Goal: Transaction & Acquisition: Purchase product/service

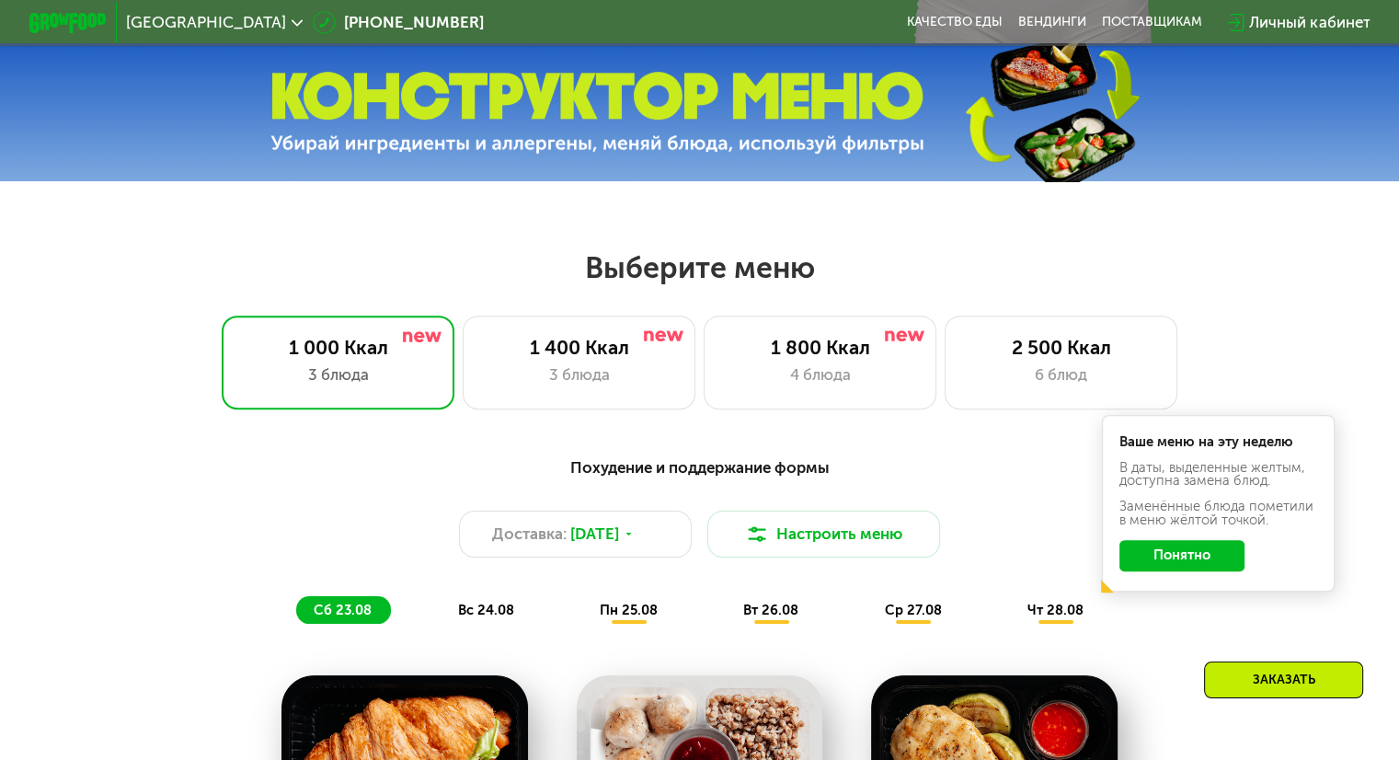
scroll to position [644, 0]
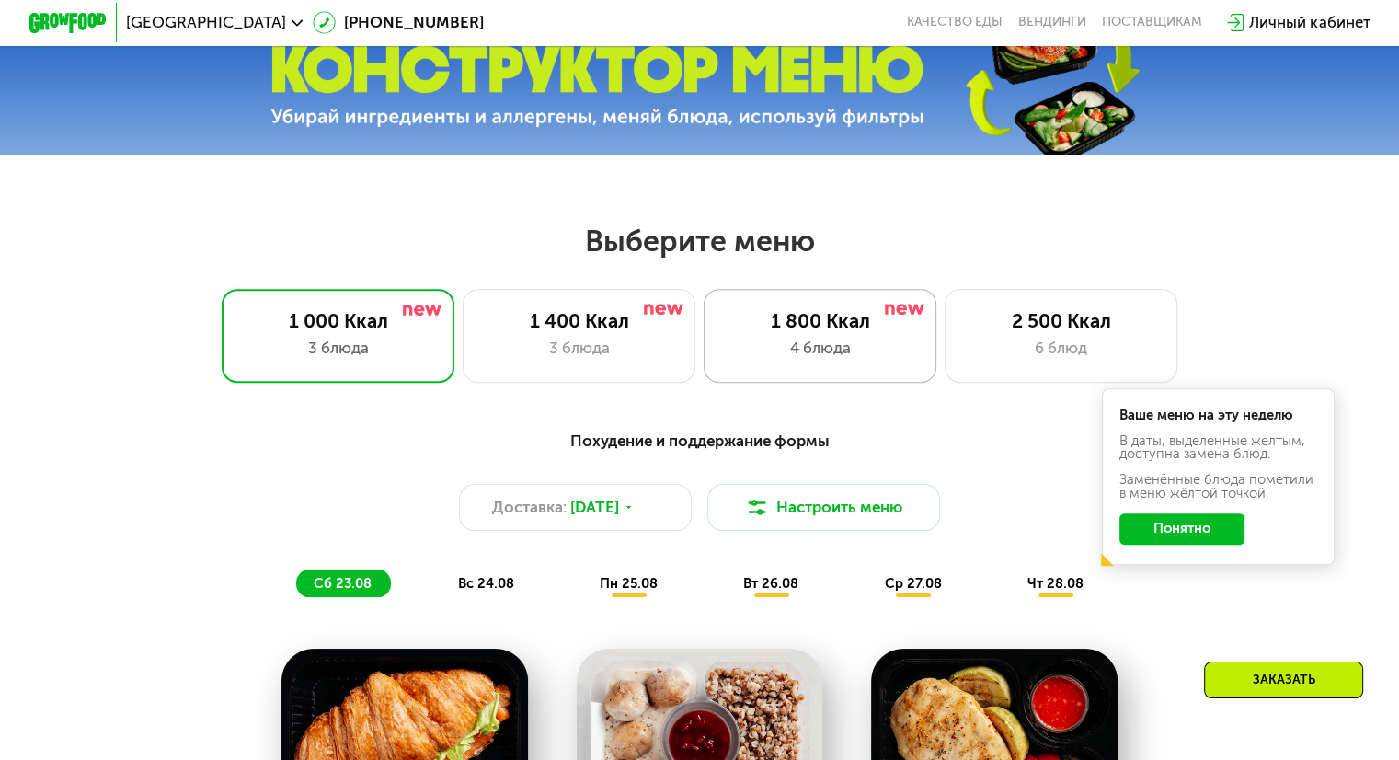
click at [945, 342] on div "1 800 Ккал 4 блюда" at bounding box center [1062, 335] width 234 height 93
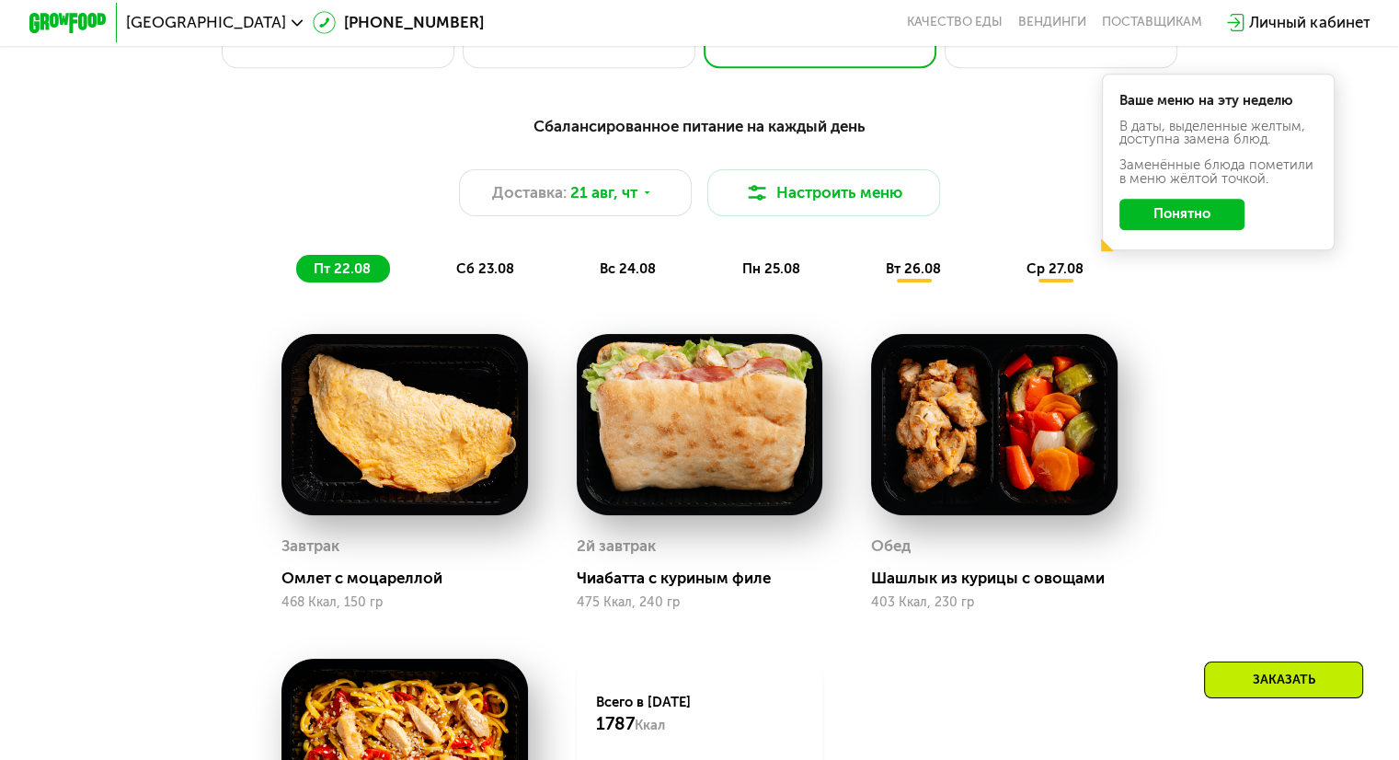
scroll to position [1012, 0]
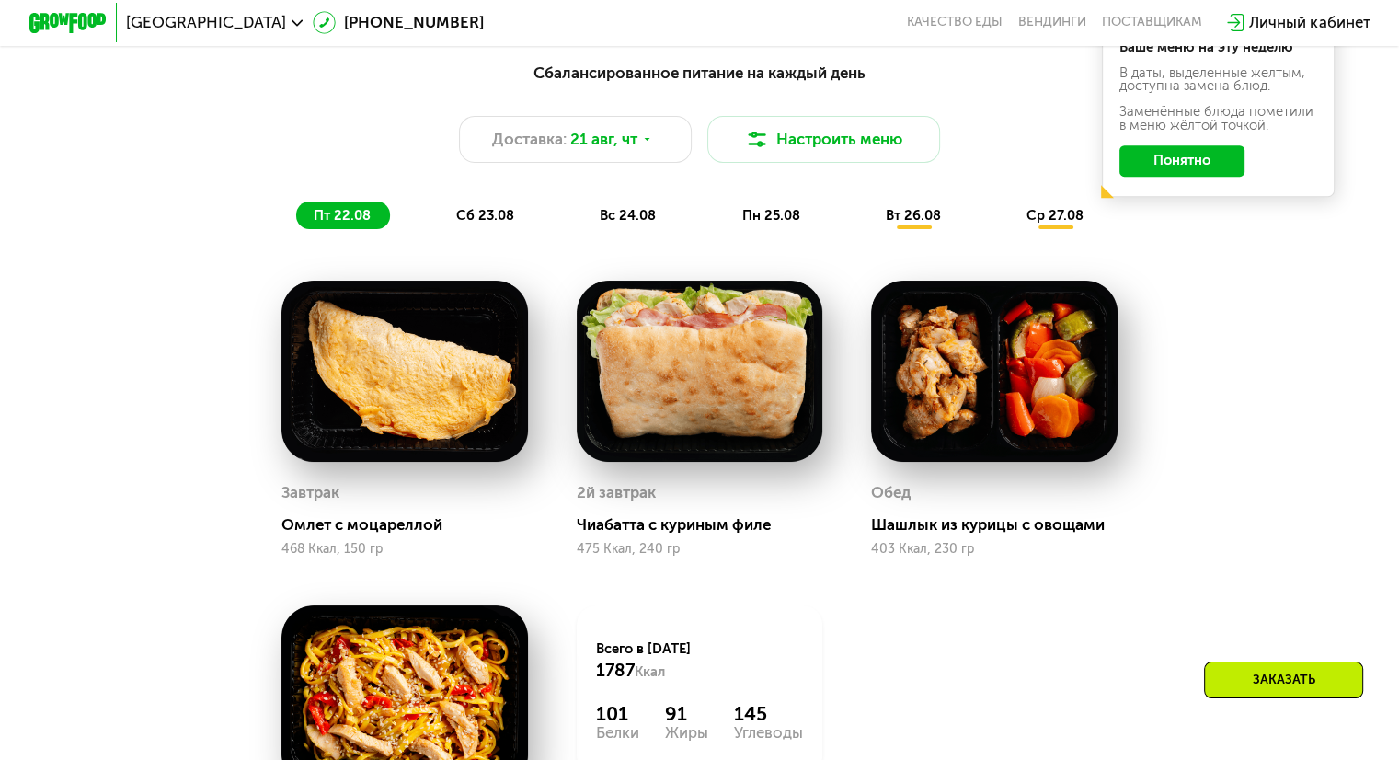
click at [1166, 166] on button "Понятно" at bounding box center [1181, 160] width 125 height 31
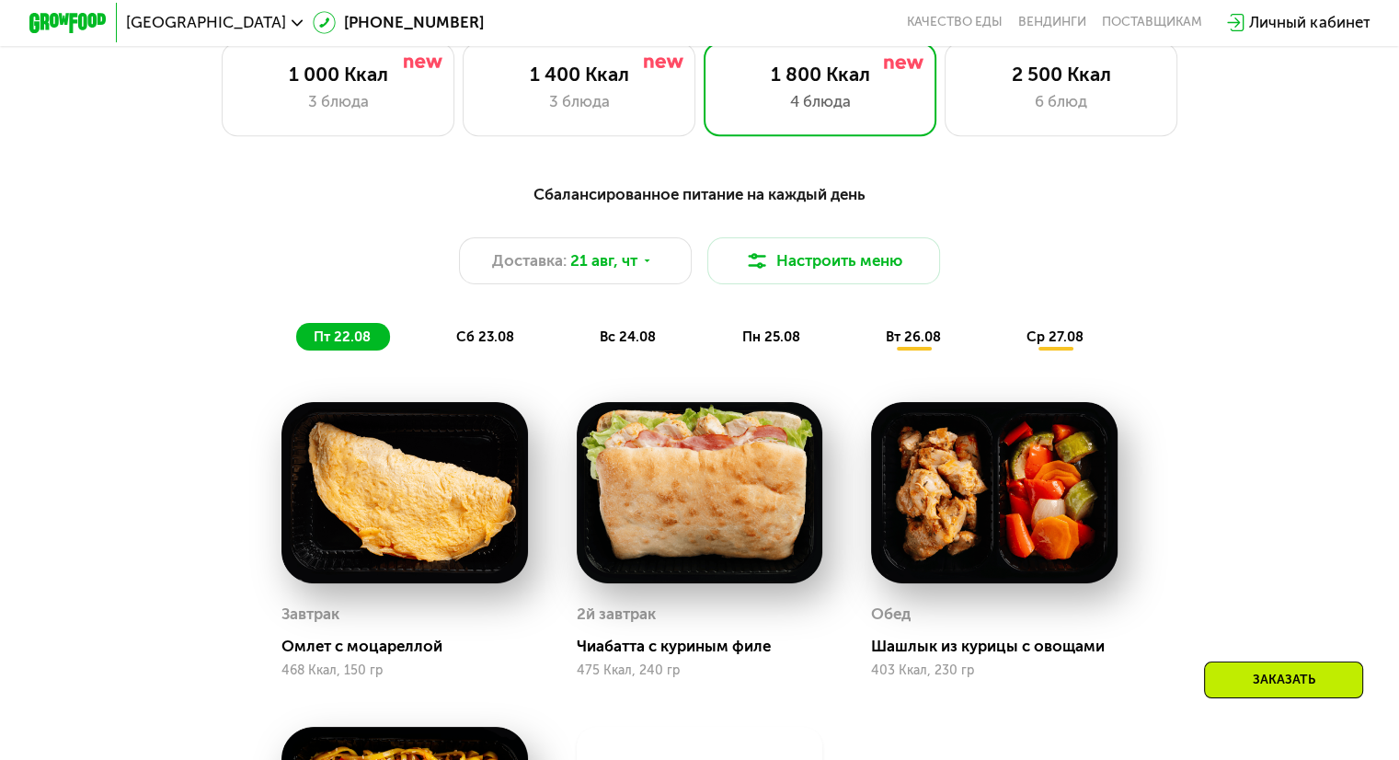
scroll to position [920, 0]
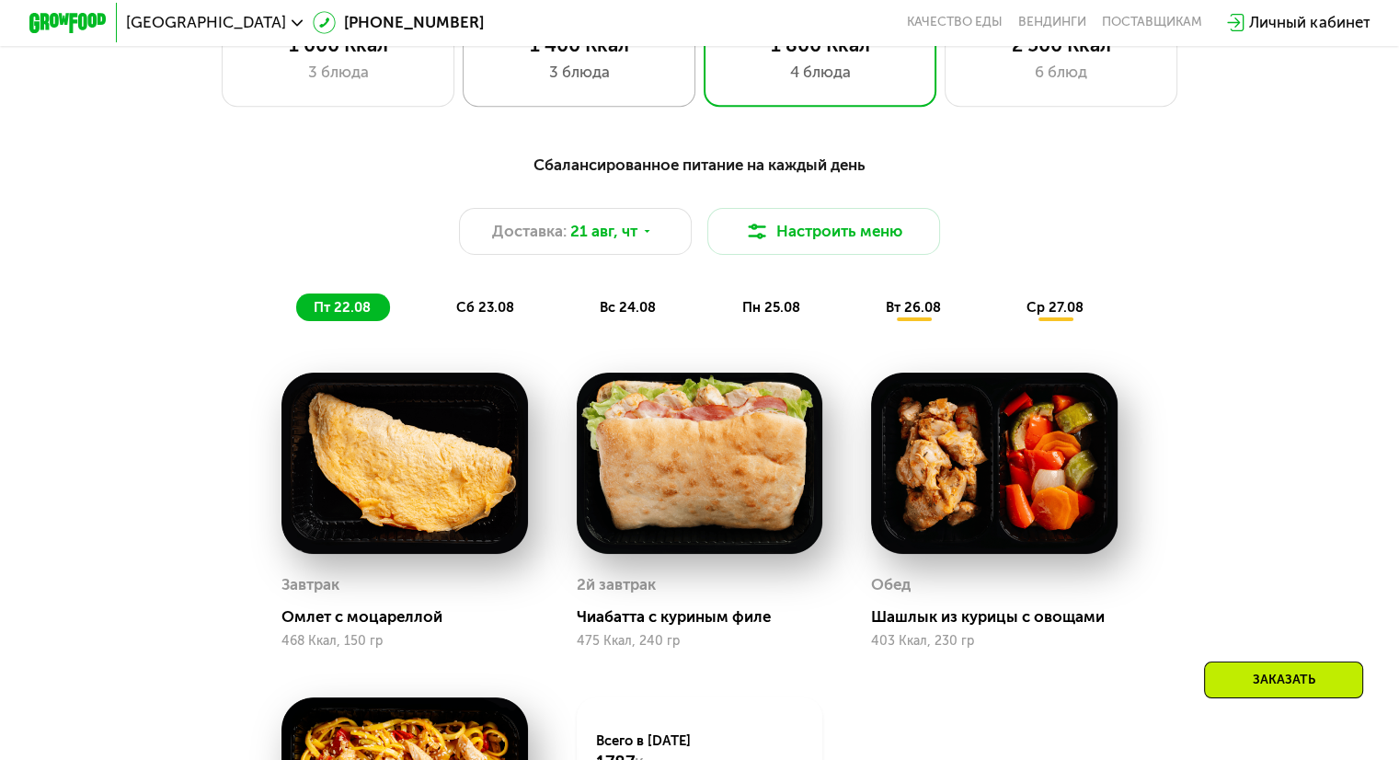
click at [579, 76] on div "3 блюда" at bounding box center [579, 72] width 192 height 23
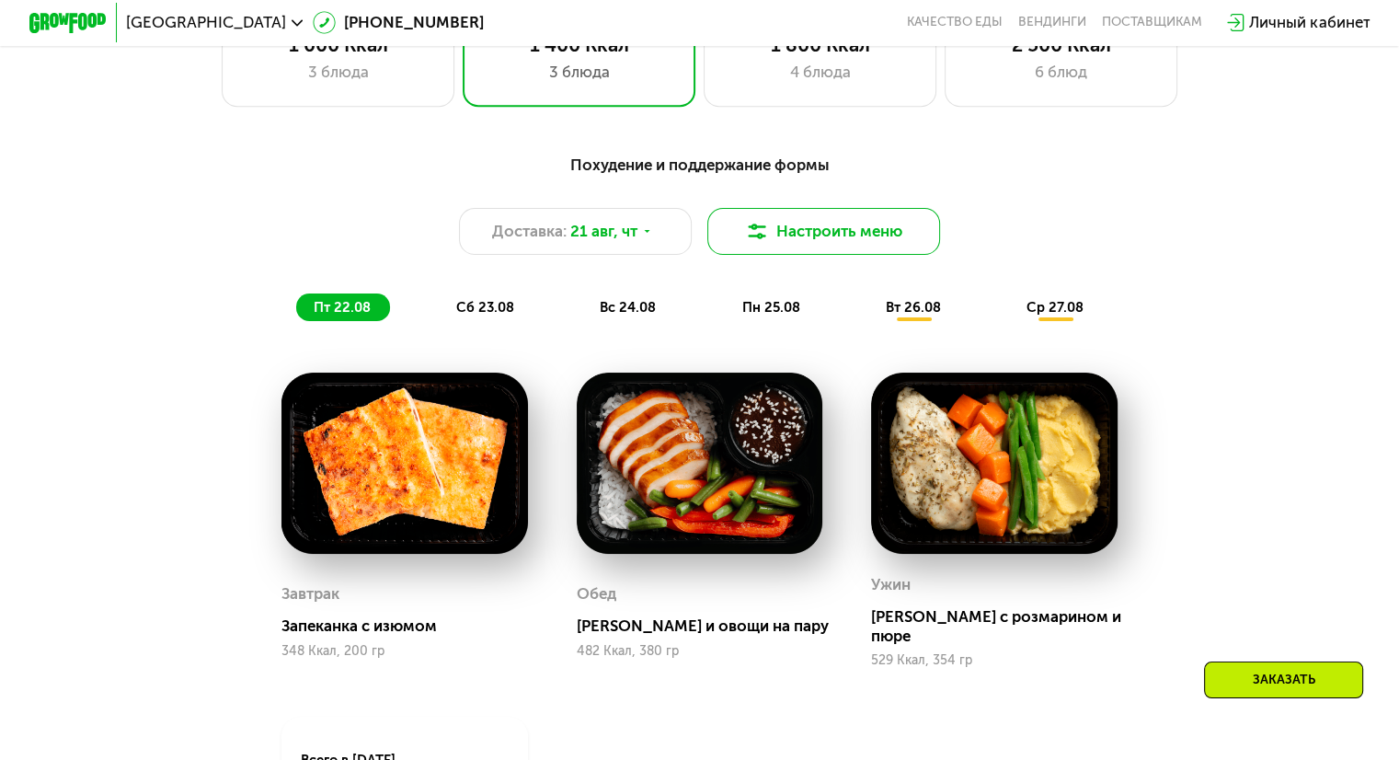
click at [845, 235] on button "Настроить меню" at bounding box center [824, 231] width 234 height 47
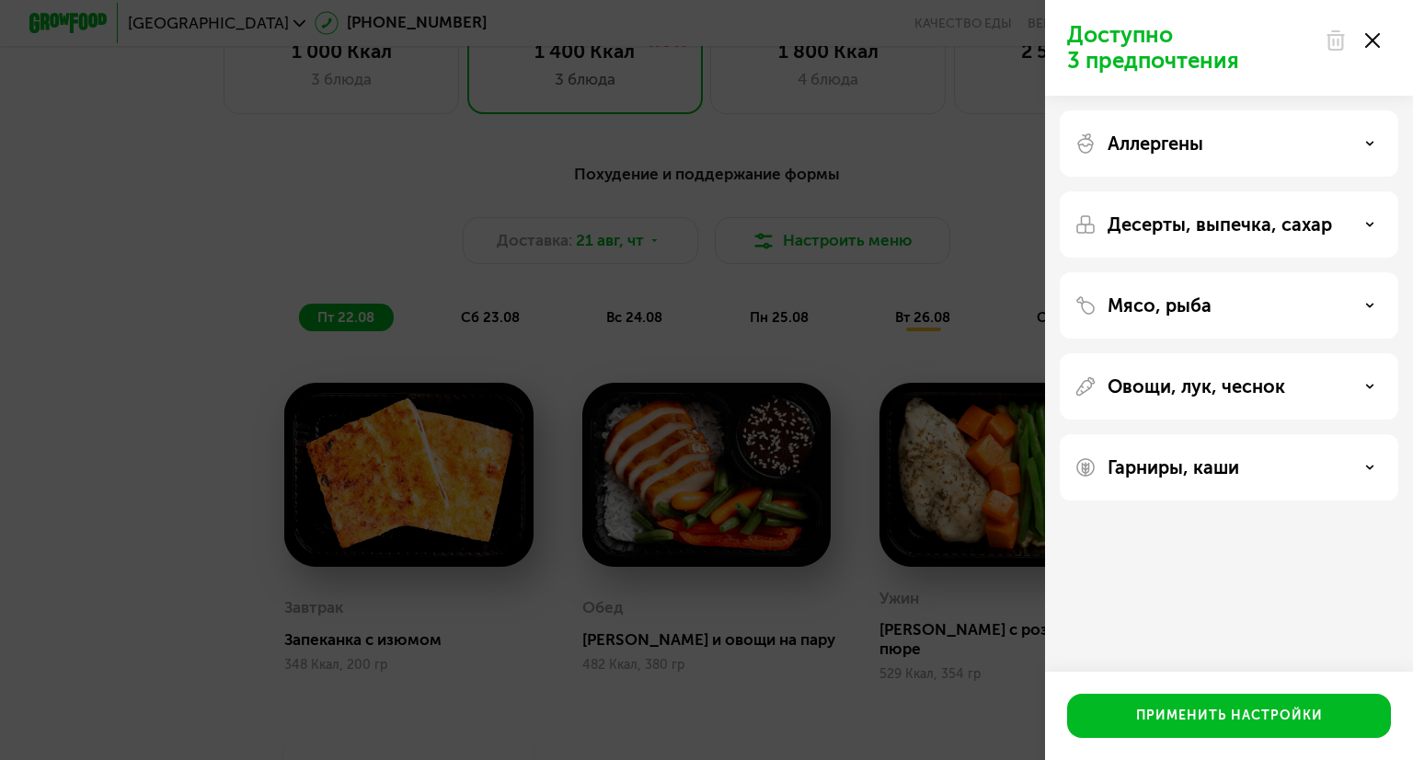
click at [1369, 41] on use at bounding box center [1372, 40] width 15 height 15
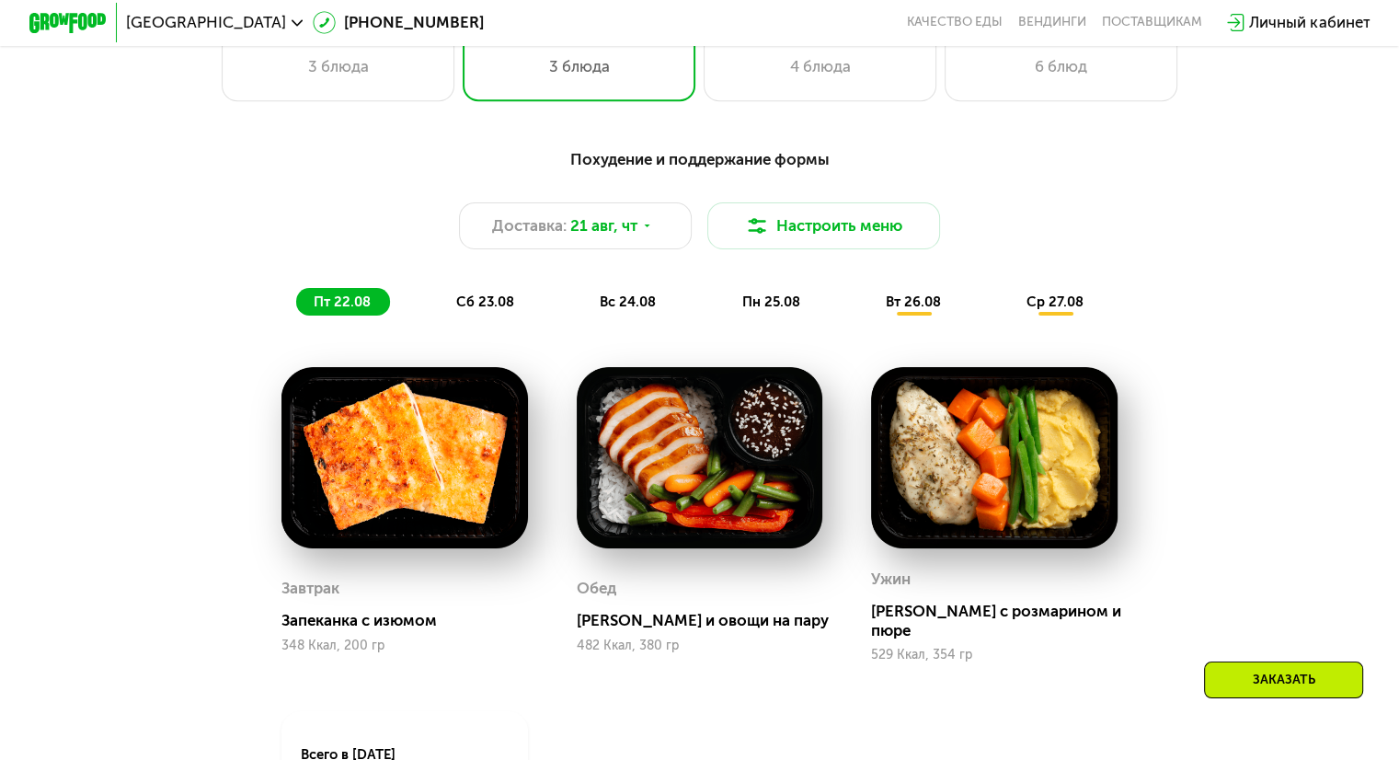
scroll to position [1104, 0]
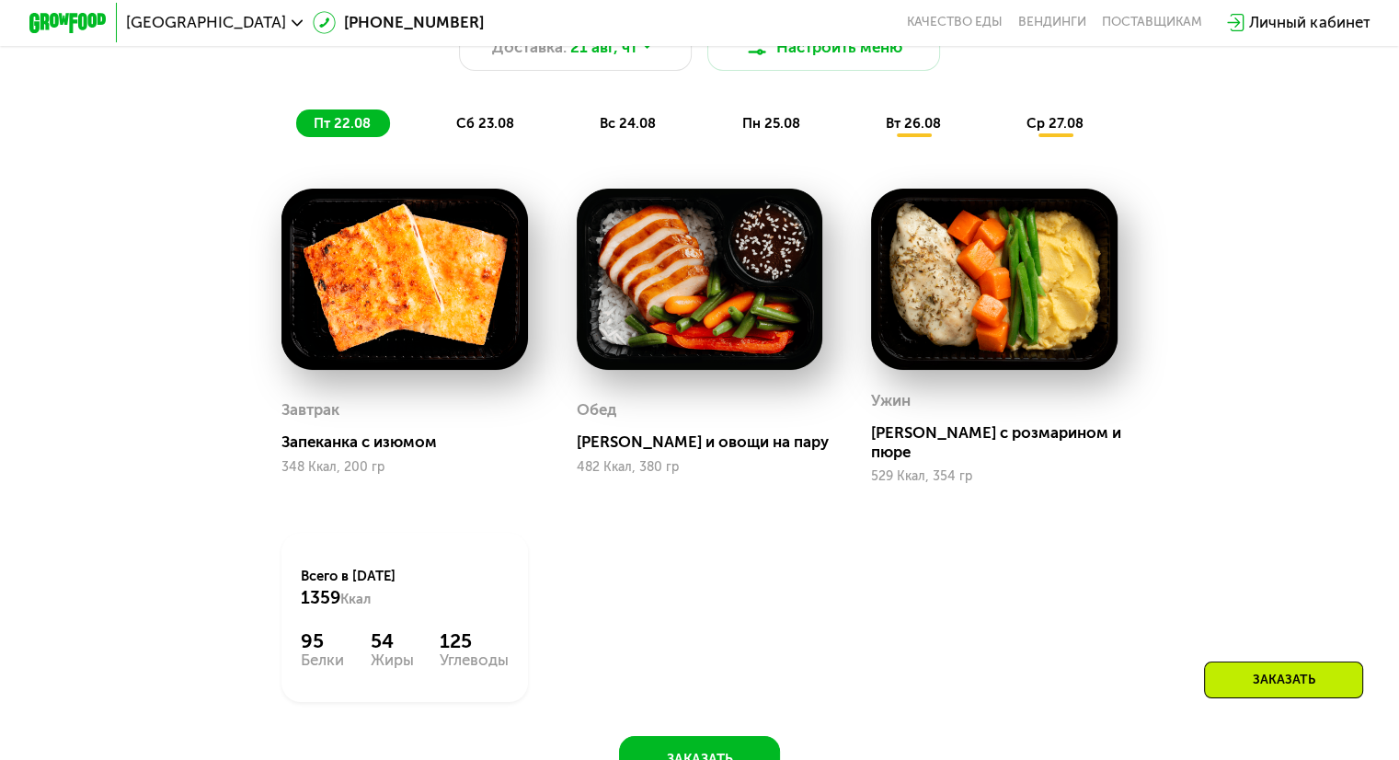
click at [494, 130] on span "сб 23.08" at bounding box center [485, 123] width 58 height 17
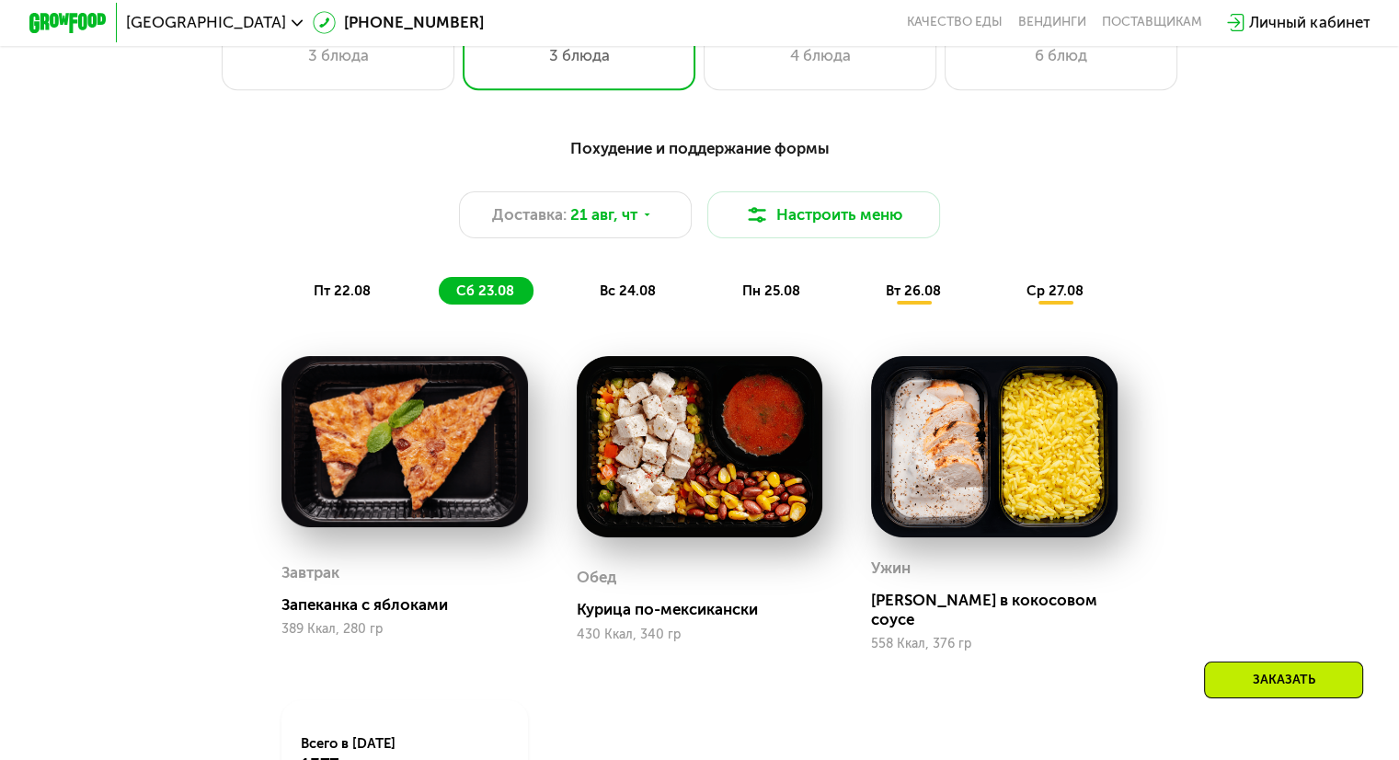
scroll to position [828, 0]
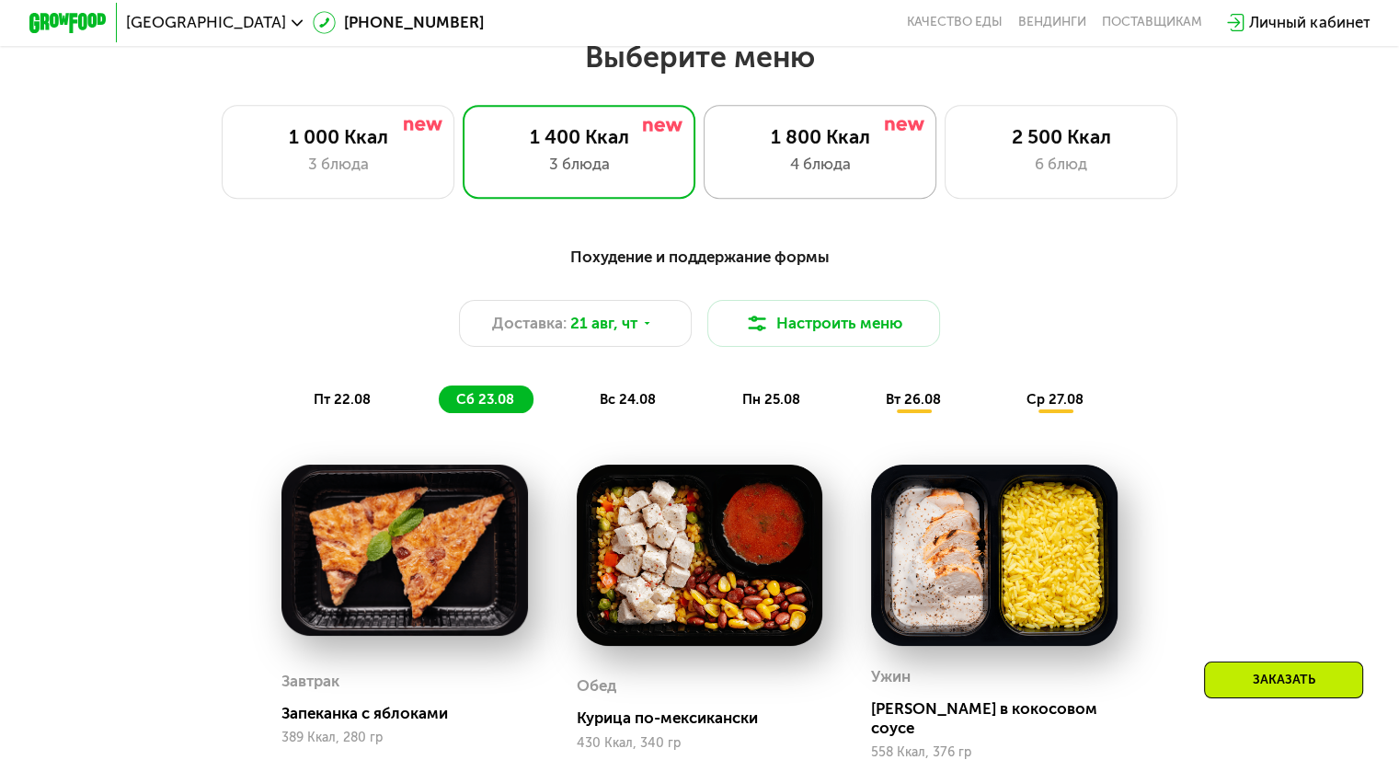
click at [945, 156] on div "1 800 Ккал 4 блюда" at bounding box center [1062, 151] width 234 height 93
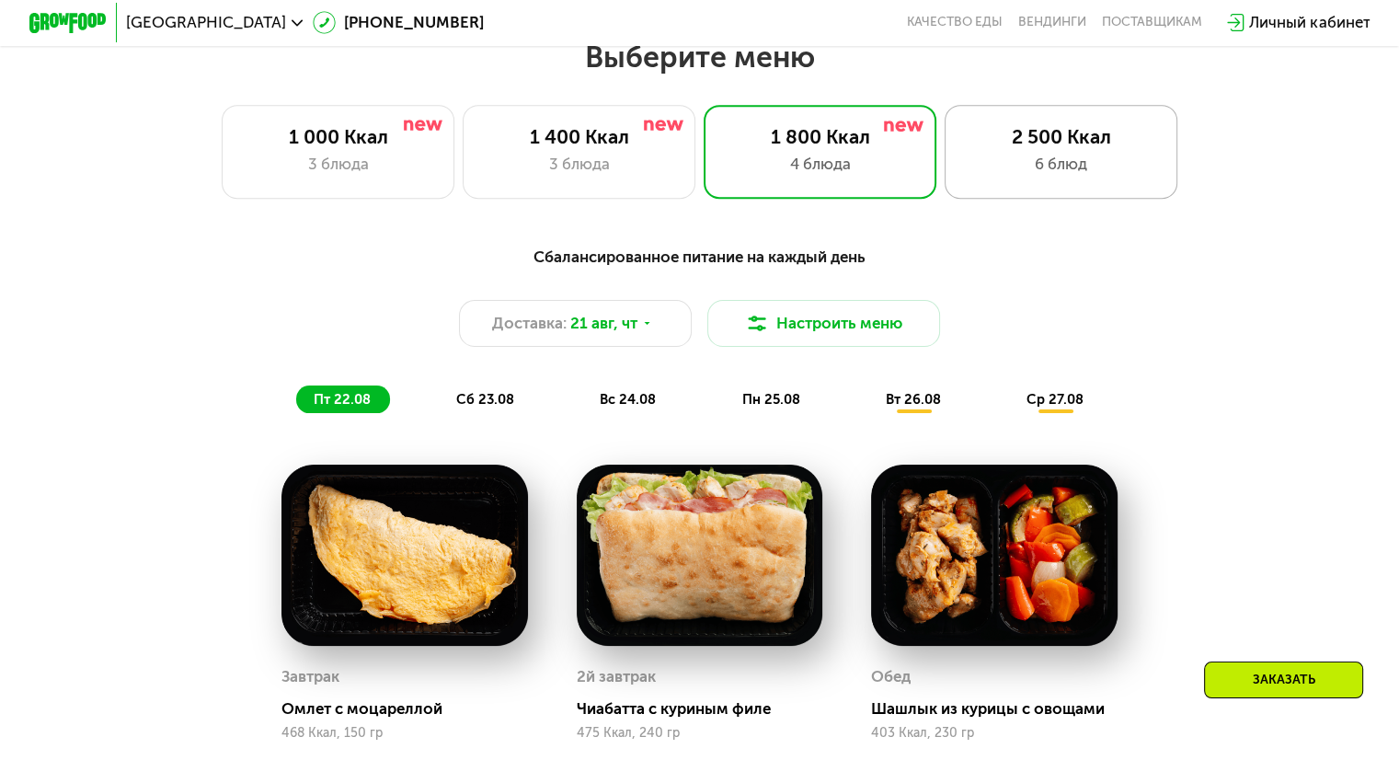
click at [1085, 122] on div "2 500 Ккал 6 блюд" at bounding box center [1062, 151] width 234 height 93
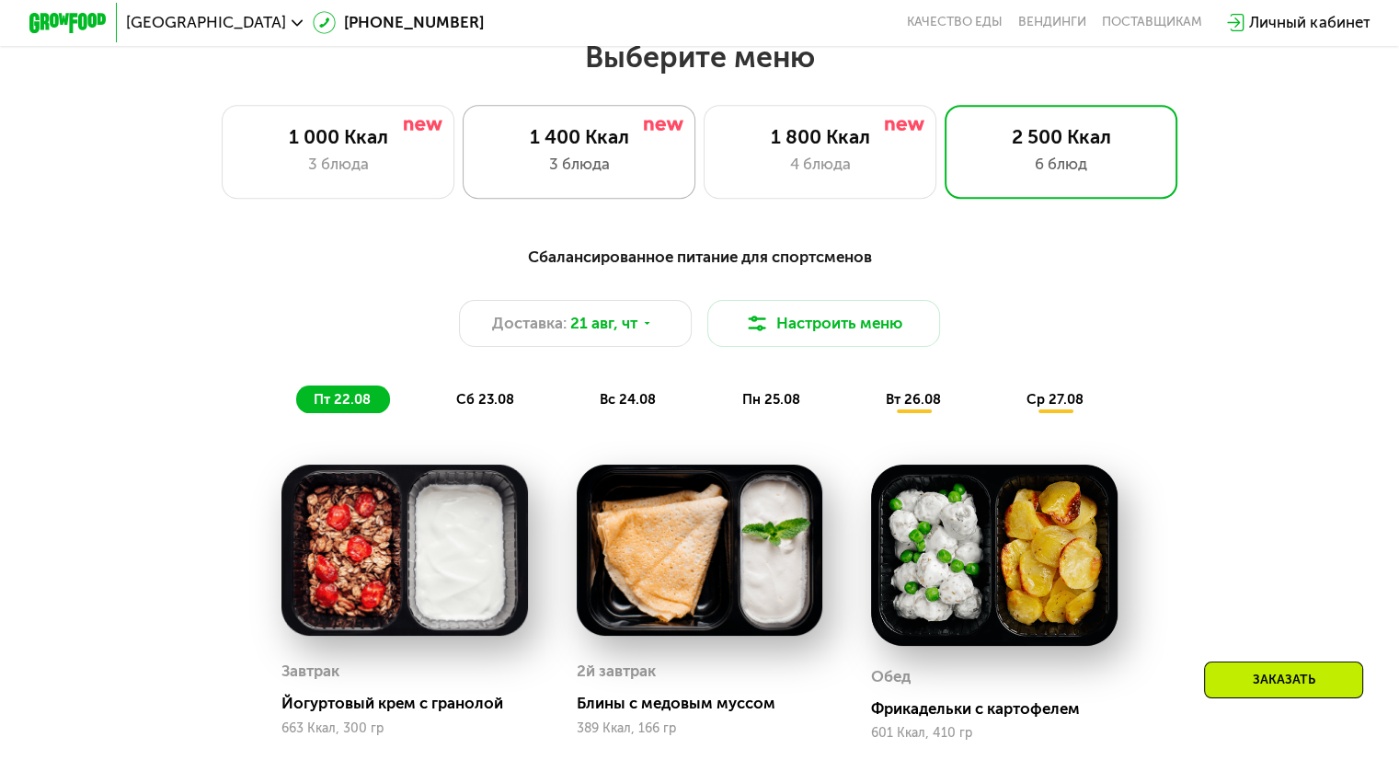
click at [516, 143] on div "1 400 Ккал" at bounding box center [579, 136] width 192 height 23
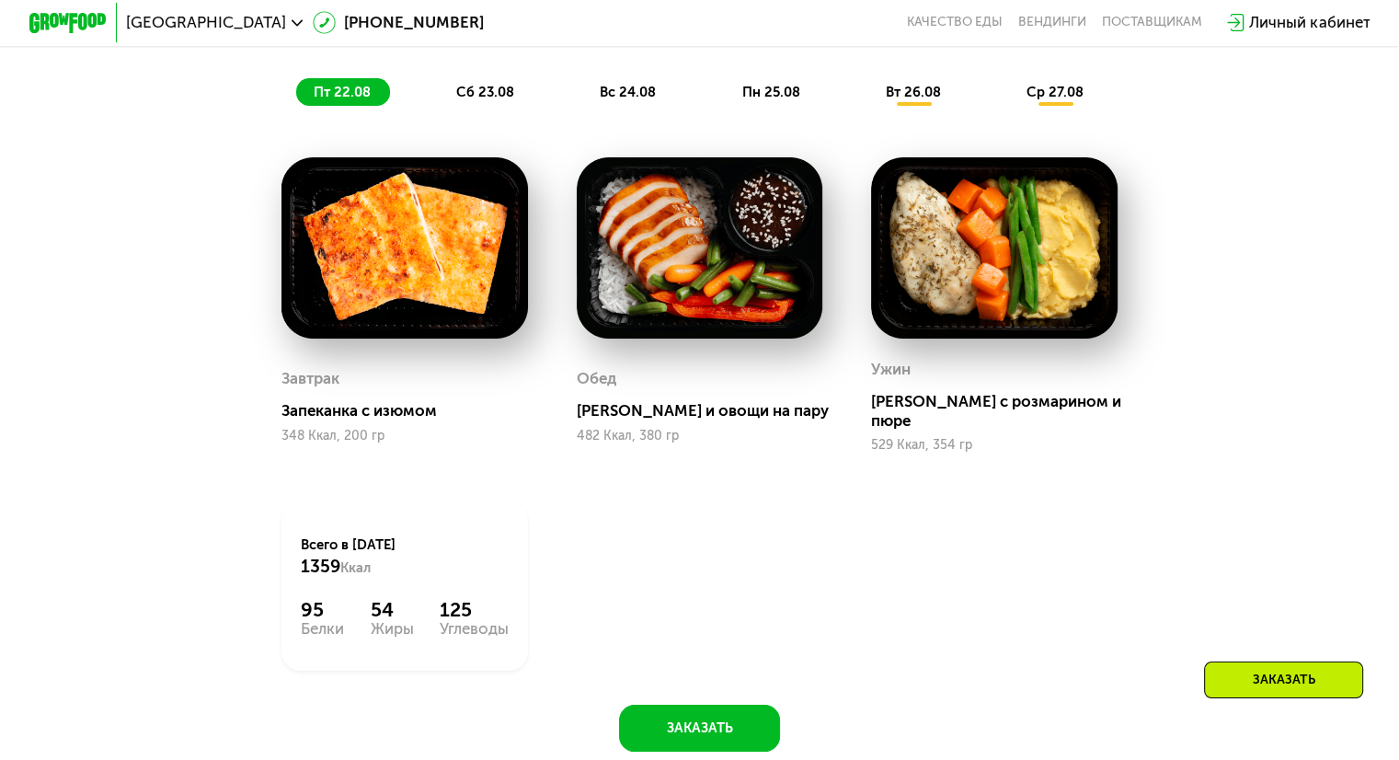
scroll to position [1104, 0]
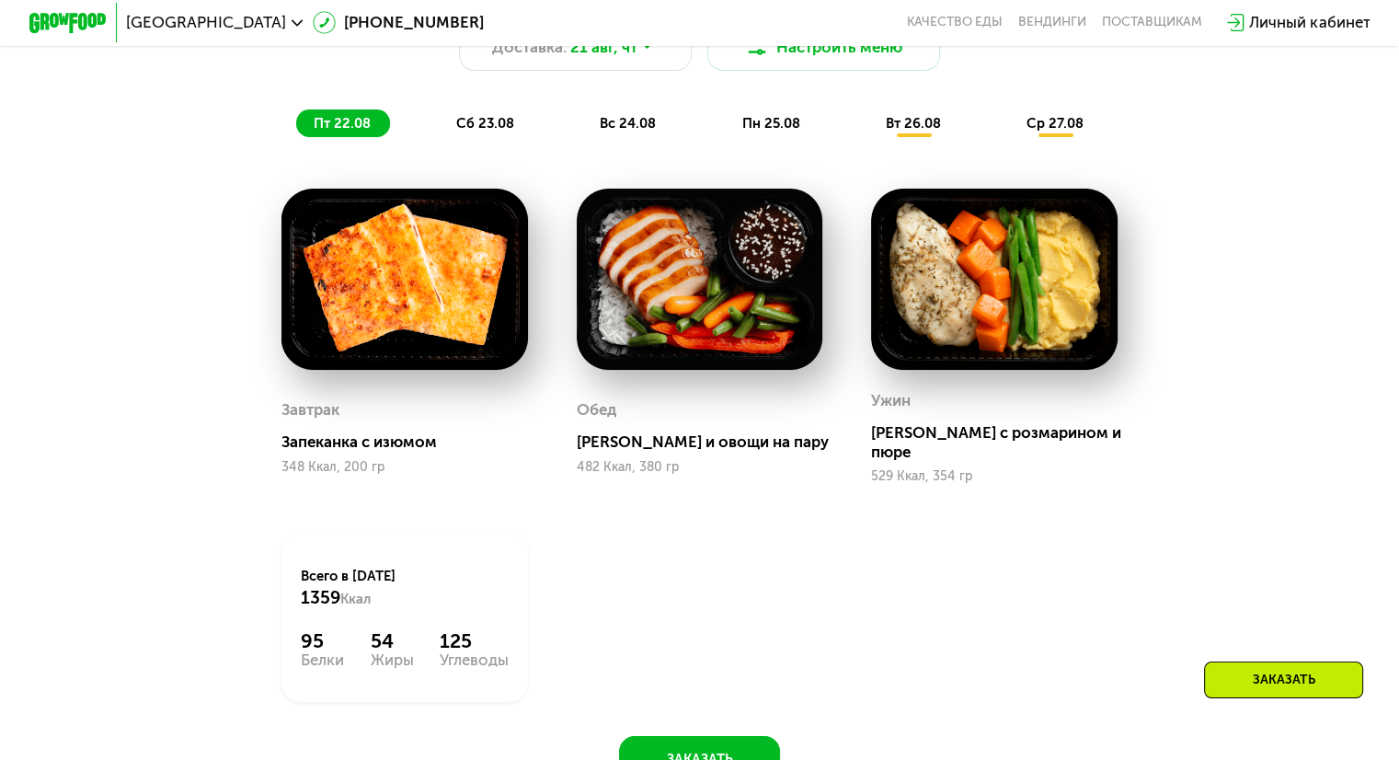
click at [724, 120] on div "вс 24.08" at bounding box center [771, 123] width 95 height 28
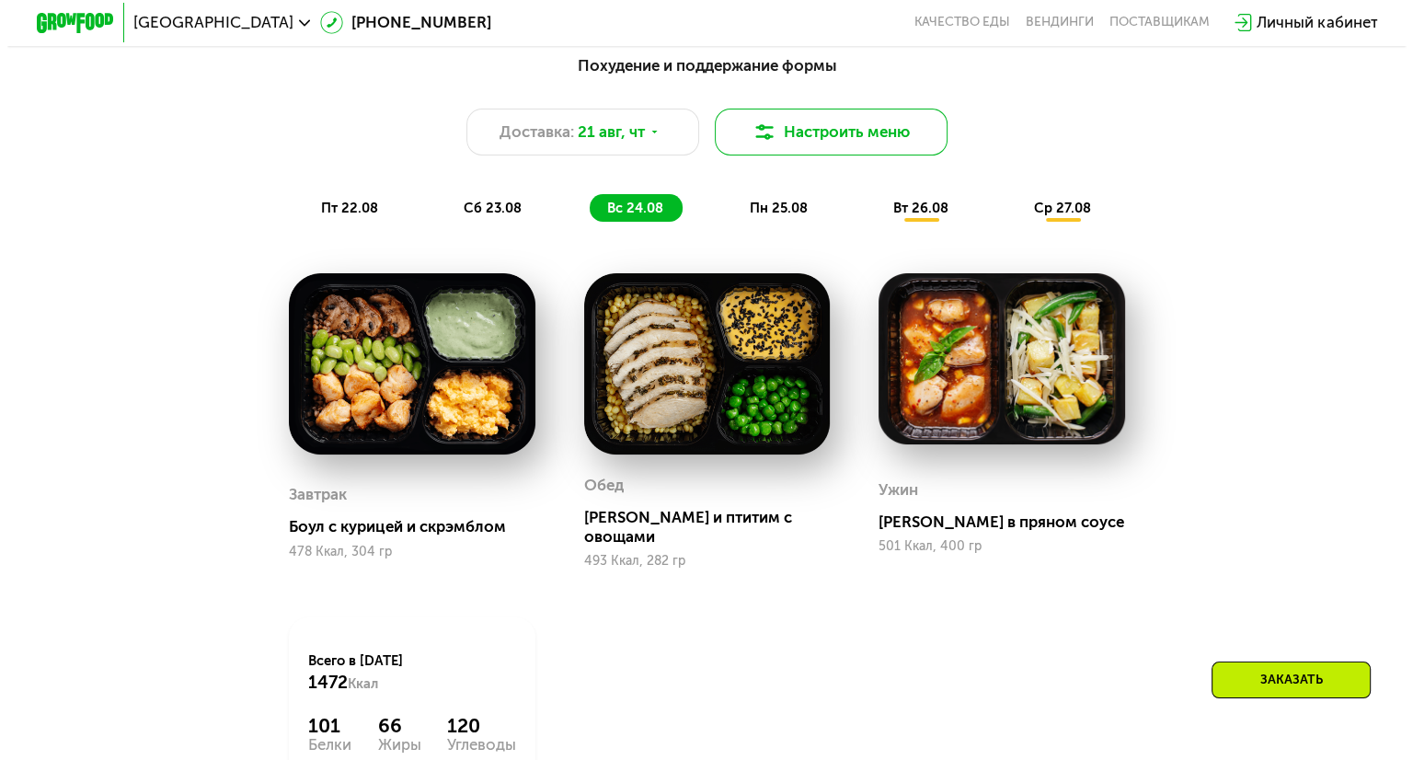
scroll to position [736, 0]
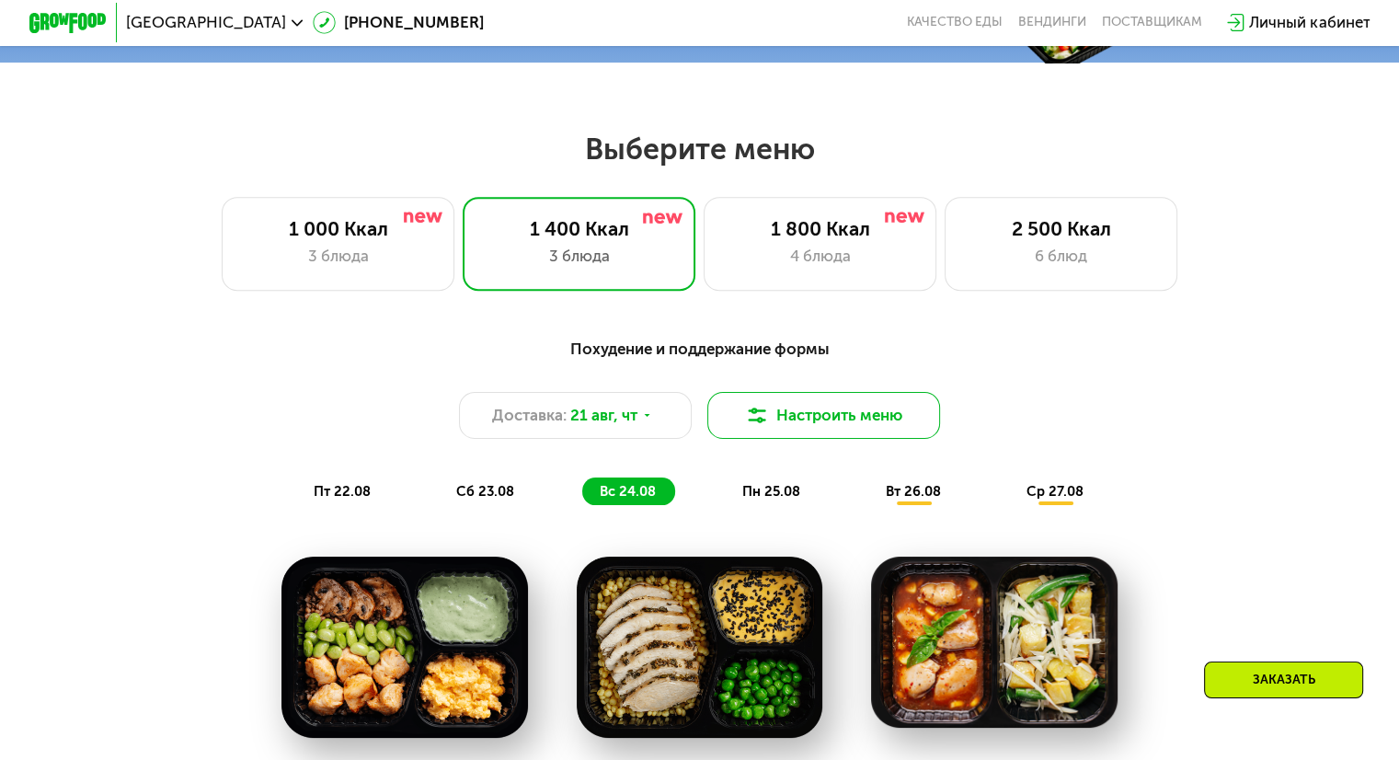
click at [867, 431] on button "Настроить меню" at bounding box center [824, 415] width 234 height 47
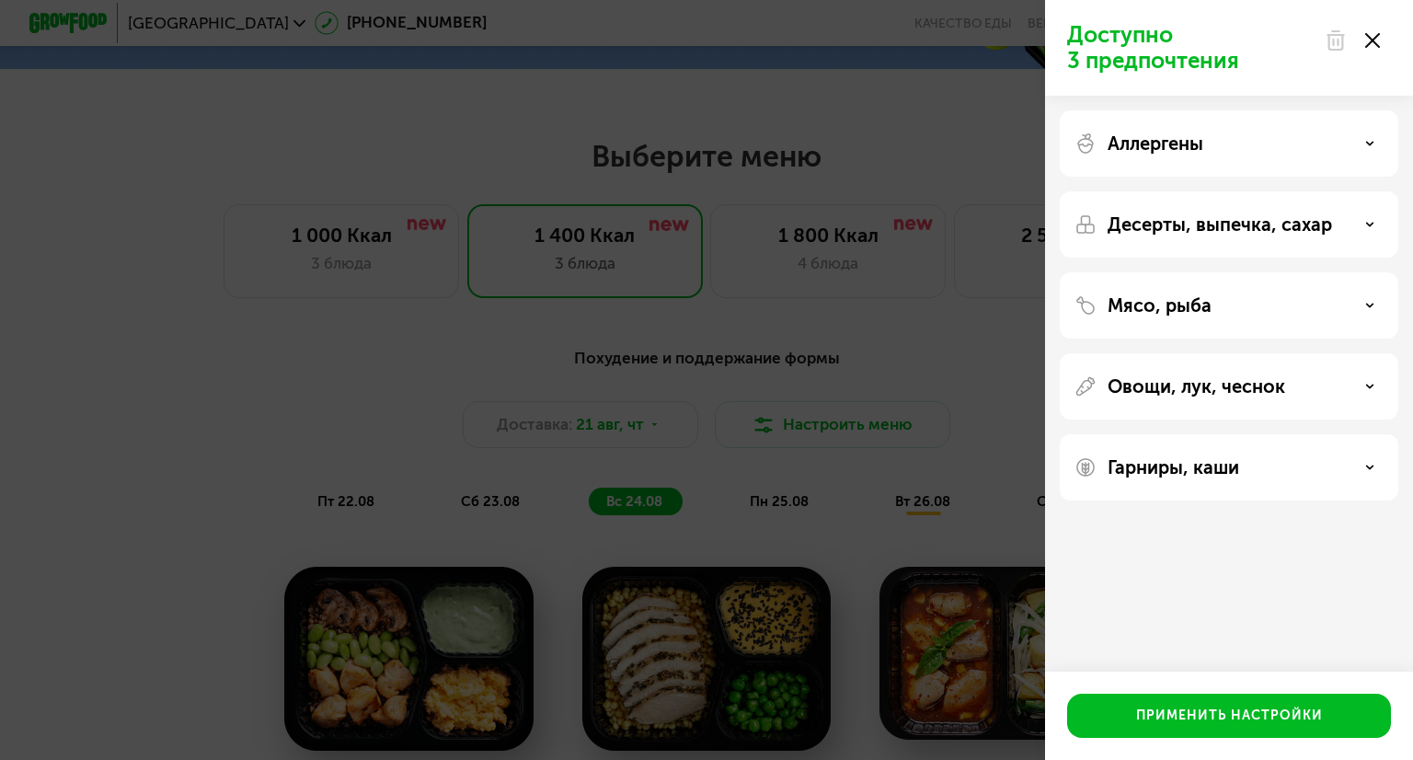
click at [1215, 182] on div "Аллергены Десерты, выпечка, сахар Мясо, рыба Овощи, лук, чеснок Гарниры, каши" at bounding box center [1229, 305] width 368 height 419
click at [1232, 140] on div "Аллергены" at bounding box center [1228, 143] width 309 height 22
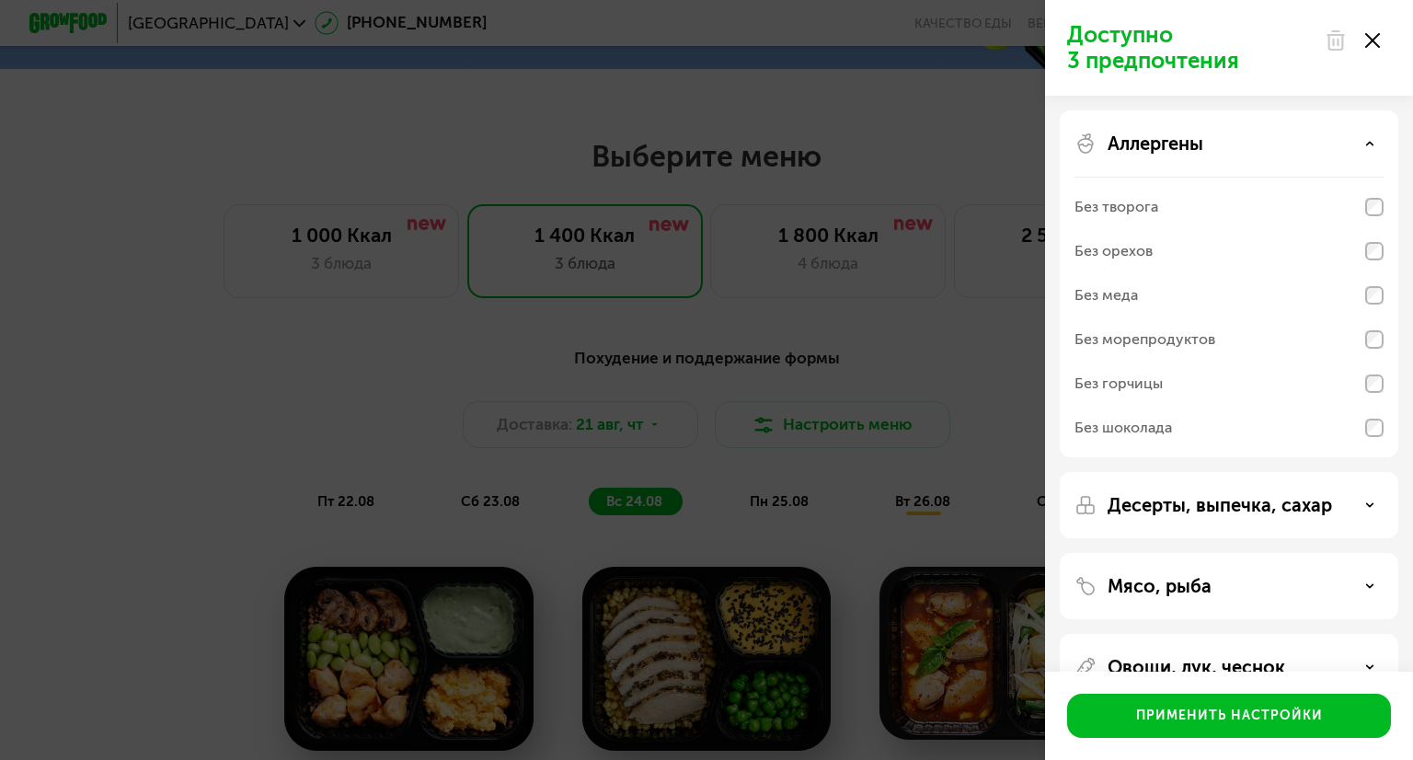
click at [1215, 147] on div "Аллергены" at bounding box center [1228, 143] width 309 height 22
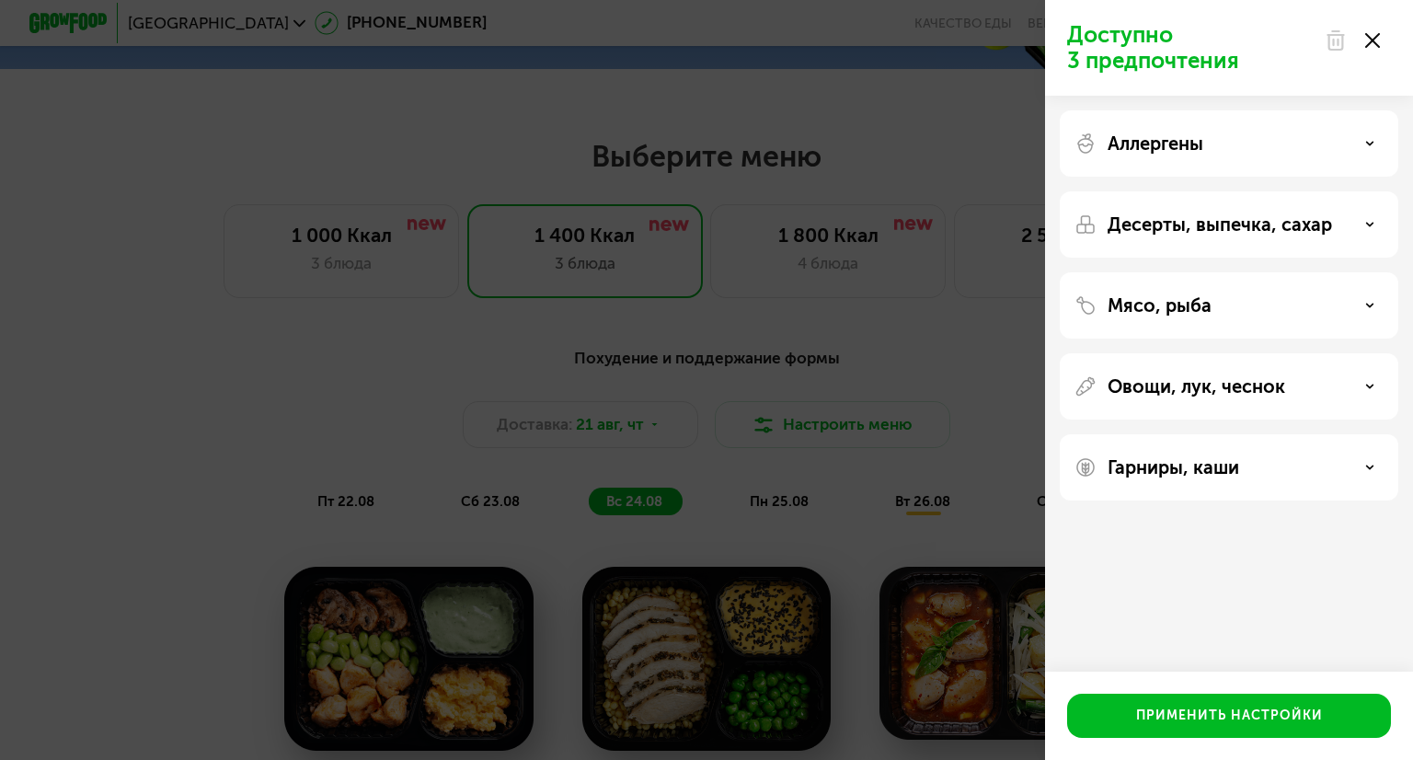
click at [1167, 272] on div "Десерты, выпечка, сахар" at bounding box center [1229, 305] width 338 height 66
click at [1203, 310] on p "Мясо, рыба" at bounding box center [1159, 305] width 104 height 22
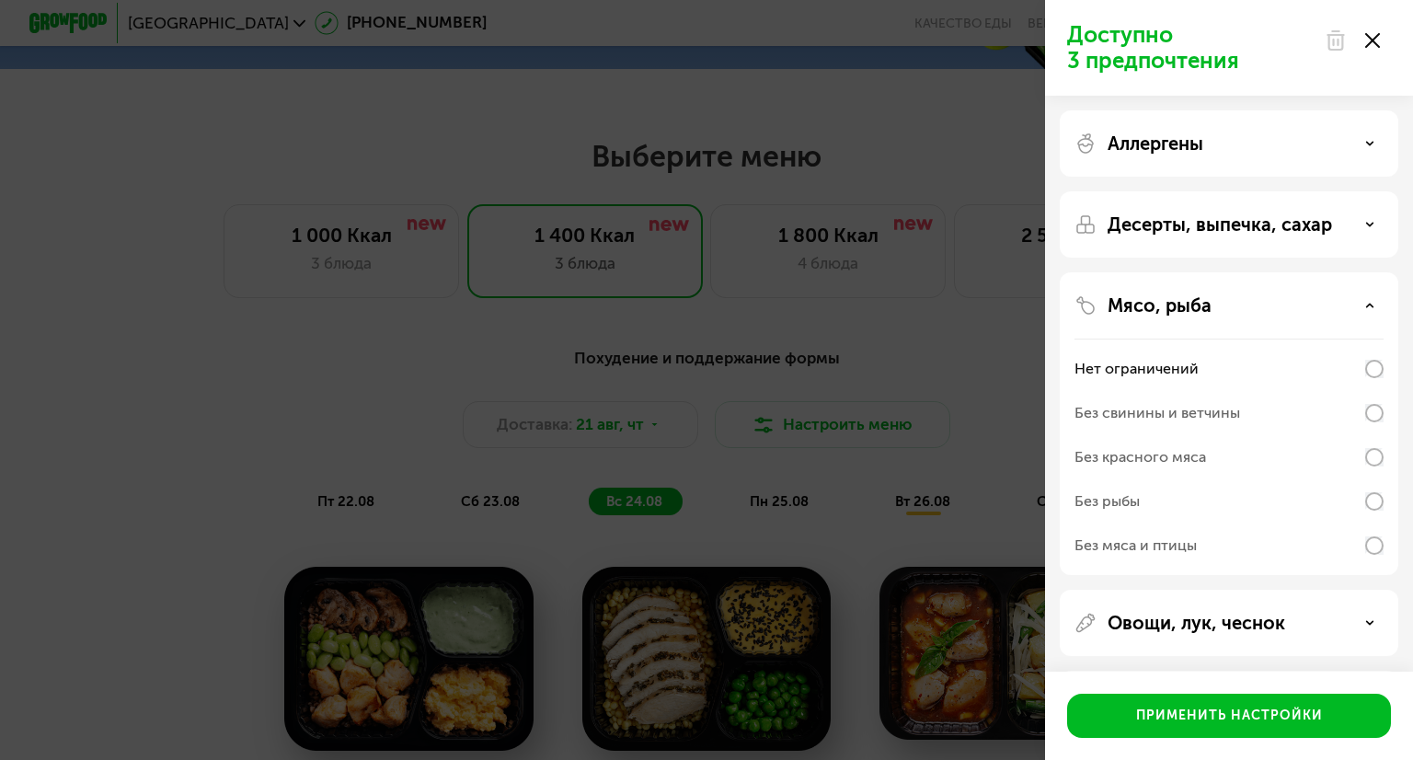
click at [1202, 313] on p "Мясо, рыба" at bounding box center [1159, 305] width 104 height 22
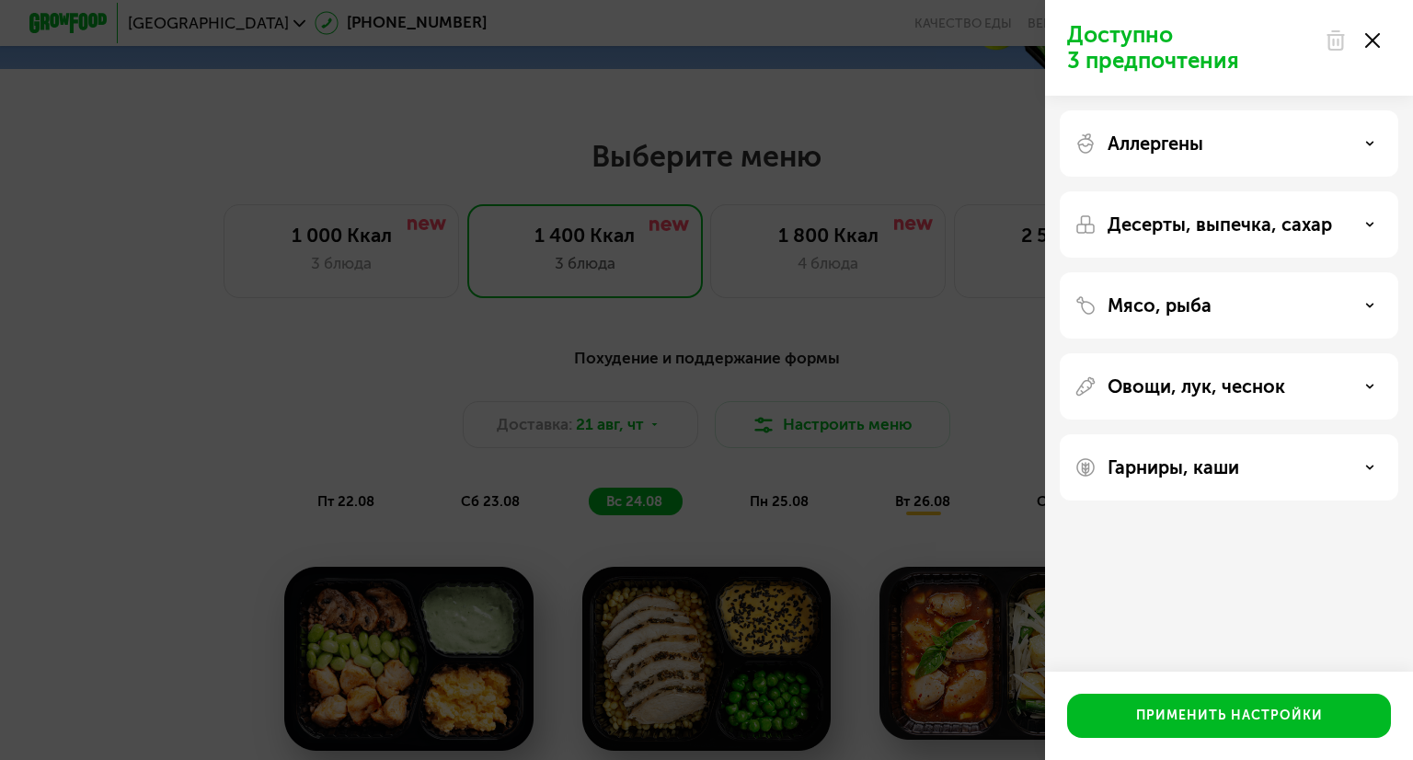
click at [1201, 375] on p "Овощи, лук, чеснок" at bounding box center [1196, 386] width 178 height 22
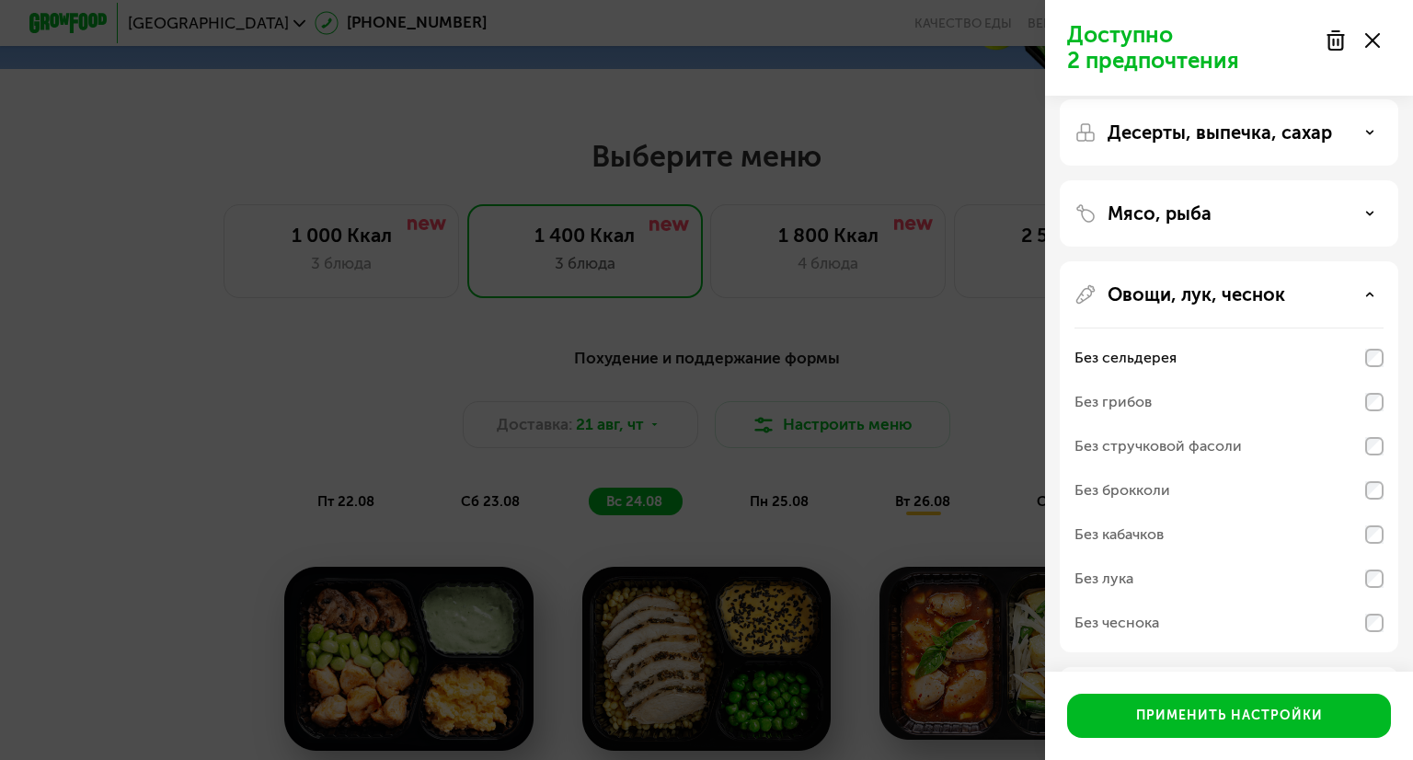
scroll to position [172, 0]
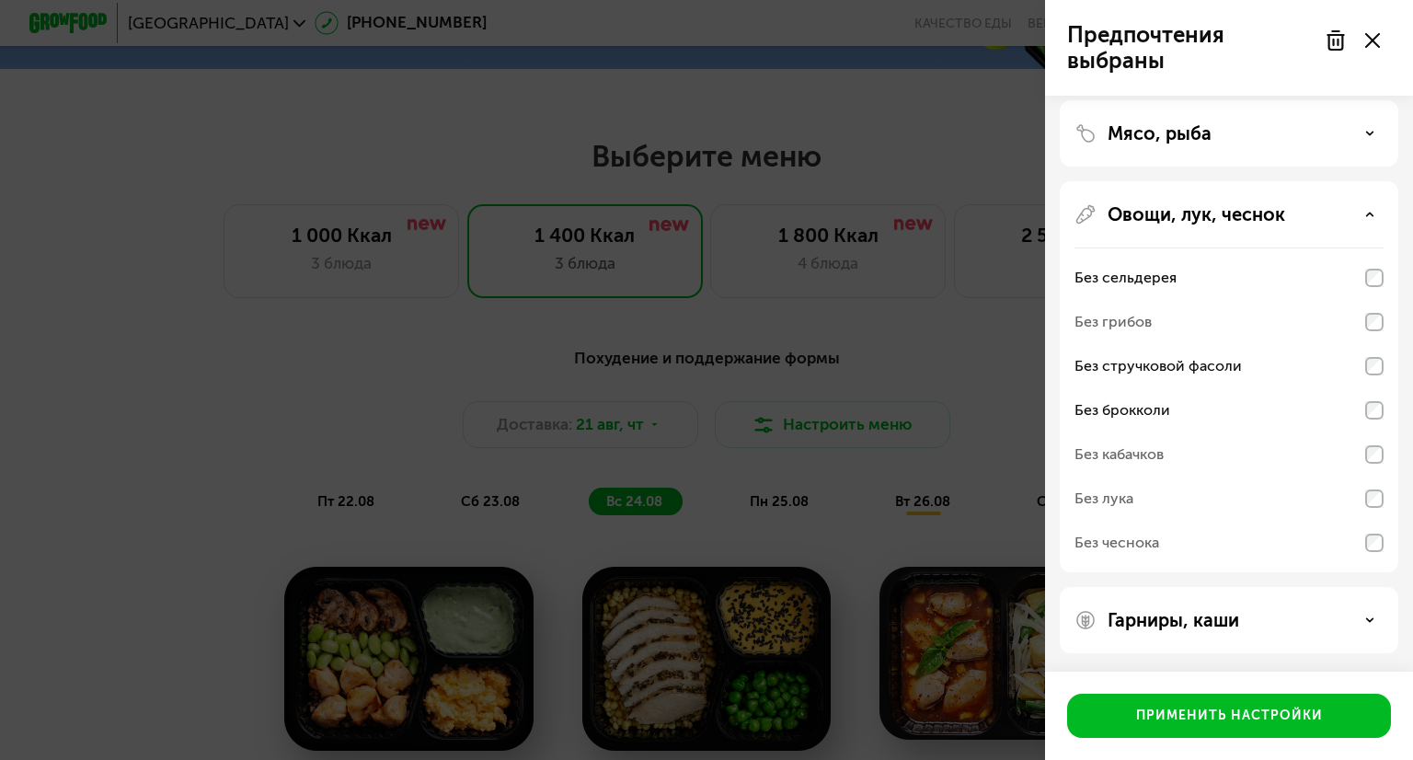
click at [1250, 619] on div "Гарниры, каши" at bounding box center [1228, 620] width 309 height 22
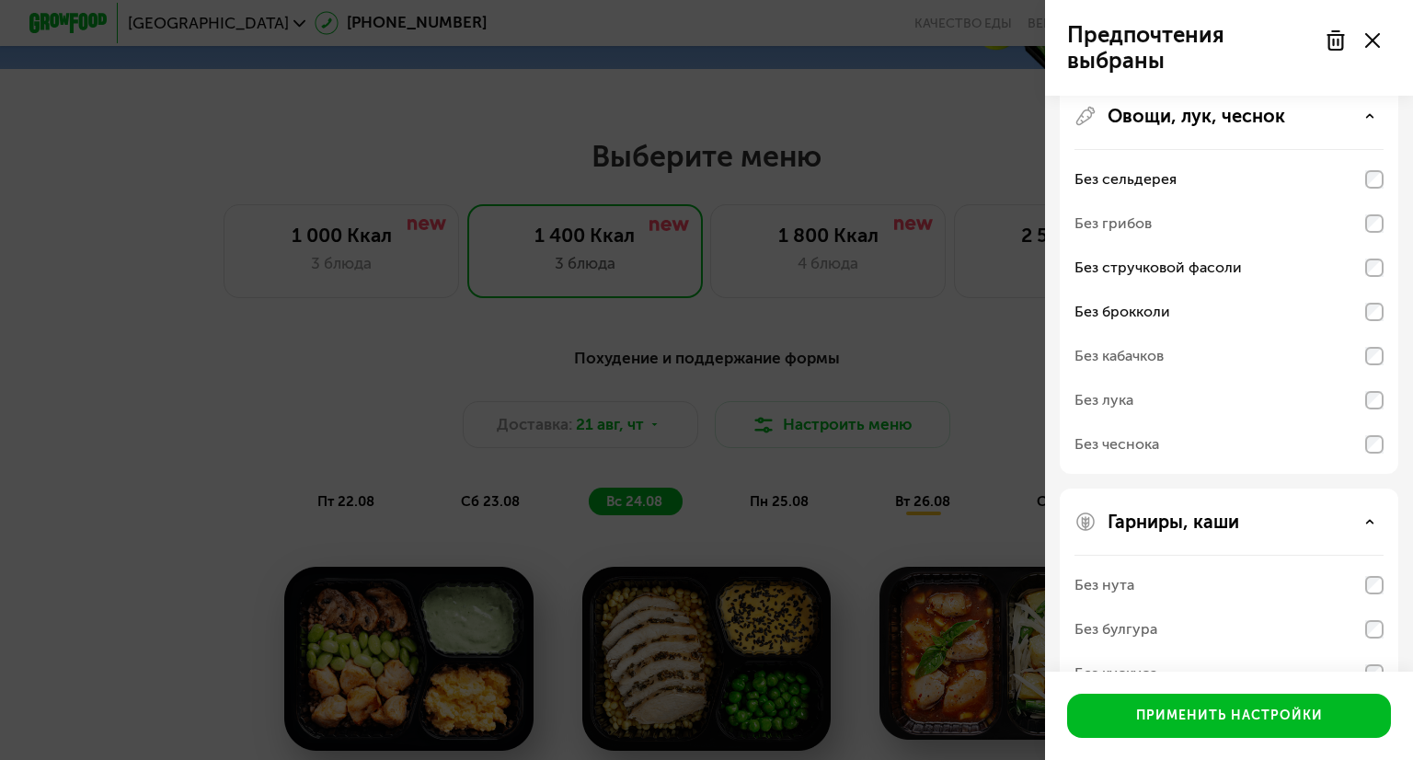
scroll to position [408, 0]
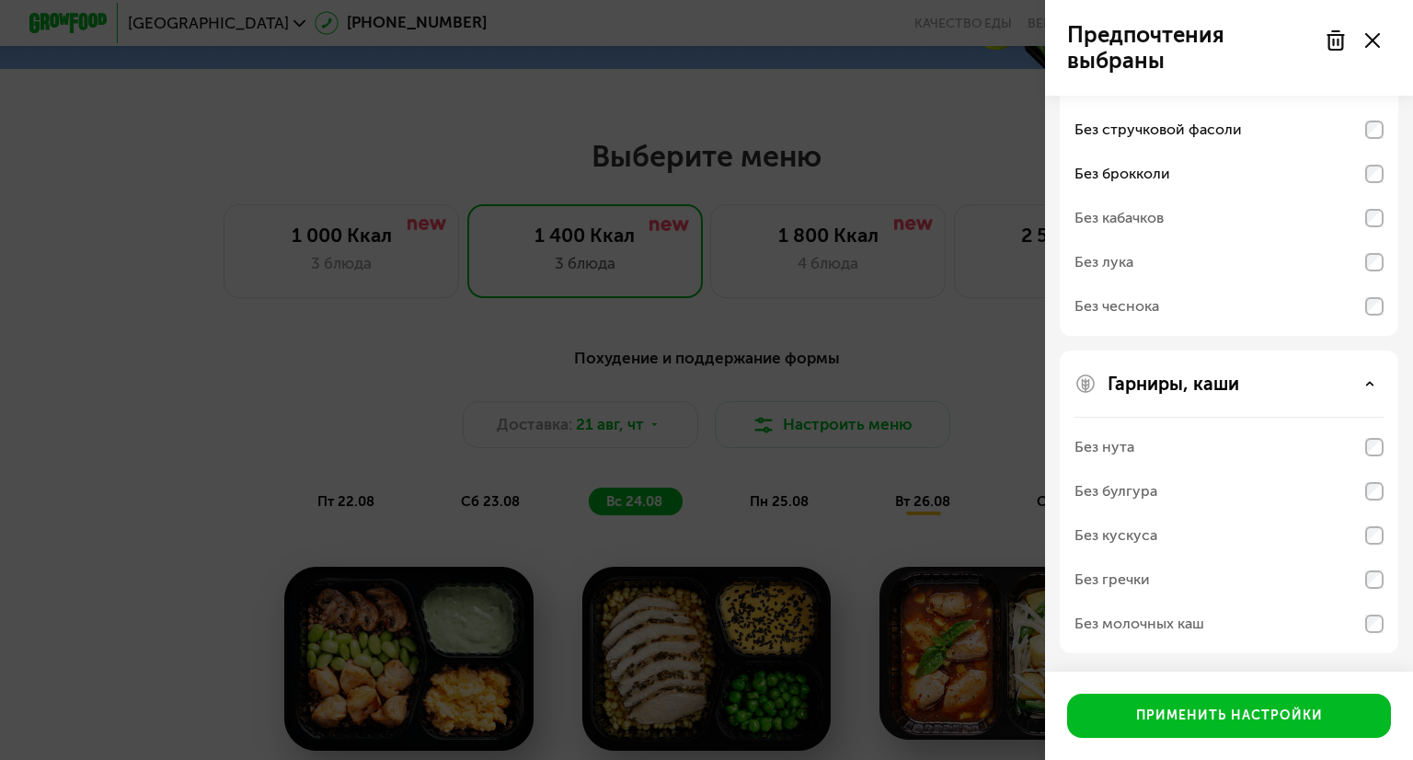
click at [1383, 440] on div "Гарниры, каши Без нута Без булгура Без кускуса Без гречки Без молочных каш" at bounding box center [1229, 501] width 338 height 303
click at [1373, 456] on div "Без нута" at bounding box center [1228, 447] width 309 height 44
click at [1360, 448] on div "Без нута" at bounding box center [1228, 447] width 309 height 44
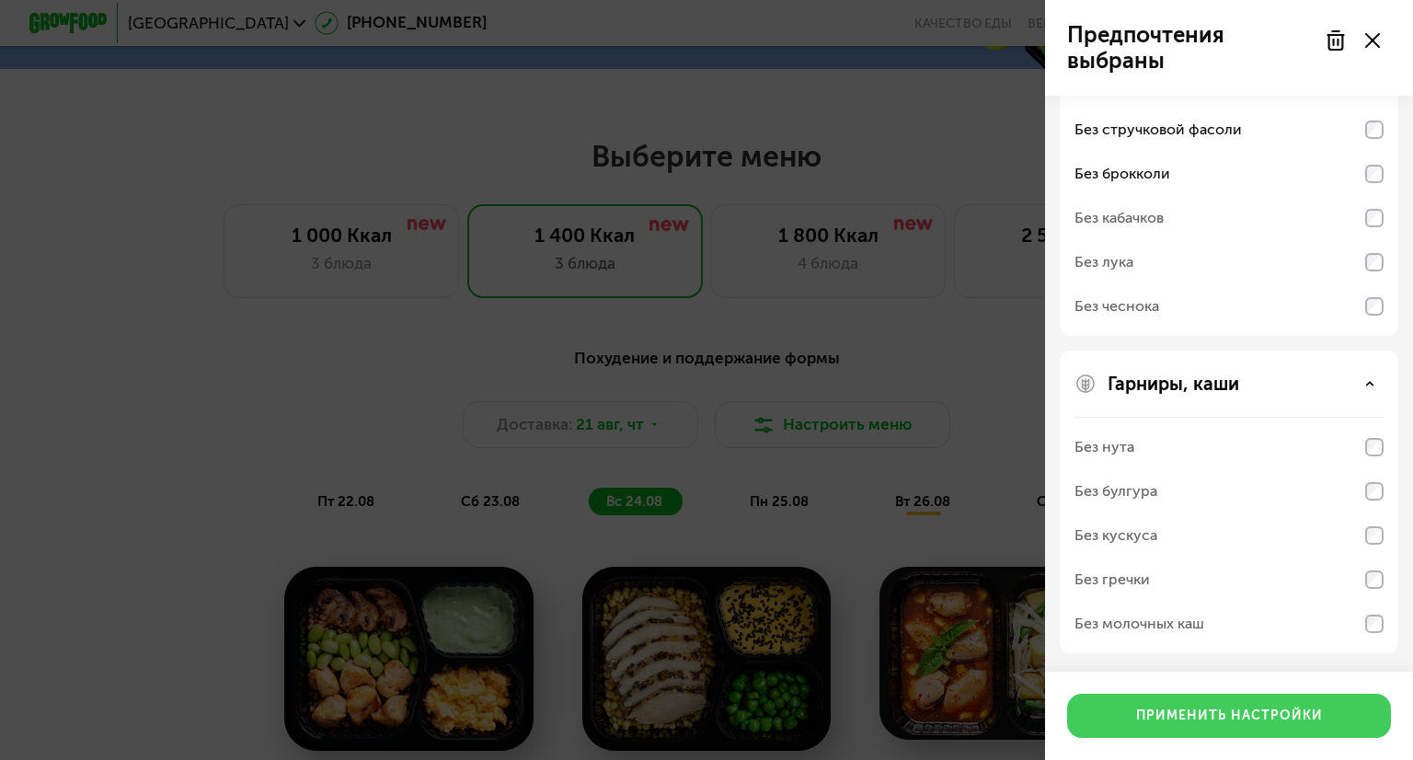
click at [1206, 705] on button "Применить настройки" at bounding box center [1229, 715] width 324 height 44
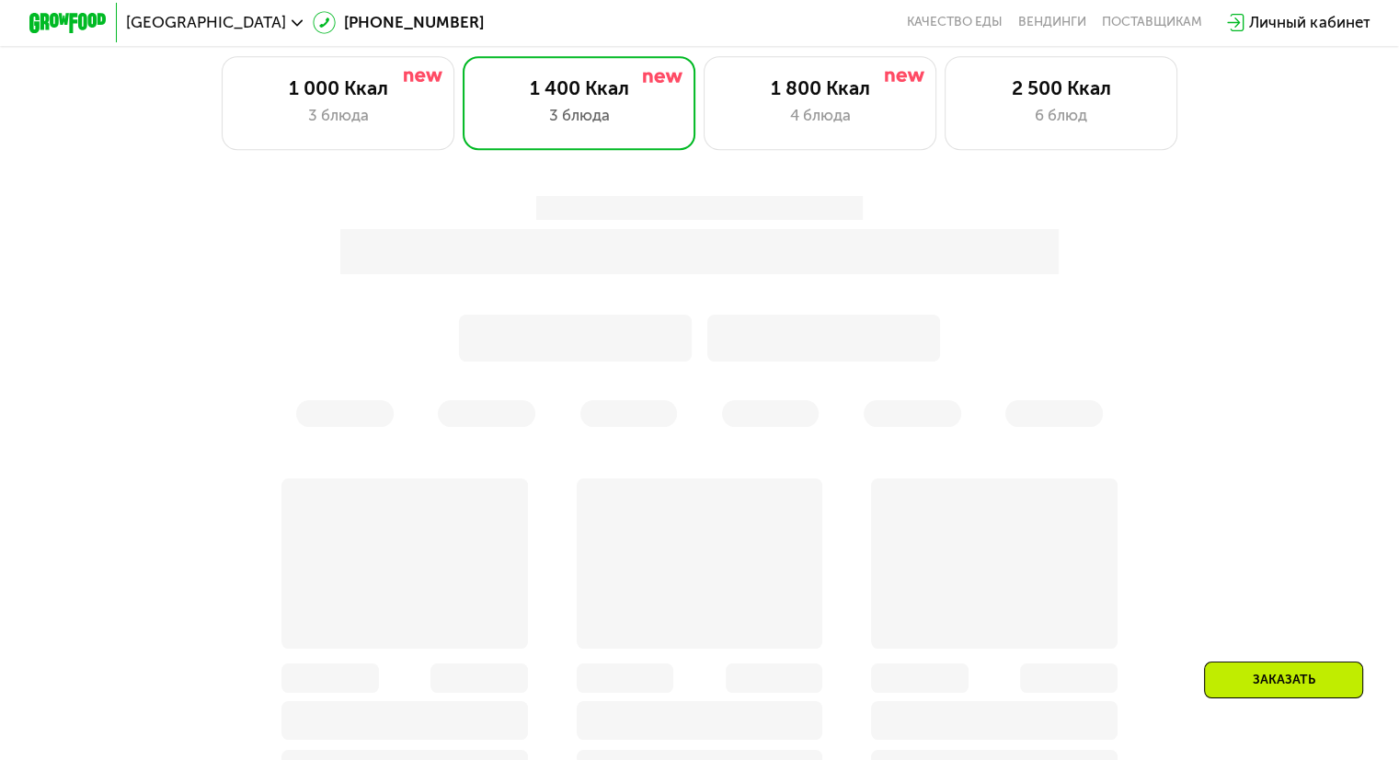
scroll to position [1104, 0]
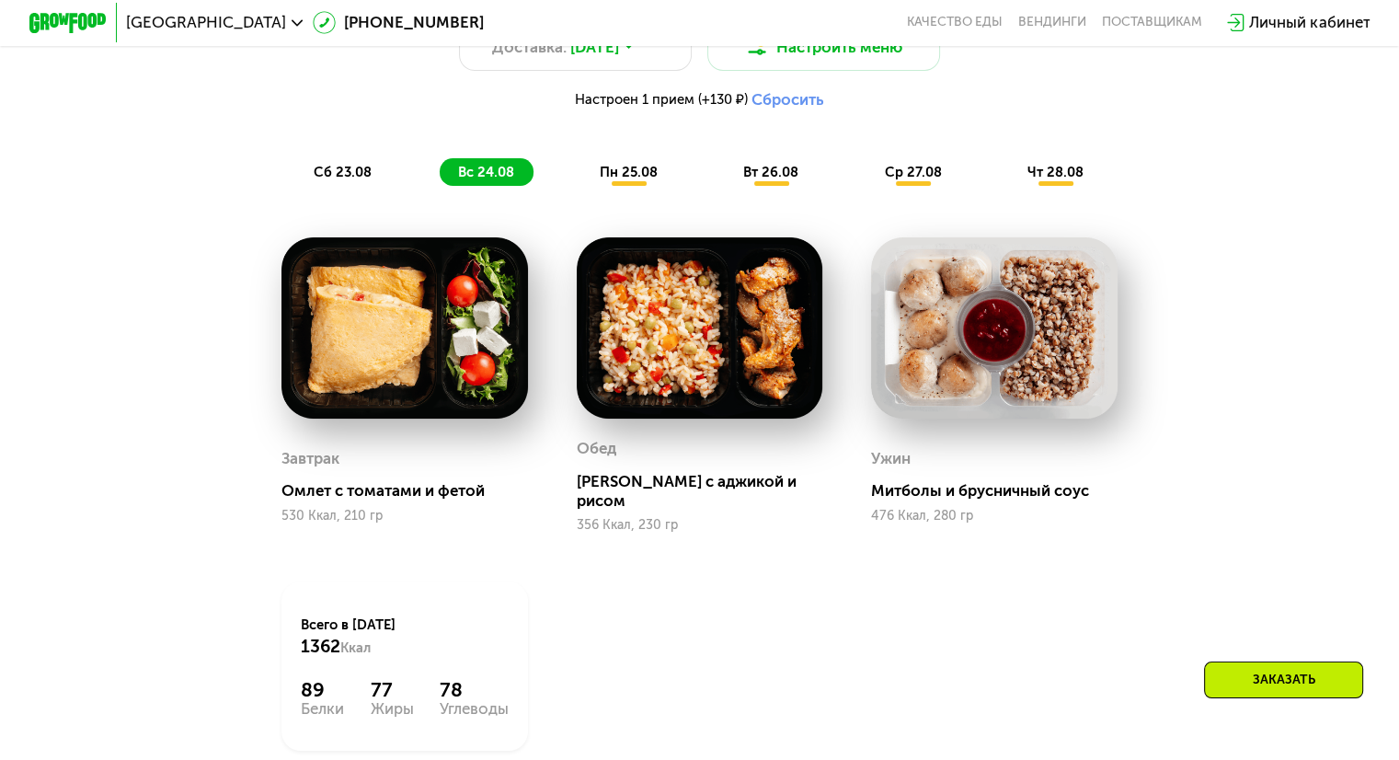
click at [440, 186] on div "сб 23.08" at bounding box center [486, 172] width 93 height 28
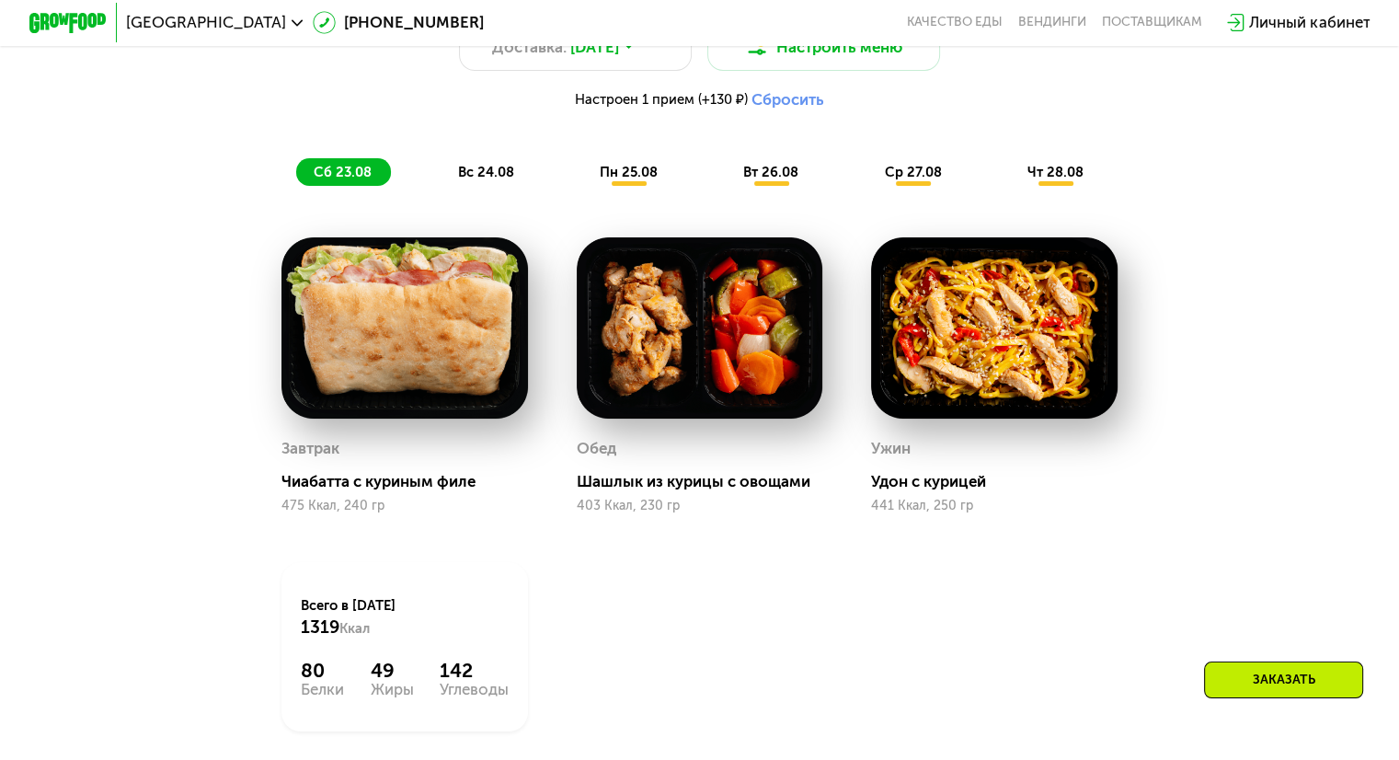
click at [469, 180] on span "вс 24.08" at bounding box center [485, 172] width 56 height 17
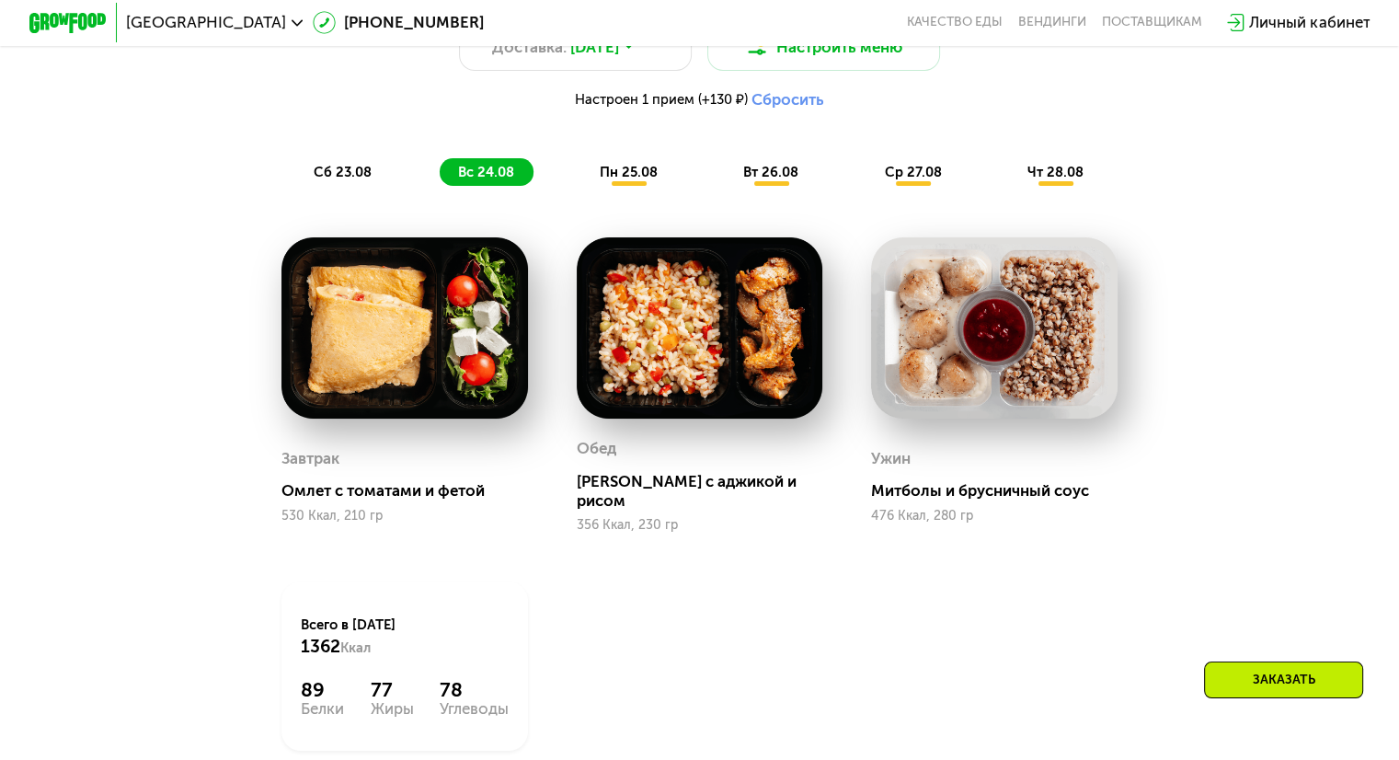
click at [726, 186] on div "пн 25.08" at bounding box center [772, 172] width 92 height 28
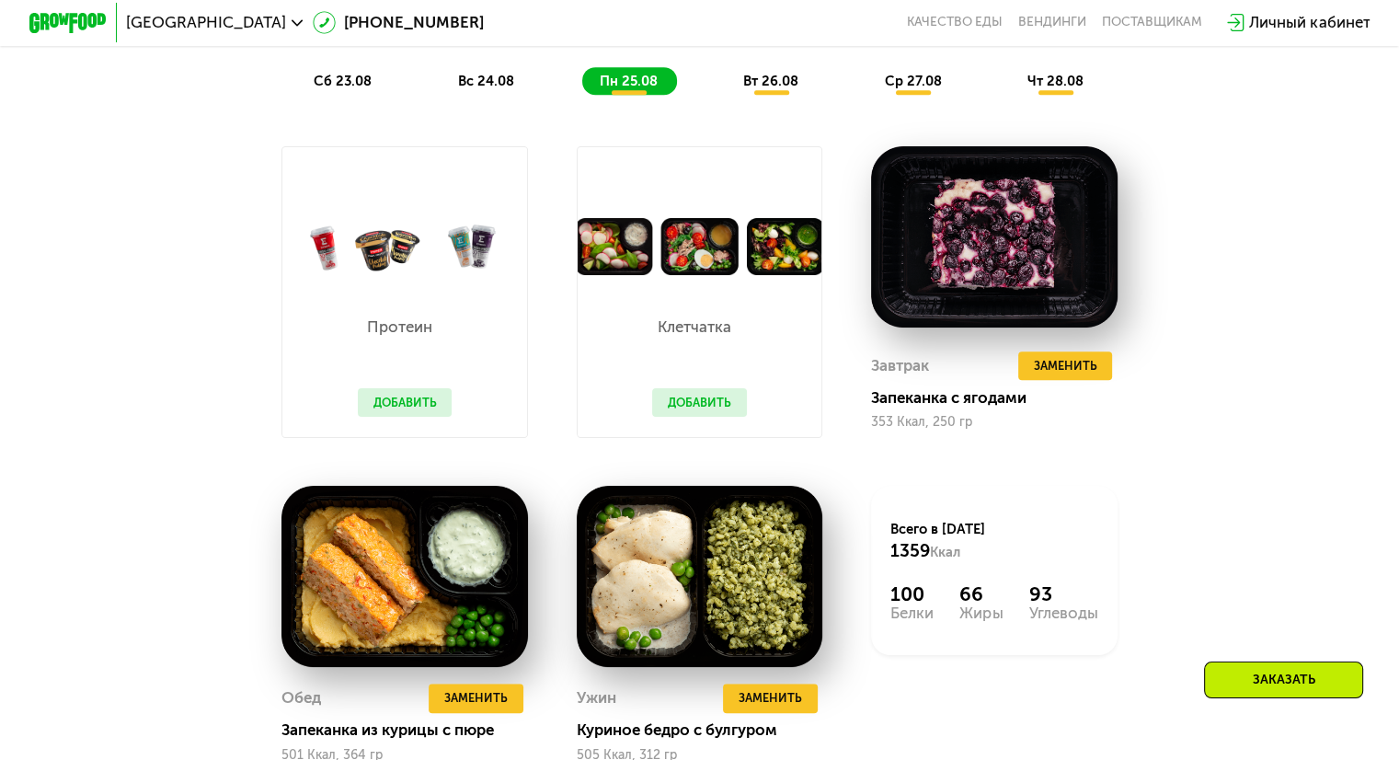
scroll to position [1196, 0]
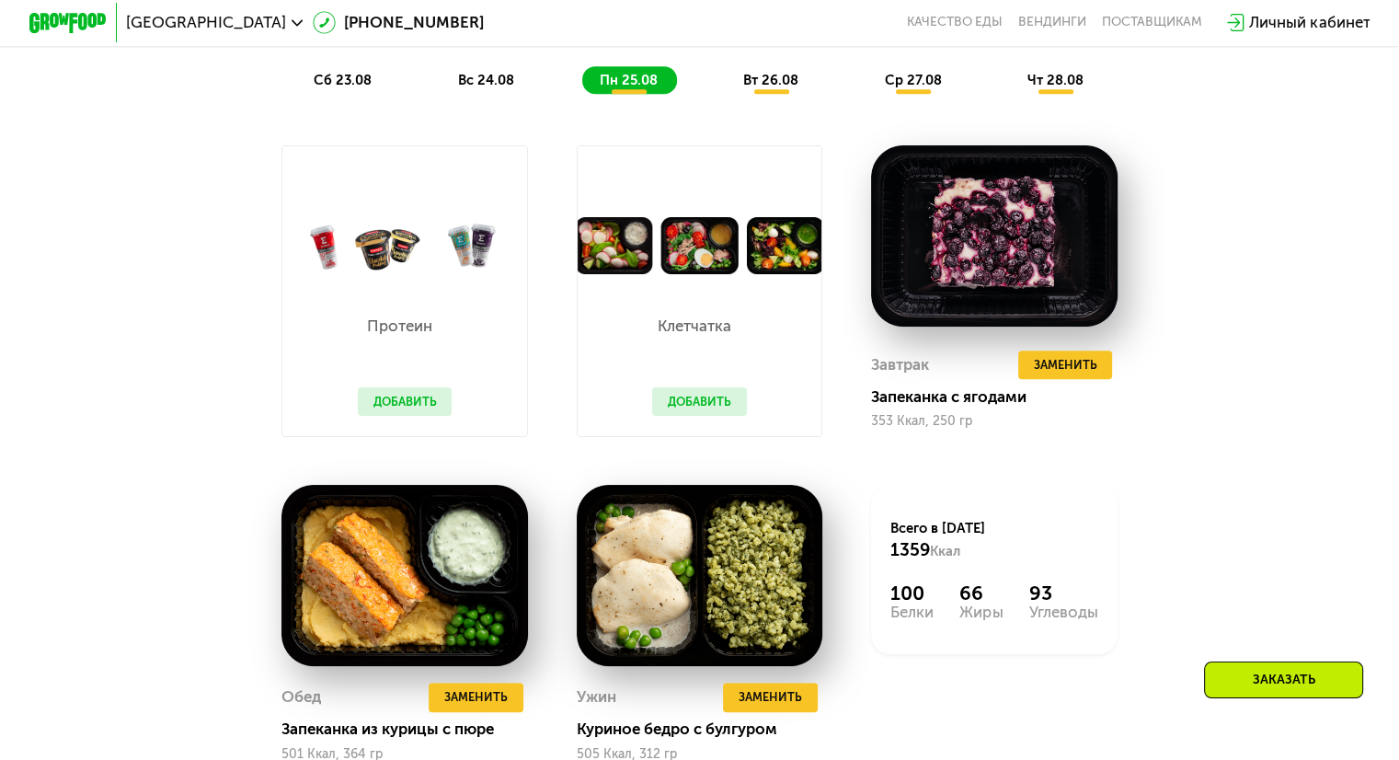
click at [389, 406] on button "Добавить" at bounding box center [405, 401] width 95 height 29
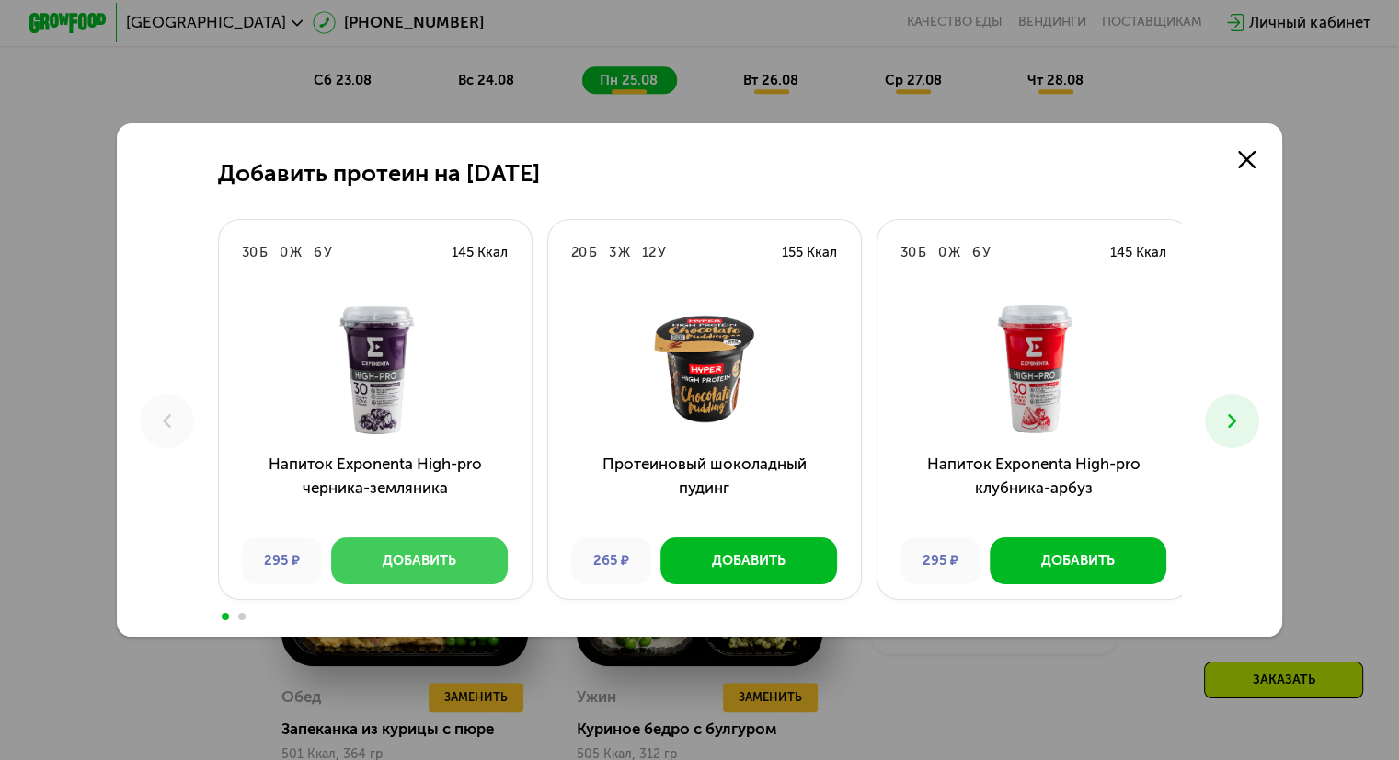
click at [426, 567] on div "Добавить" at bounding box center [420, 560] width 74 height 19
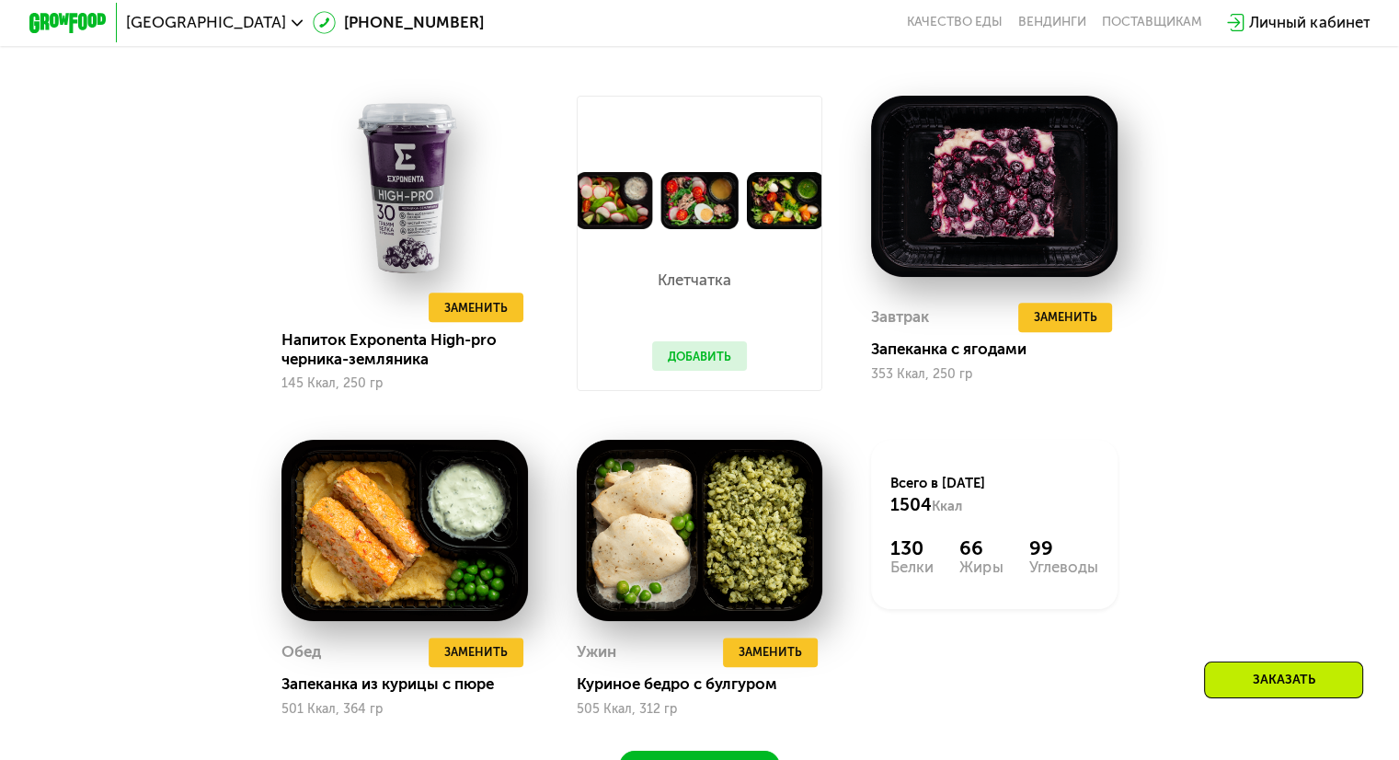
scroll to position [1288, 0]
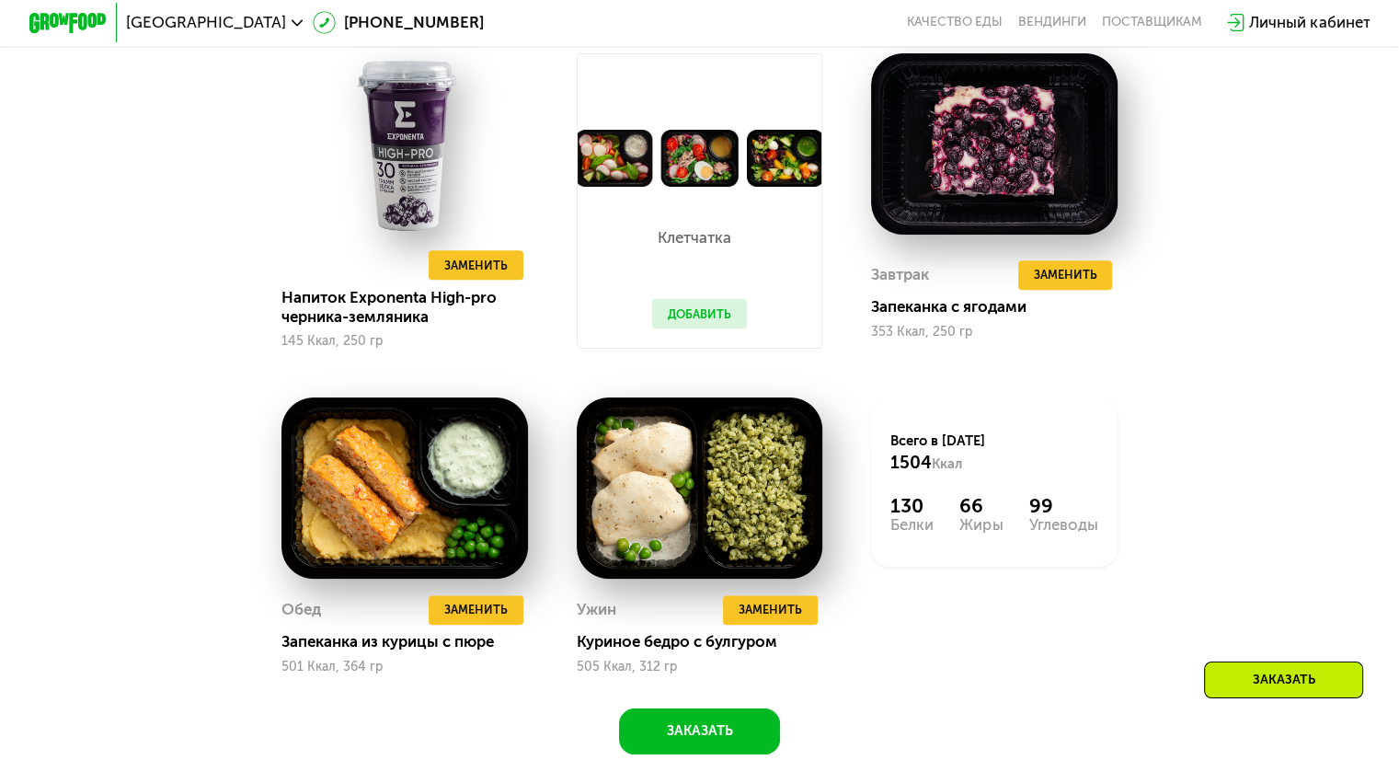
click at [704, 328] on button "Добавить" at bounding box center [699, 313] width 95 height 29
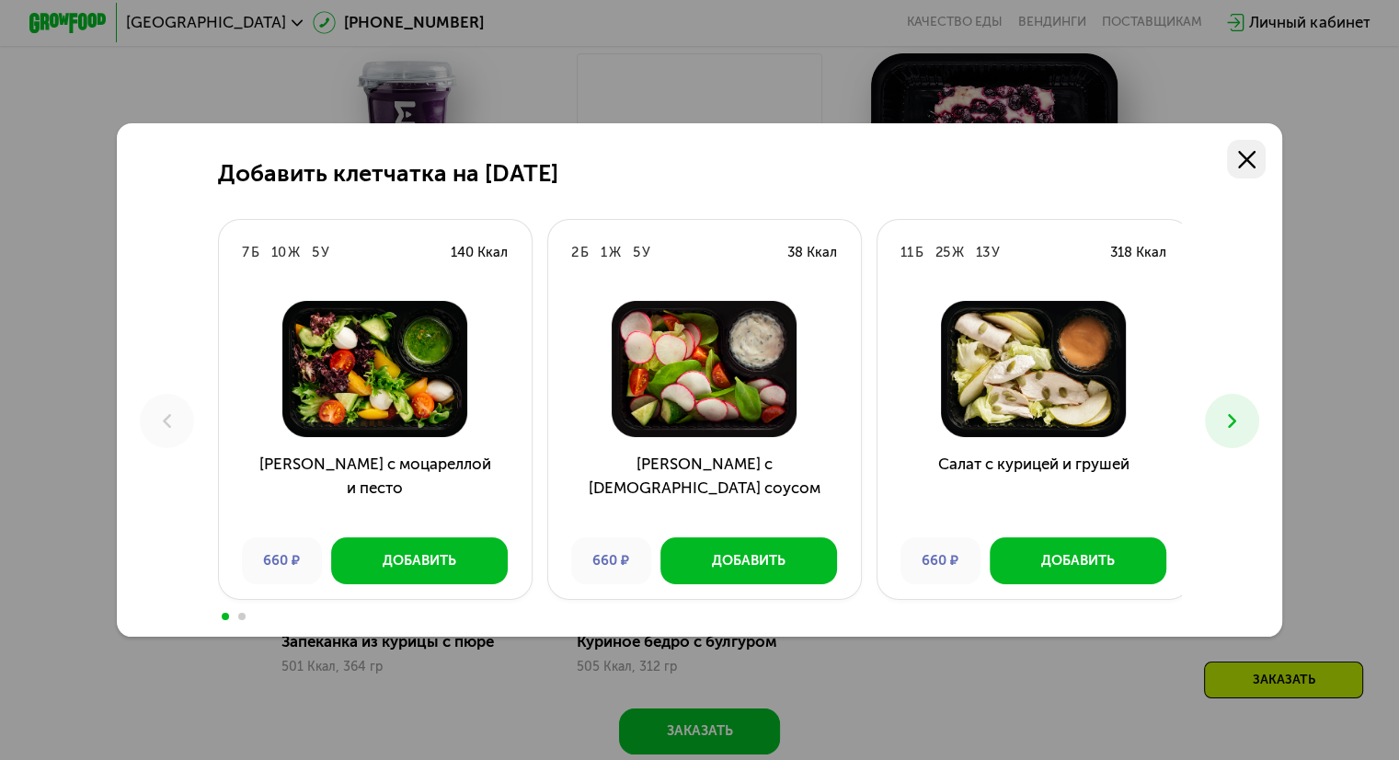
click at [1266, 159] on link at bounding box center [1246, 159] width 39 height 39
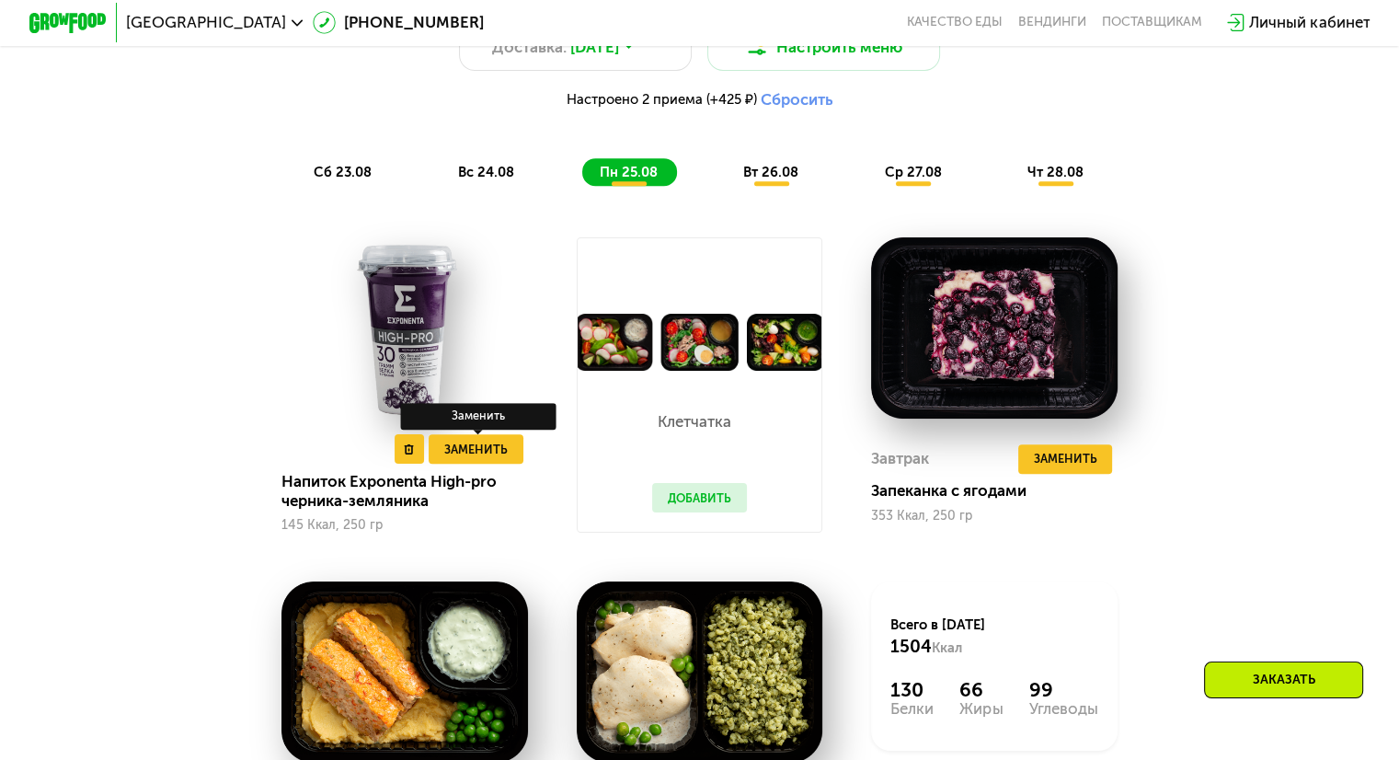
scroll to position [1104, 0]
click at [866, 172] on div "вт 26.08" at bounding box center [913, 172] width 94 height 28
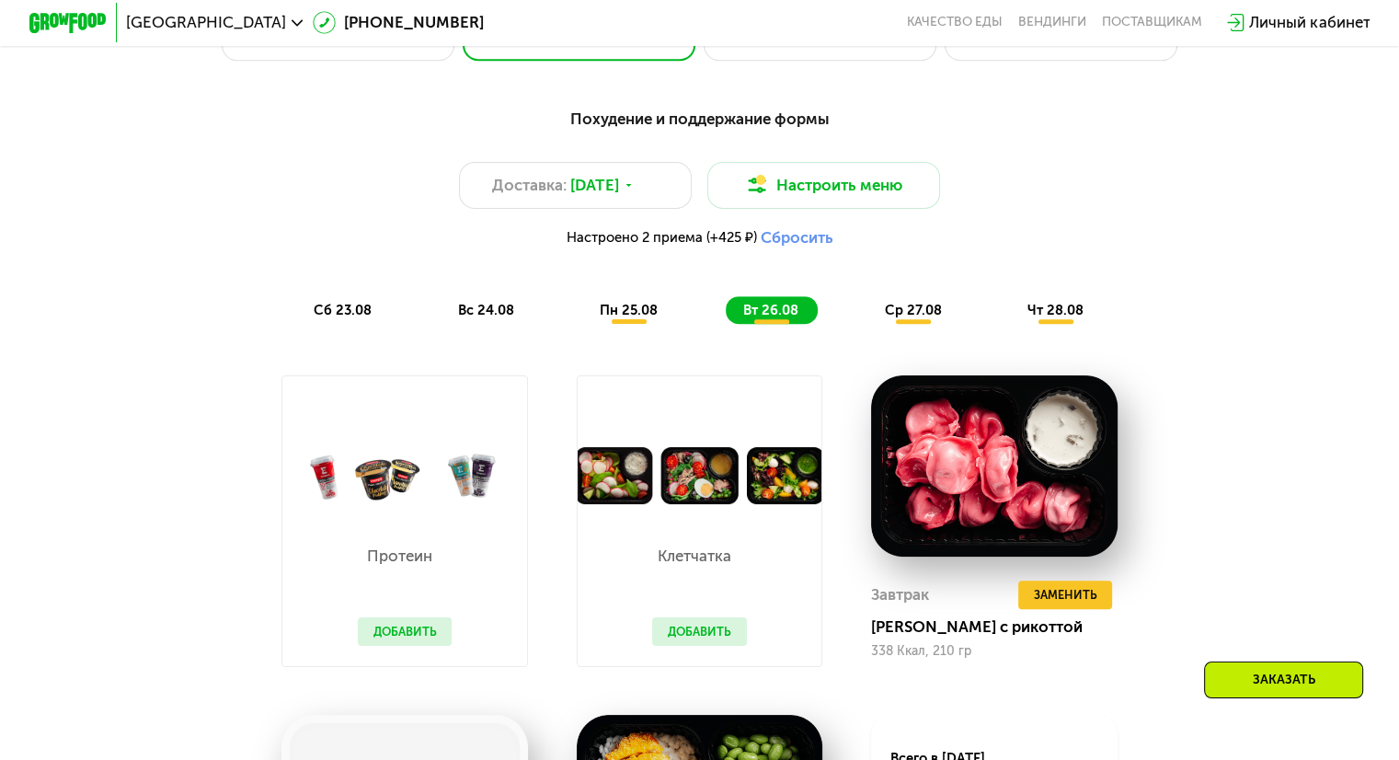
scroll to position [920, 0]
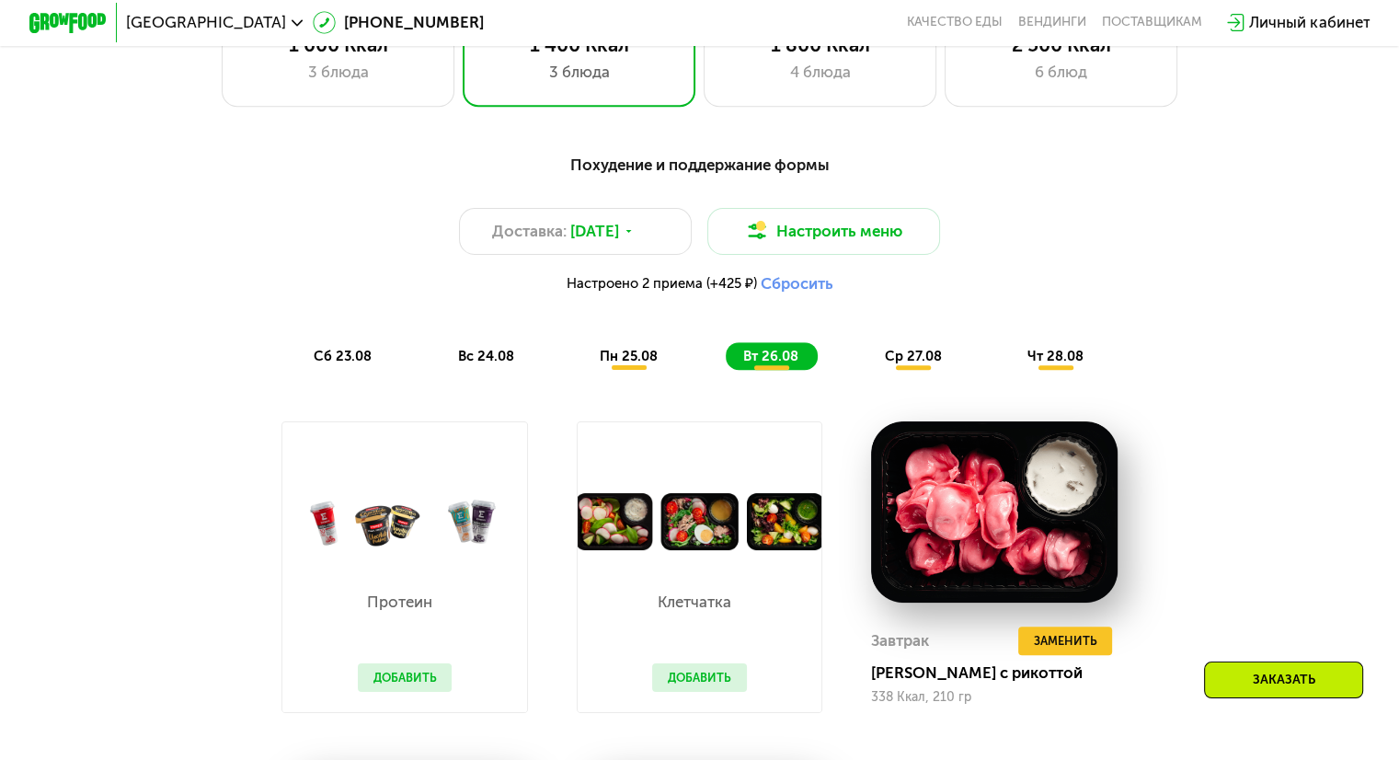
click at [931, 364] on span "ср 27.08" at bounding box center [912, 356] width 57 height 17
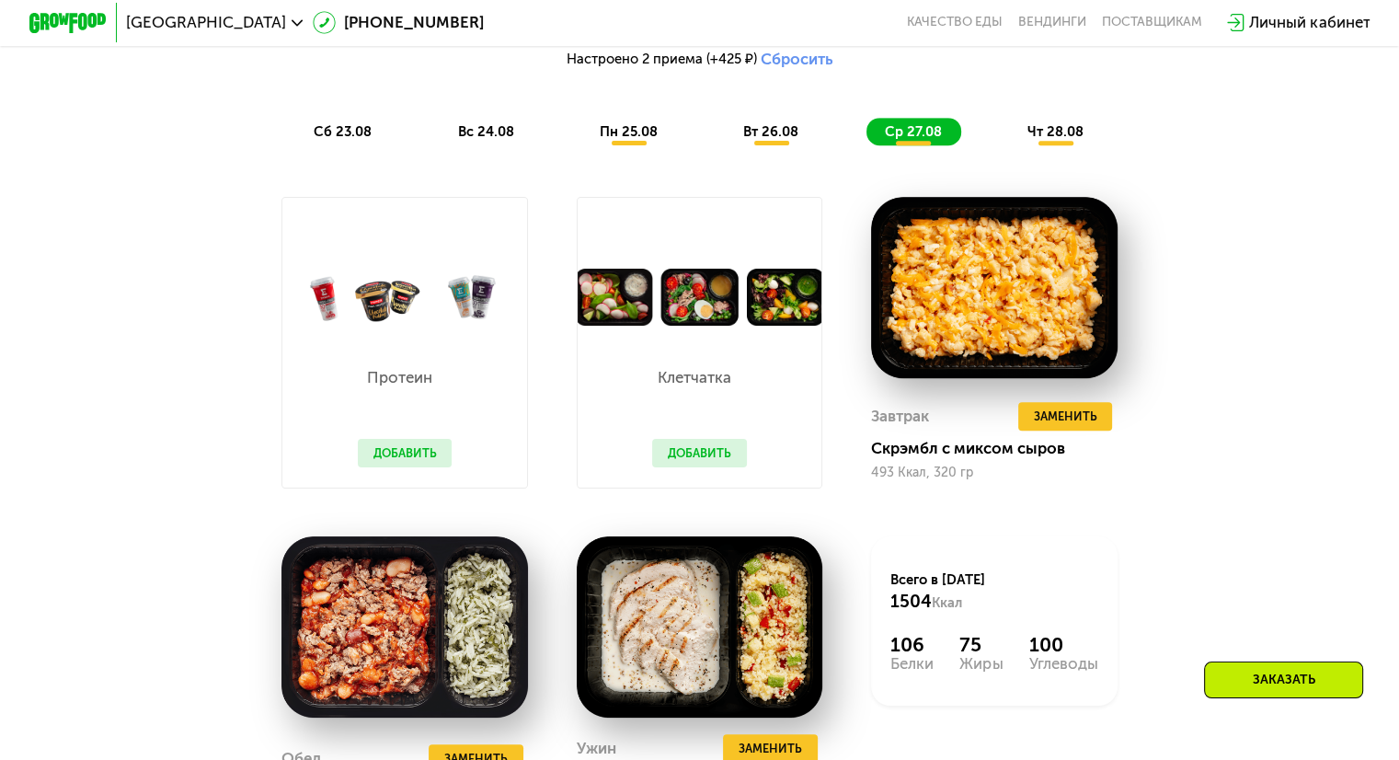
scroll to position [1012, 0]
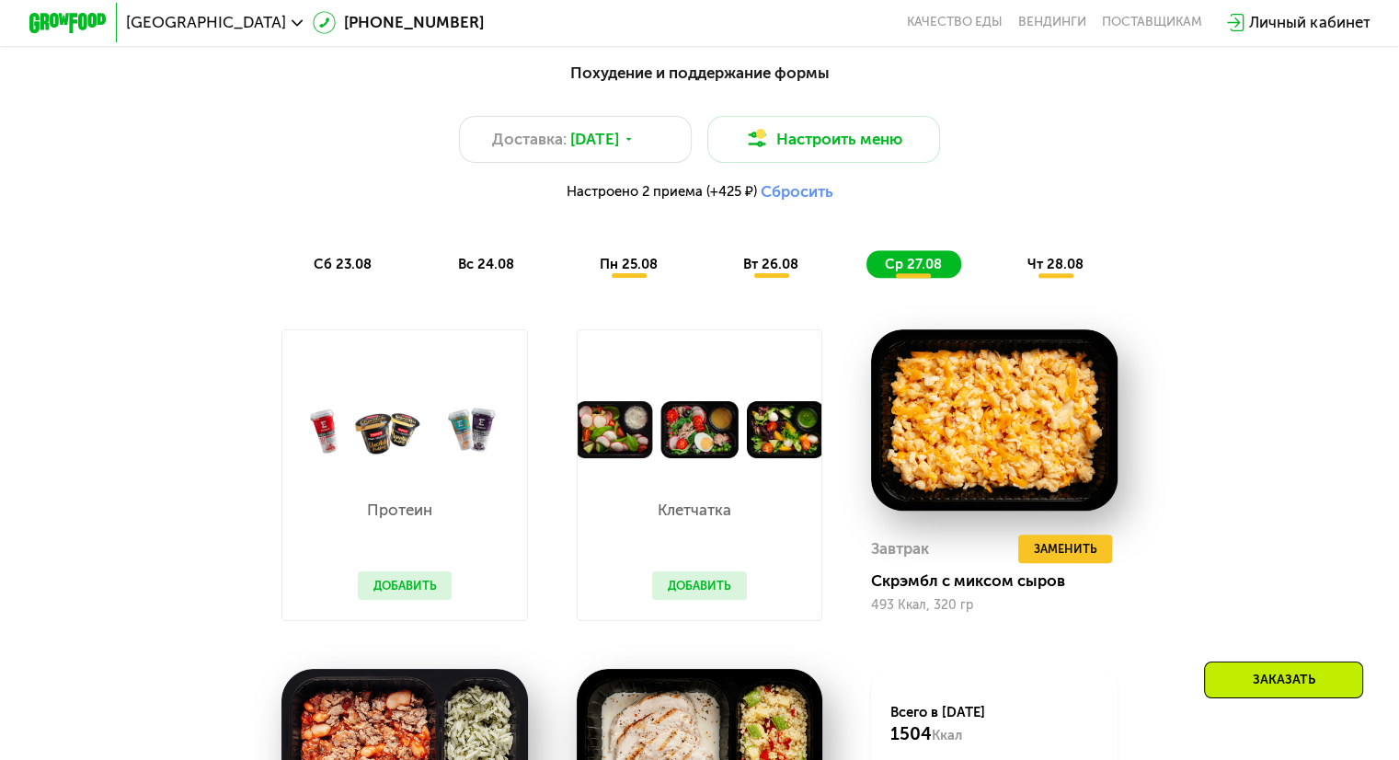
click at [1074, 272] on span "чт 28.08" at bounding box center [1055, 264] width 56 height 17
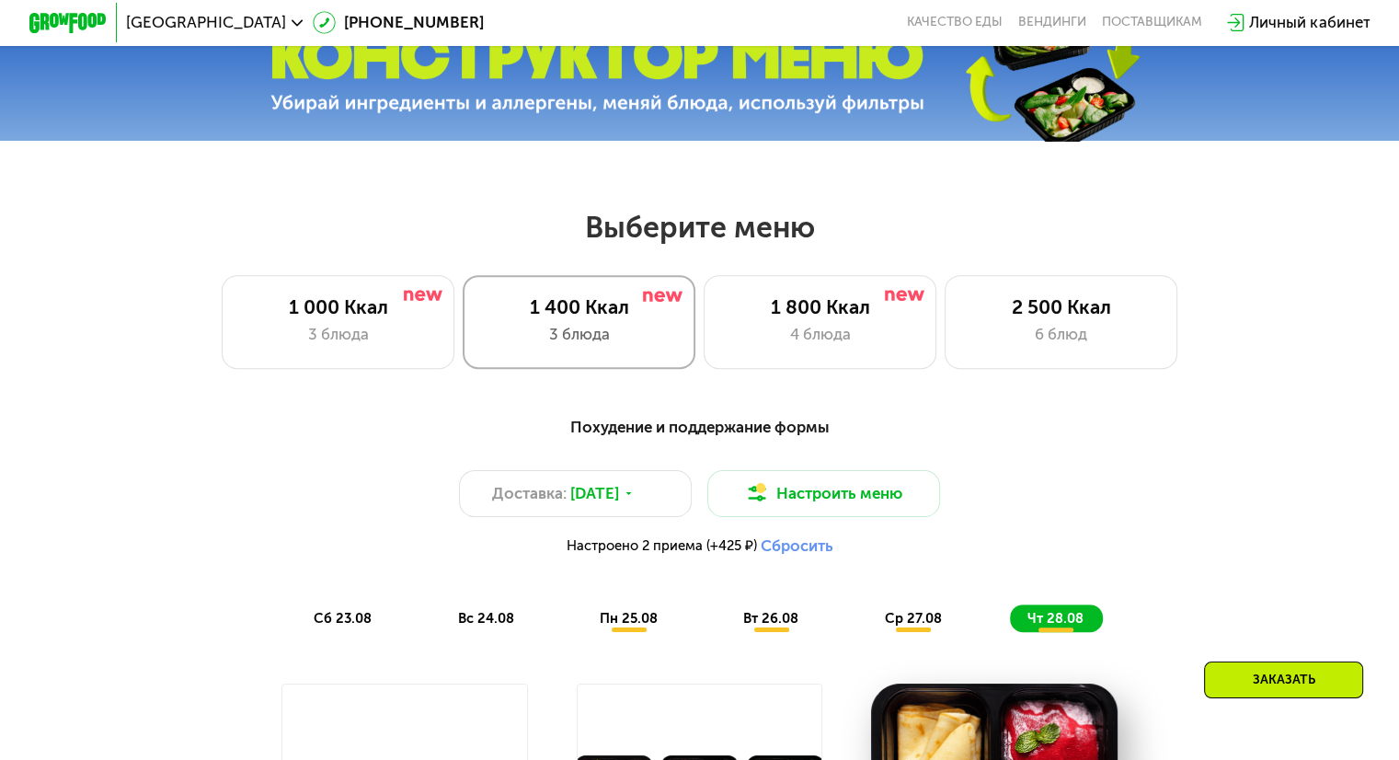
scroll to position [552, 0]
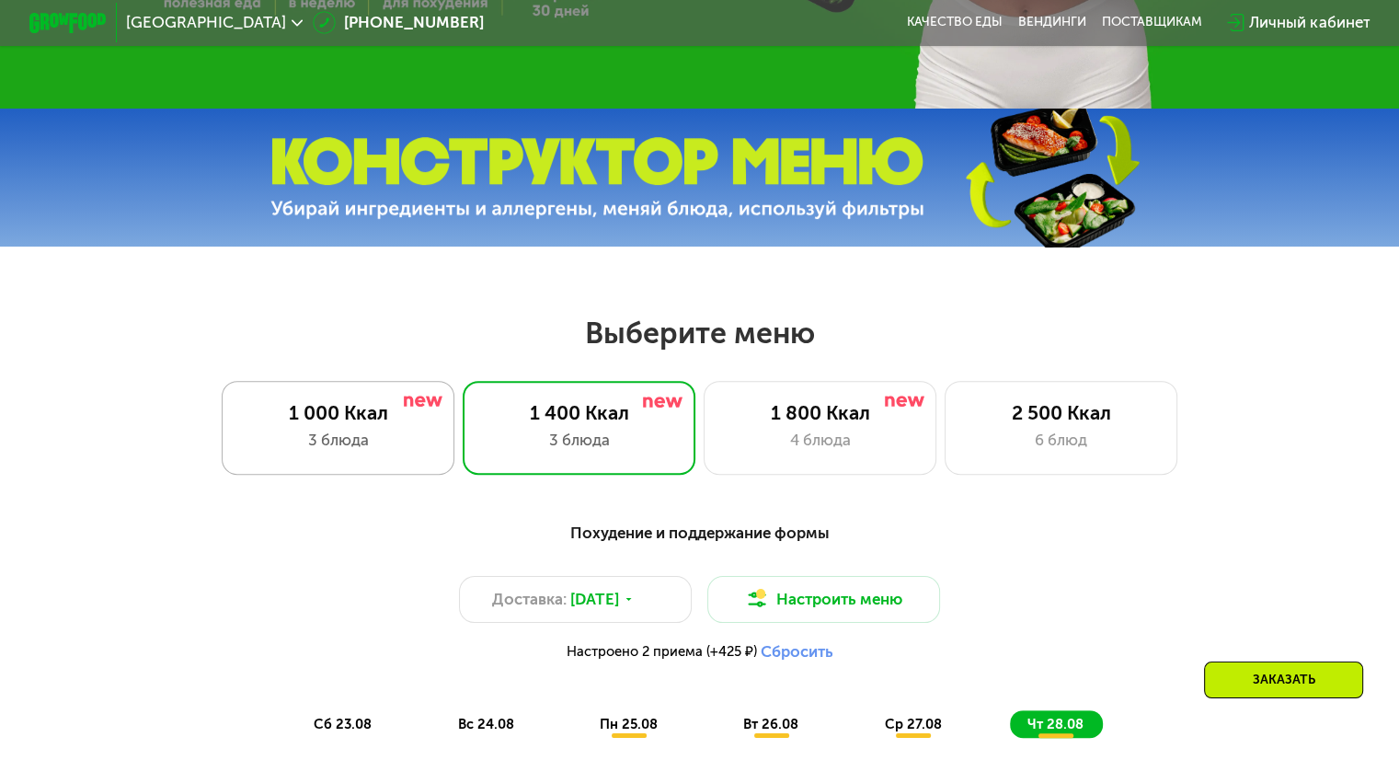
click at [331, 436] on div "3 блюда" at bounding box center [338, 440] width 192 height 23
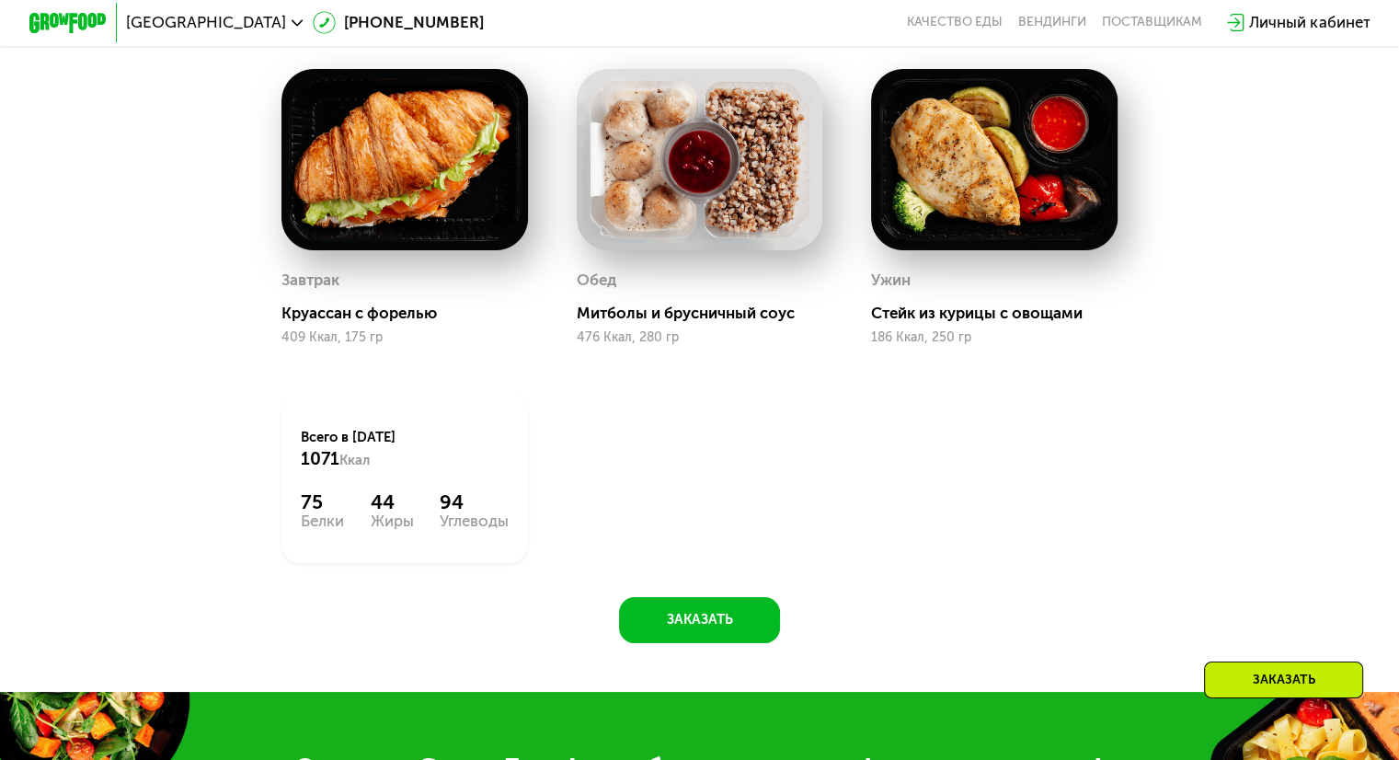
scroll to position [1012, 0]
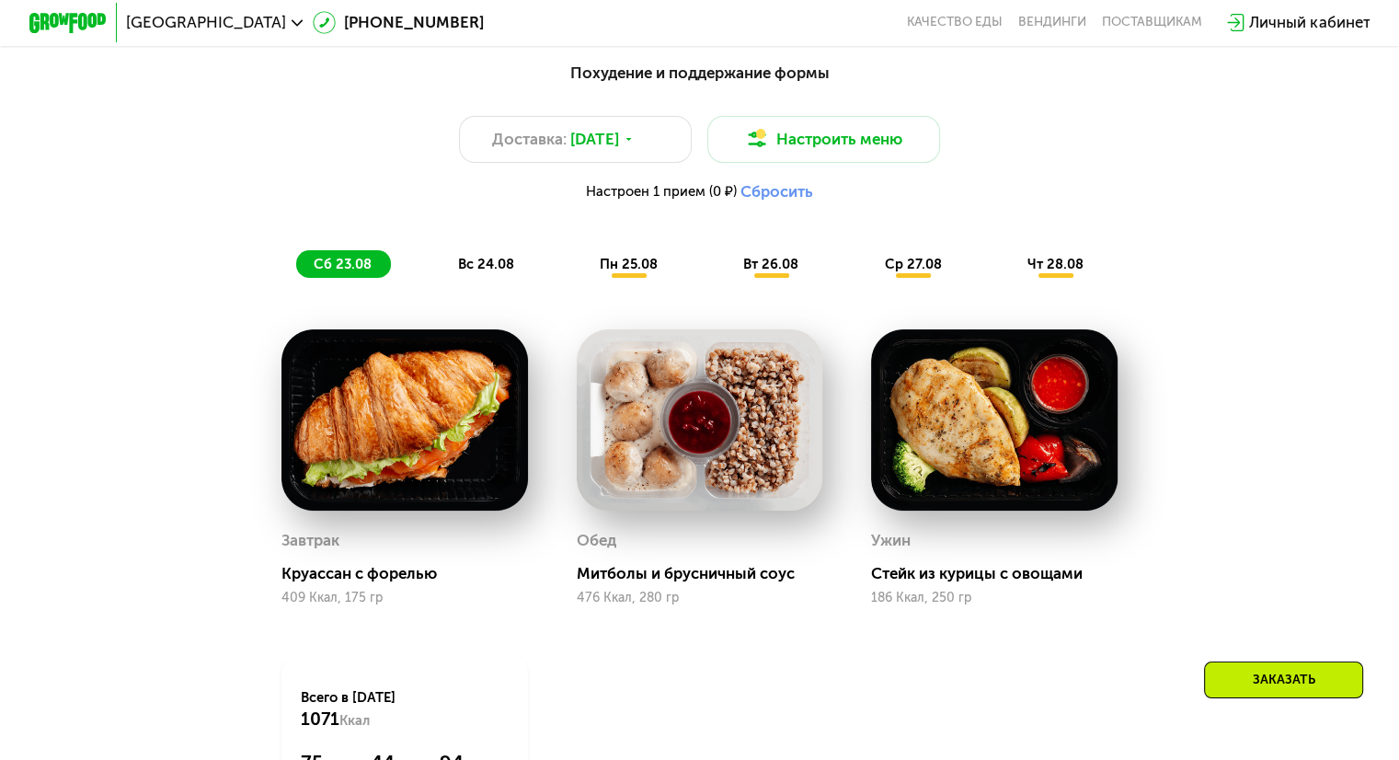
click at [500, 268] on span "вс 24.08" at bounding box center [485, 264] width 56 height 17
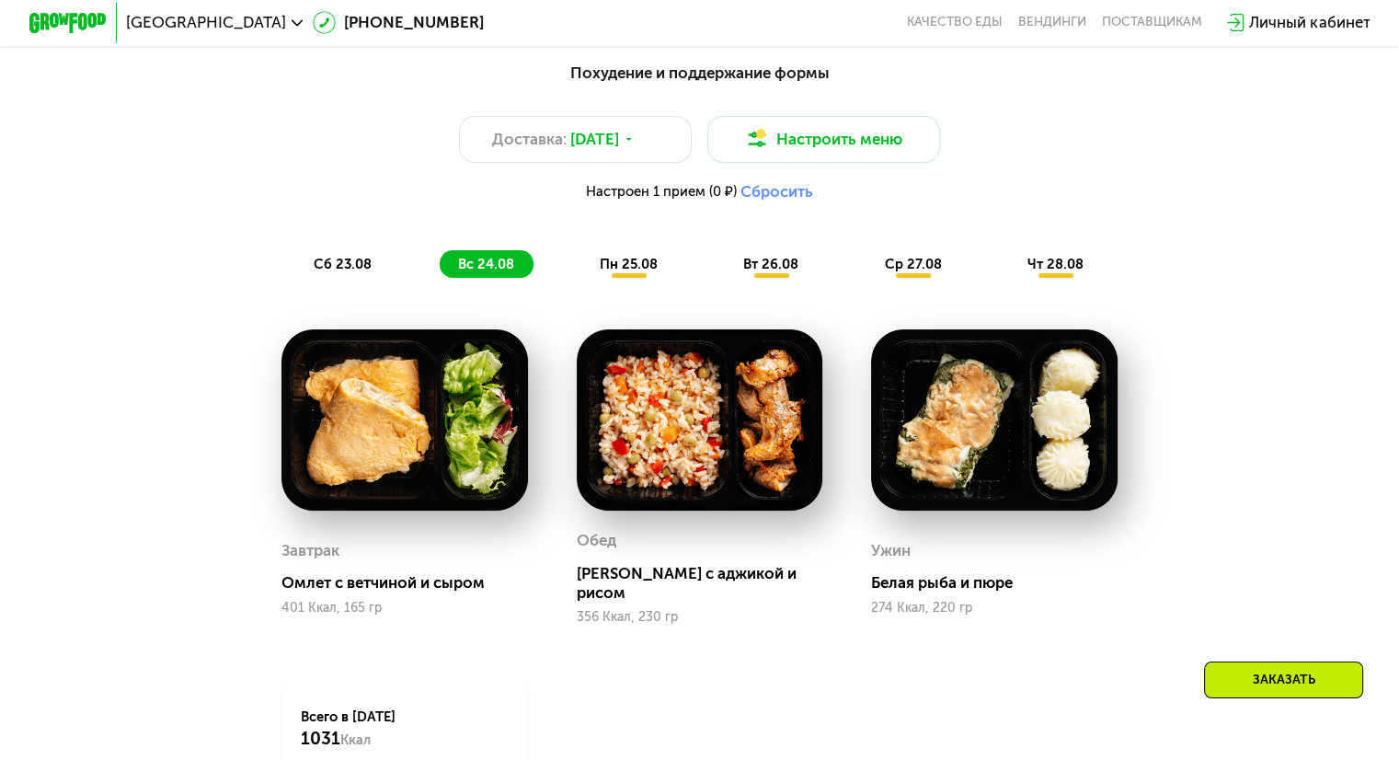
click at [647, 269] on span "пн 25.08" at bounding box center [629, 264] width 58 height 17
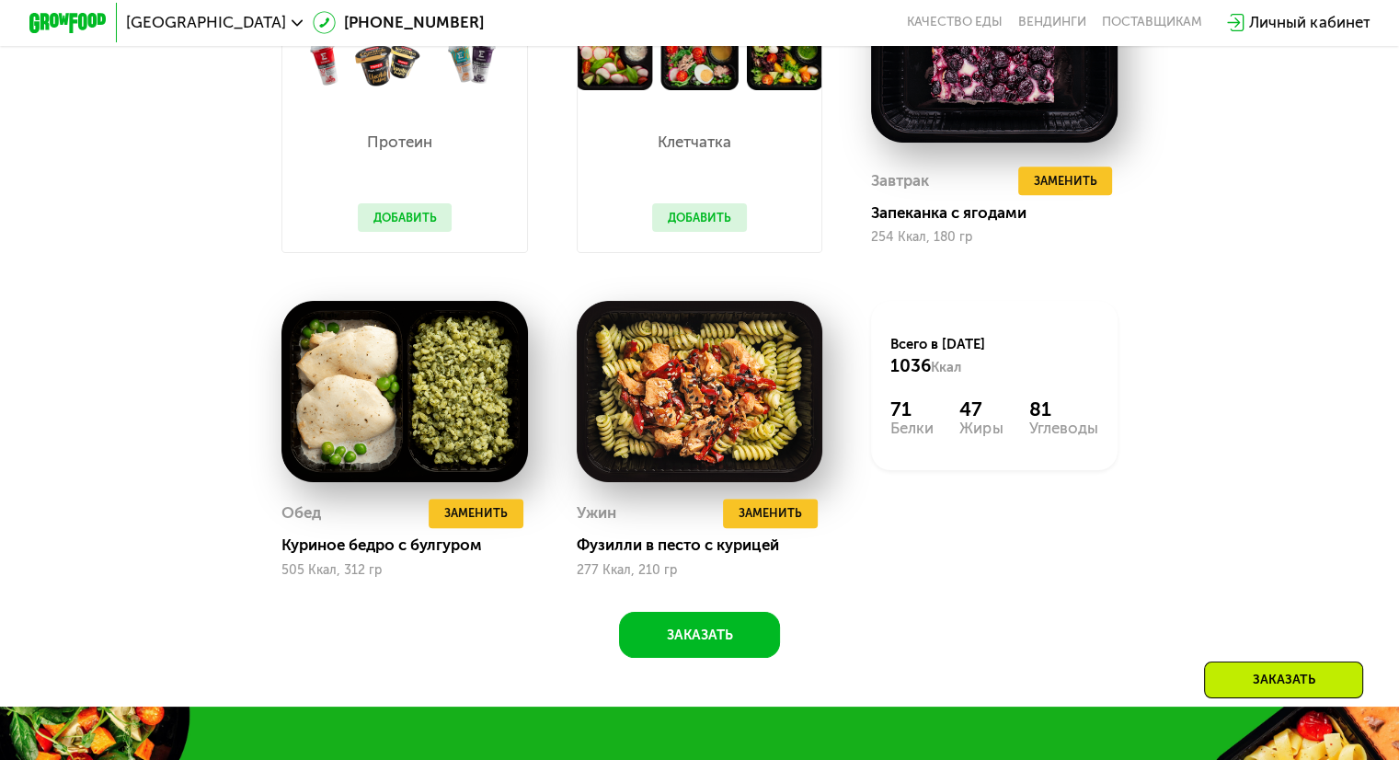
scroll to position [1104, 0]
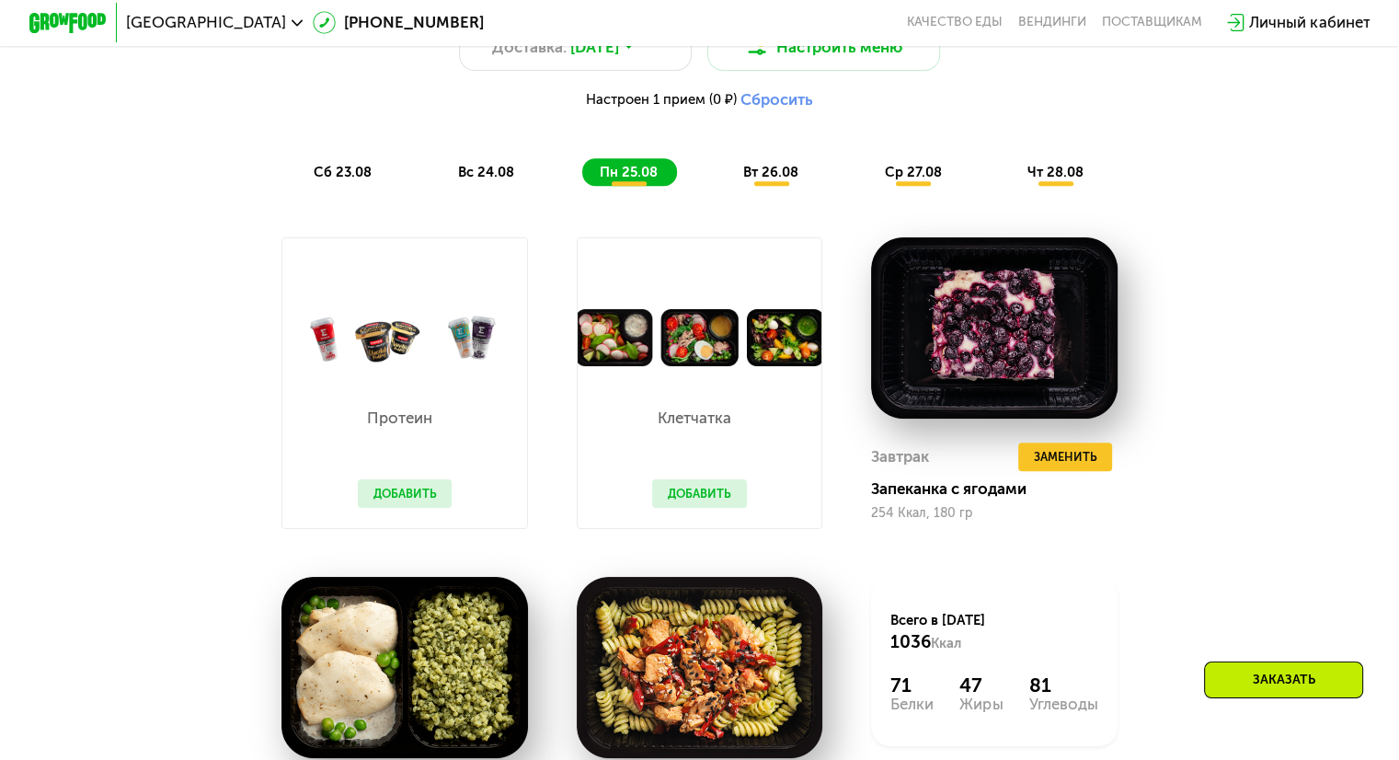
click at [866, 186] on div "вт 26.08" at bounding box center [913, 172] width 94 height 28
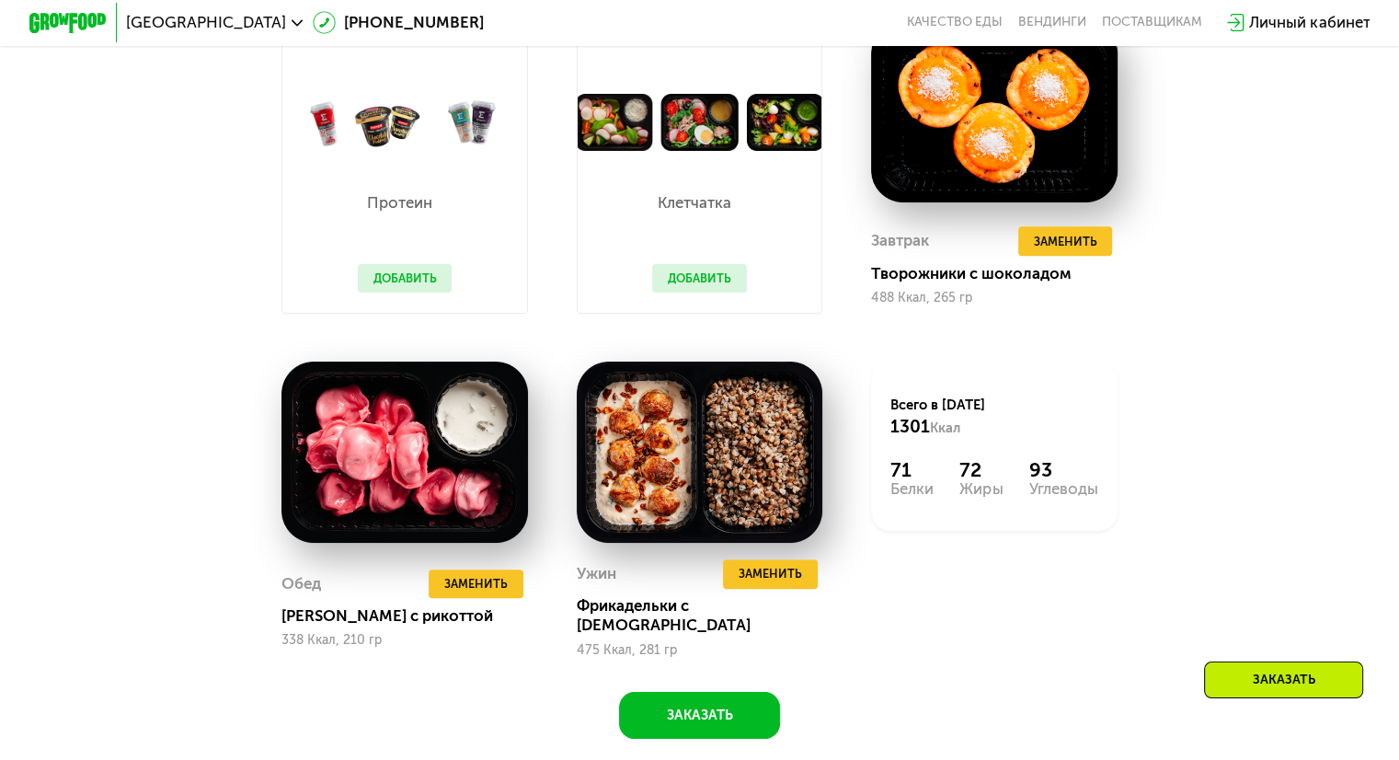
scroll to position [1288, 0]
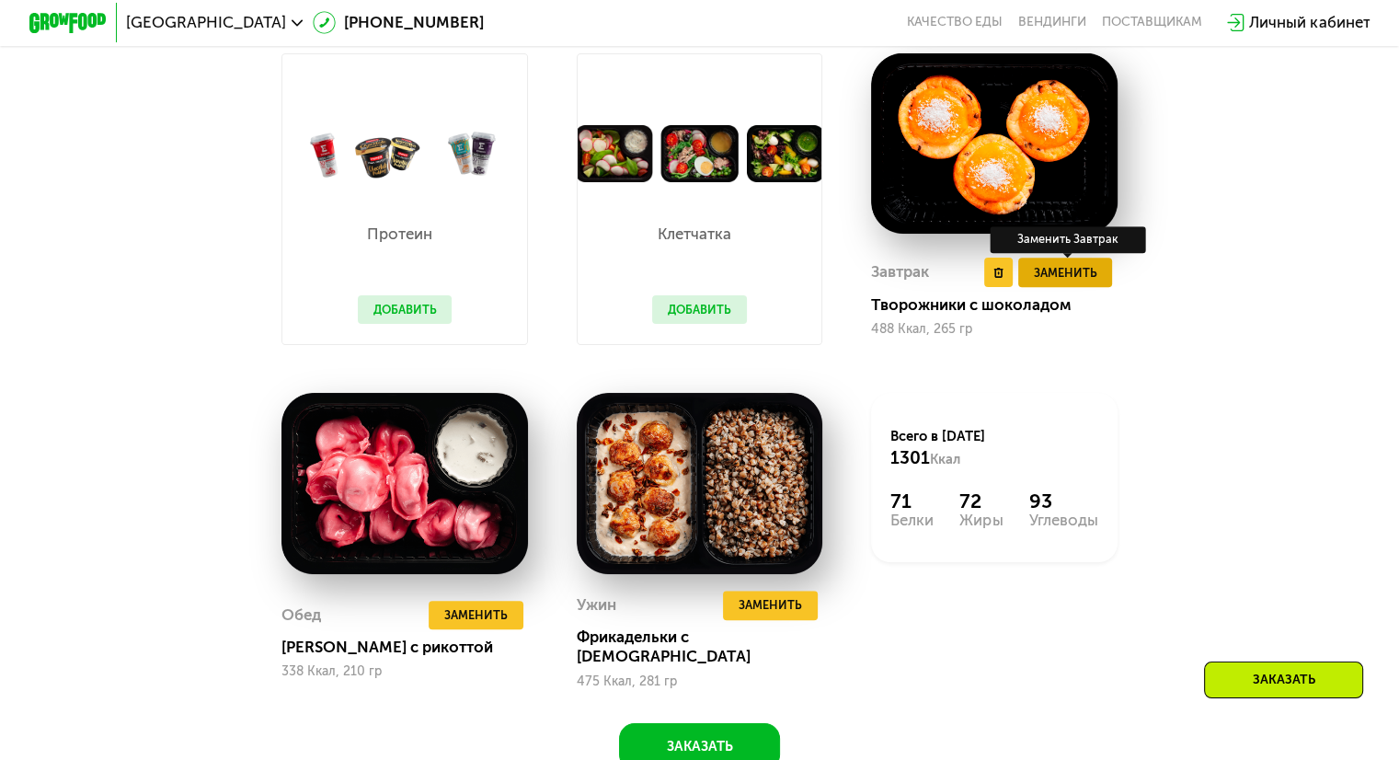
click at [1067, 282] on span "Заменить" at bounding box center [1064, 272] width 63 height 19
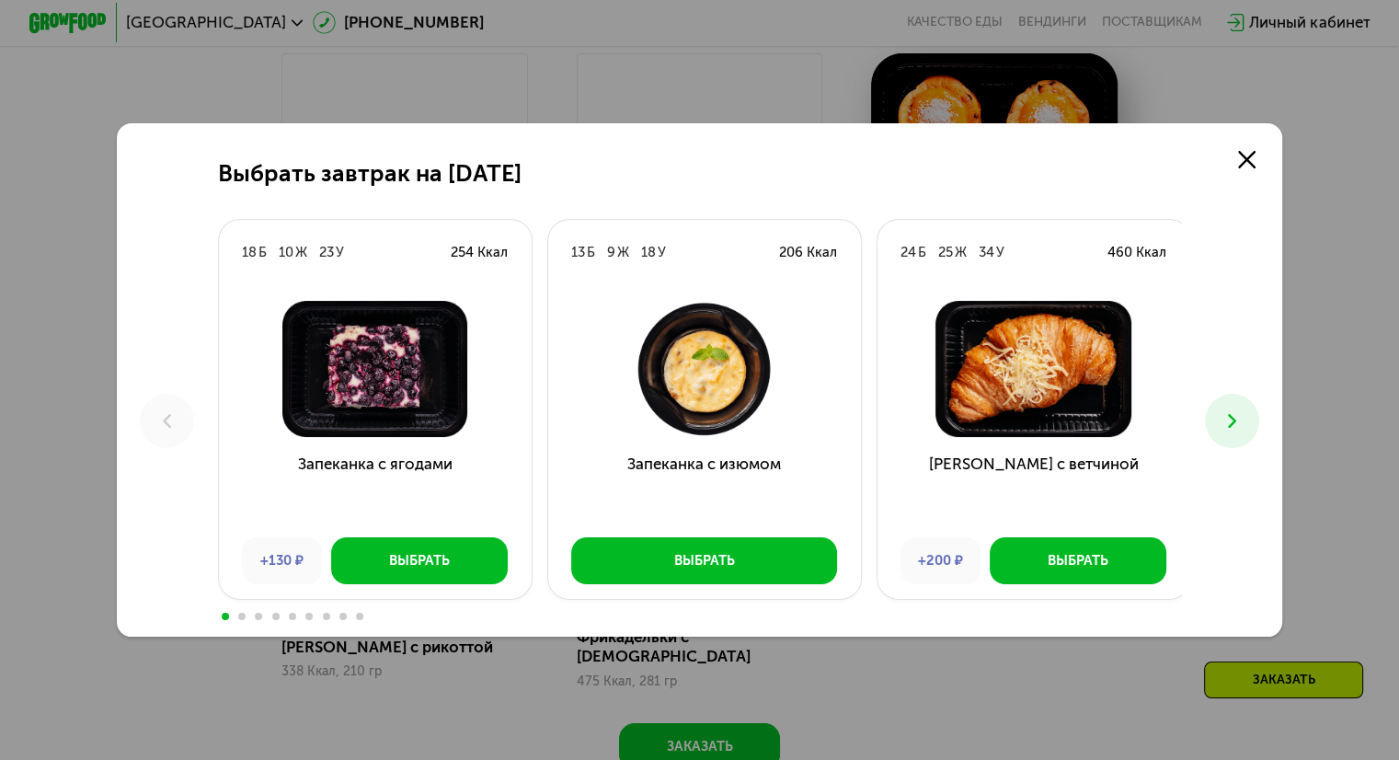
click at [1220, 407] on button at bounding box center [1232, 421] width 54 height 54
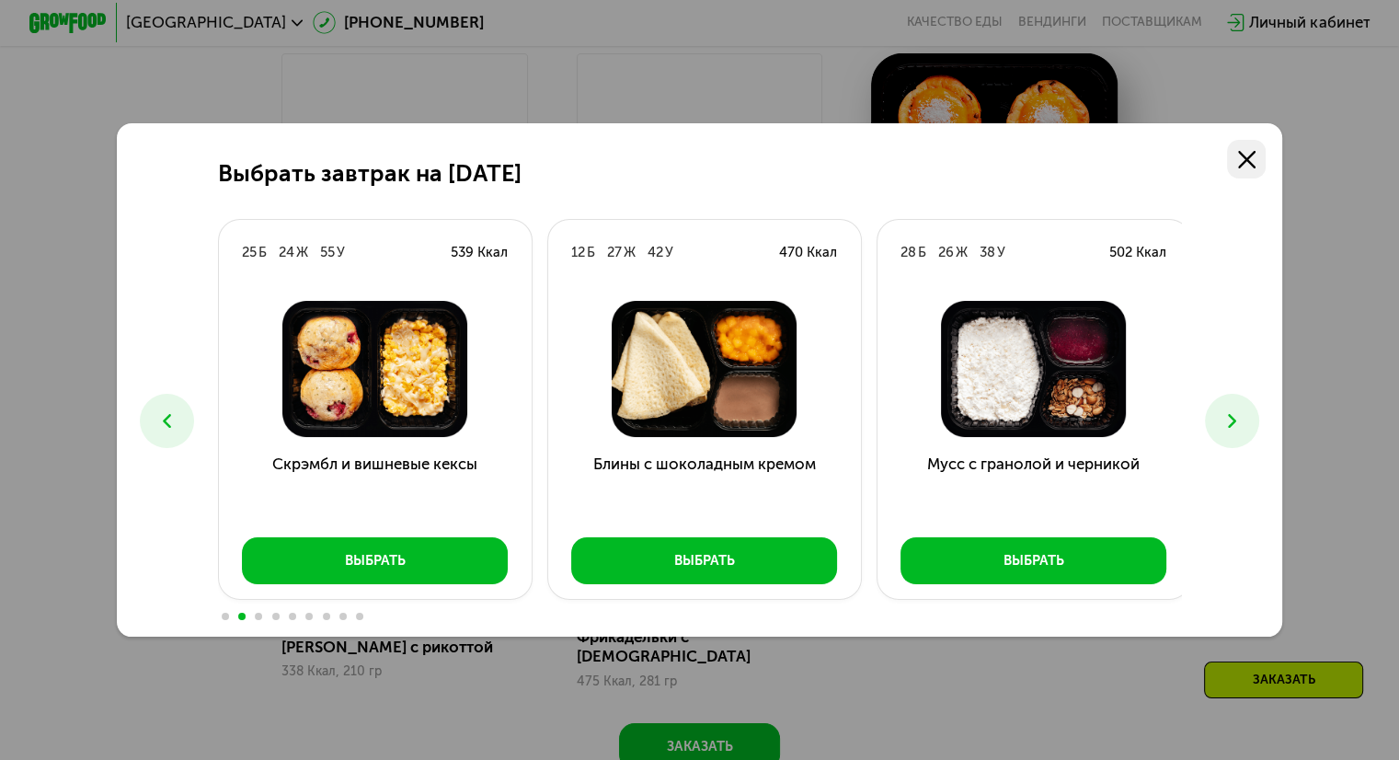
click at [1241, 155] on link at bounding box center [1246, 159] width 39 height 39
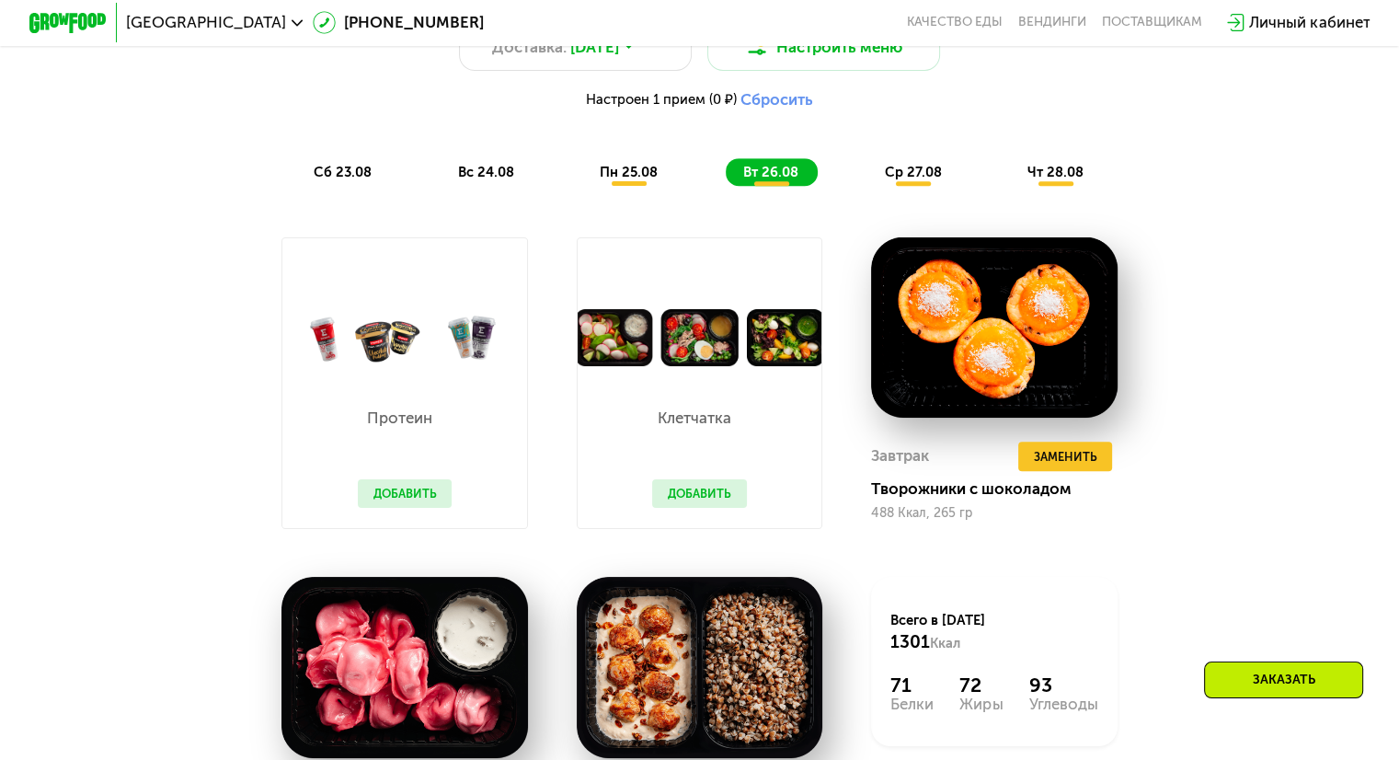
click at [890, 180] on span "ср 27.08" at bounding box center [912, 172] width 57 height 17
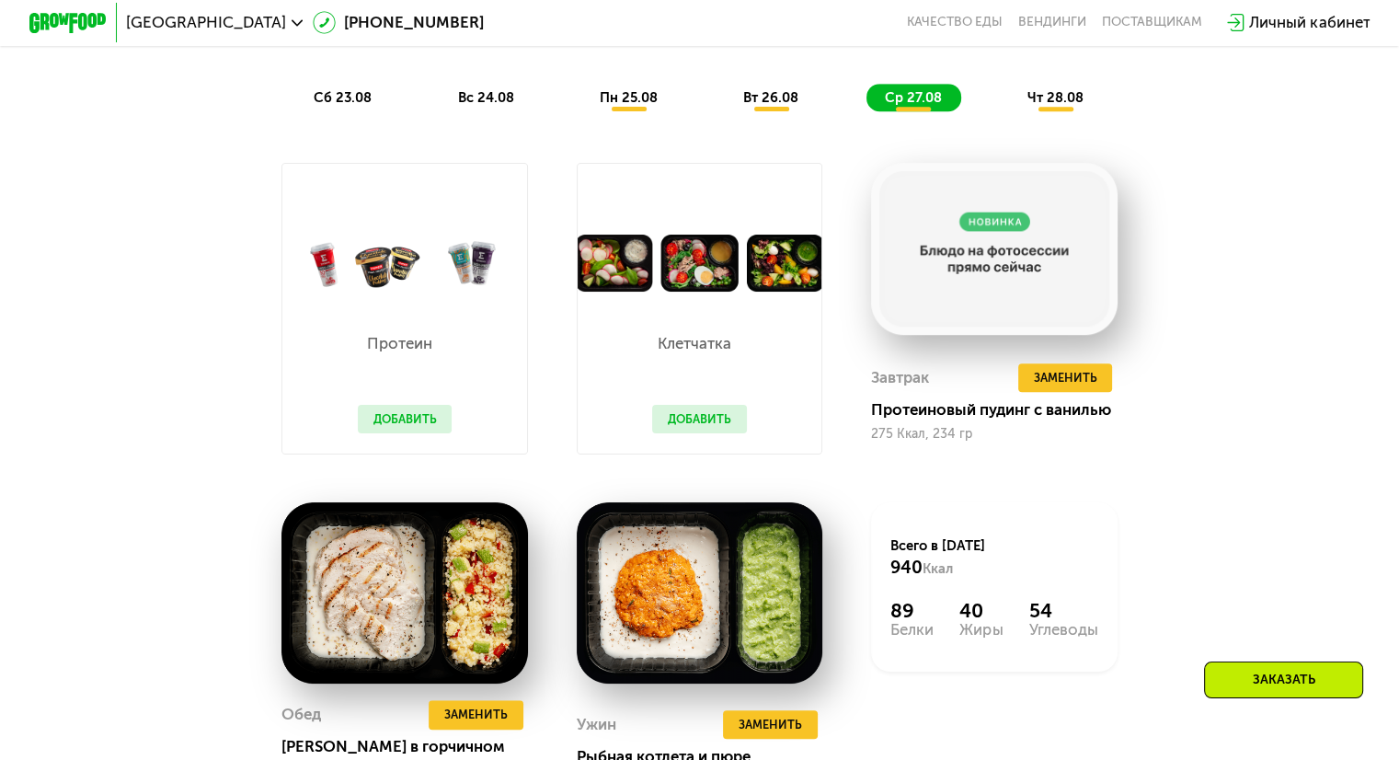
scroll to position [920, 0]
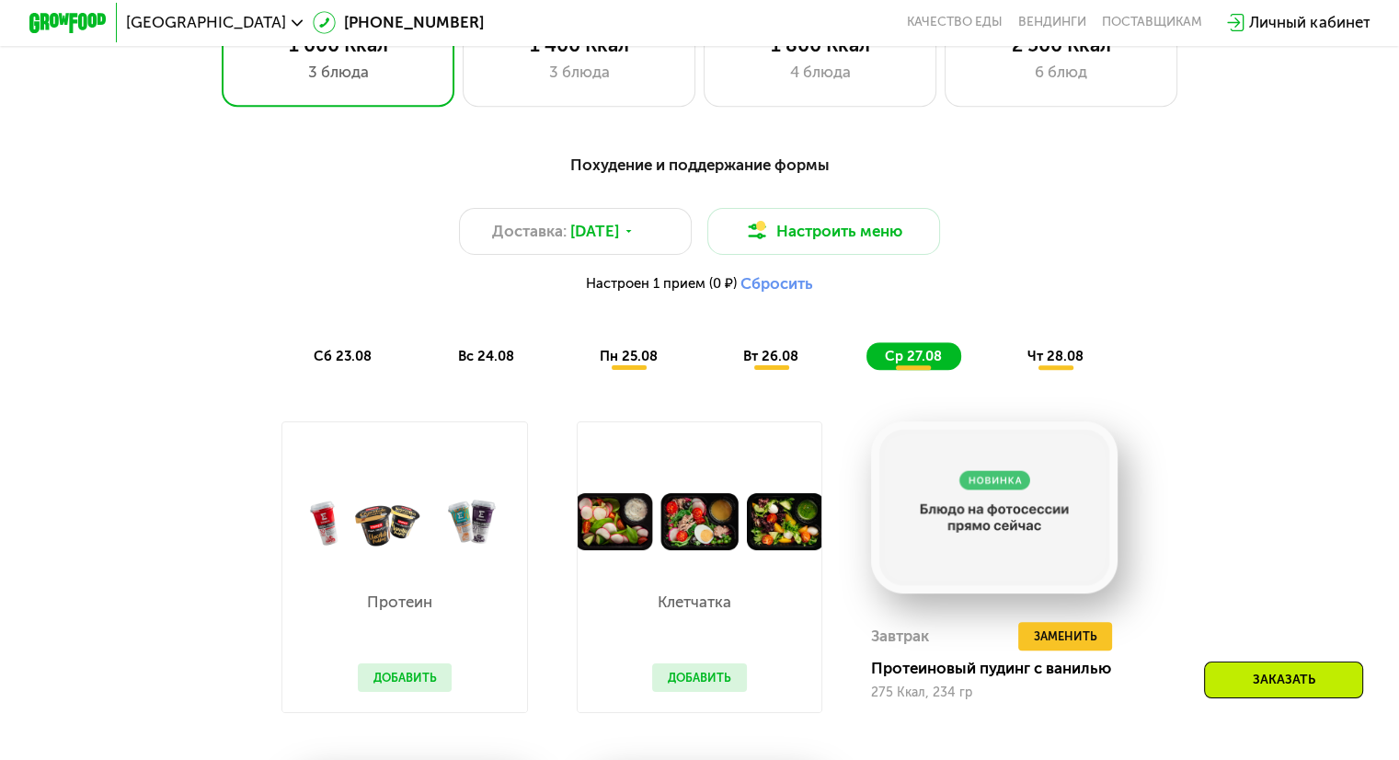
click at [1053, 364] on span "чт 28.08" at bounding box center [1055, 356] width 56 height 17
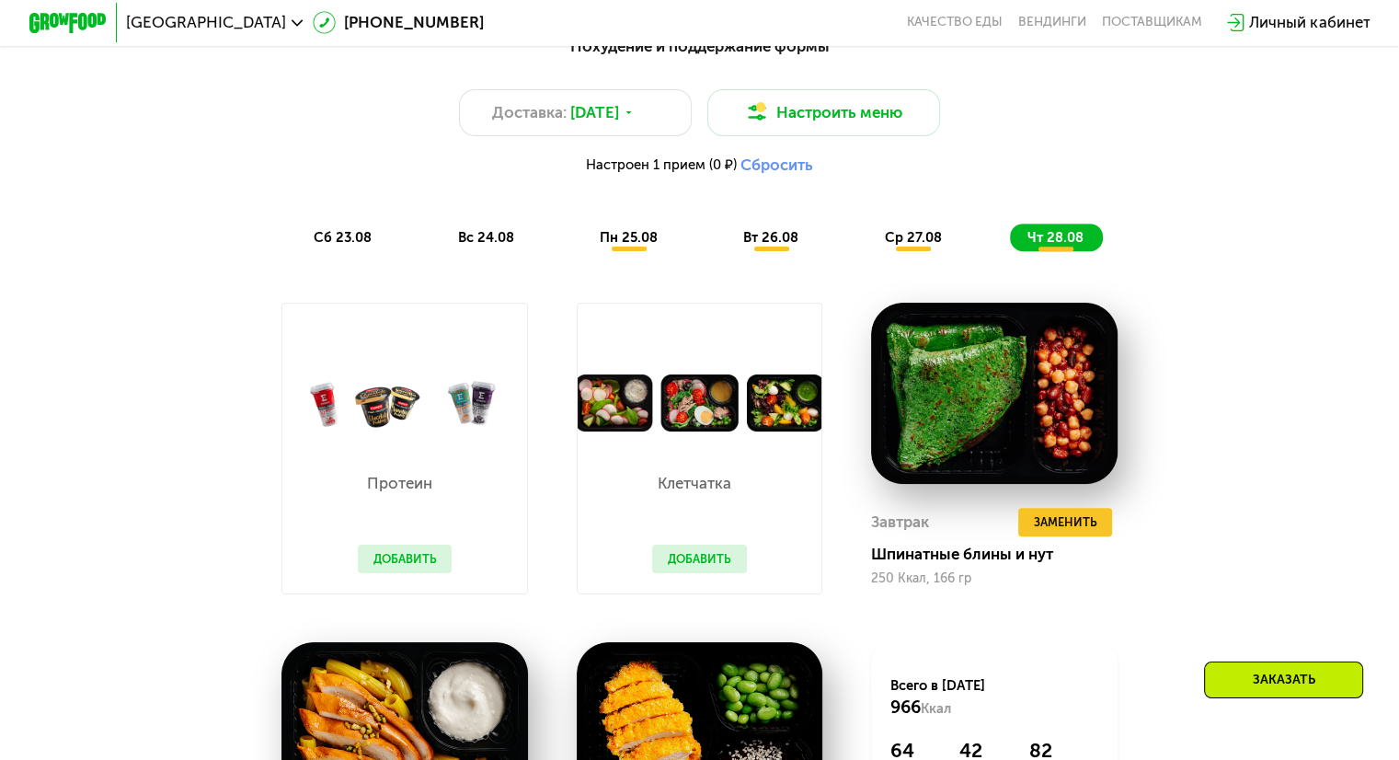
scroll to position [1196, 0]
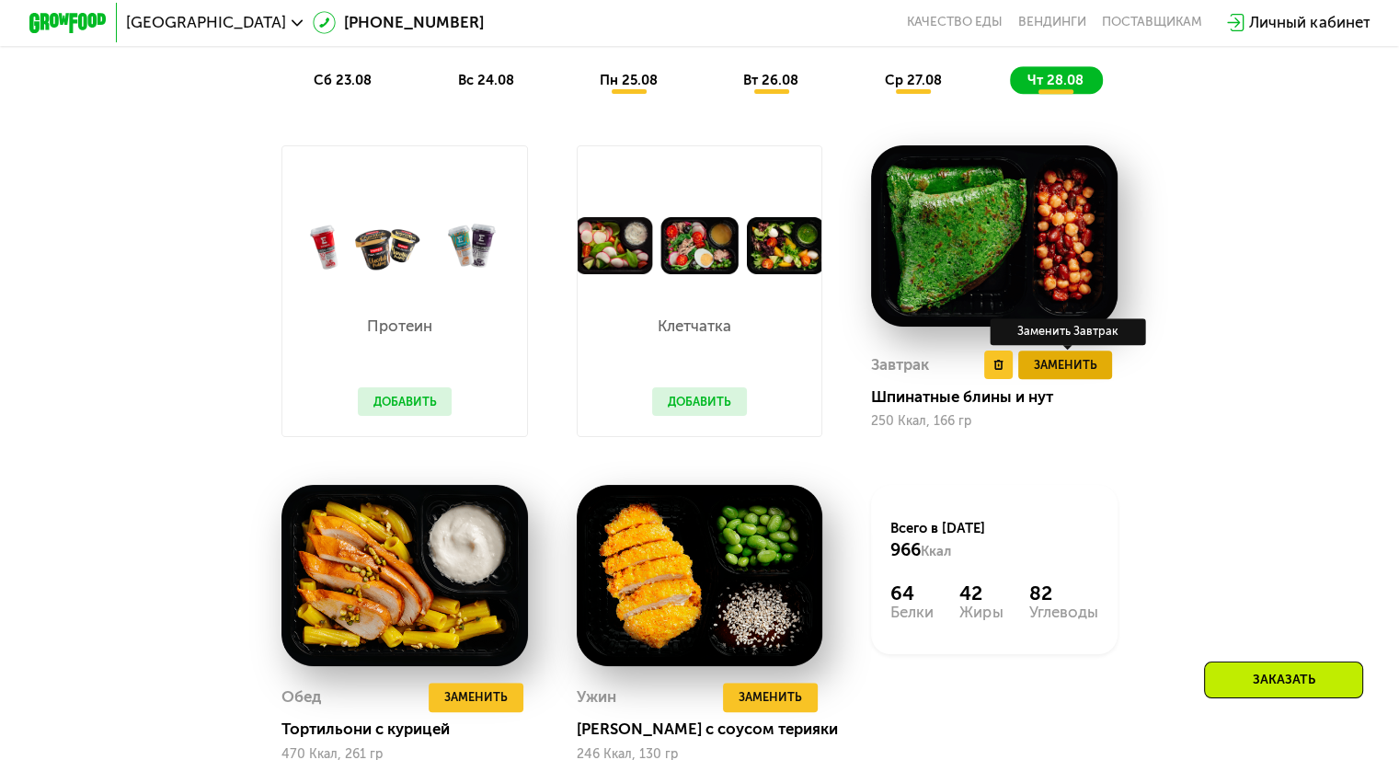
click at [1075, 374] on span "Заменить" at bounding box center [1064, 364] width 63 height 19
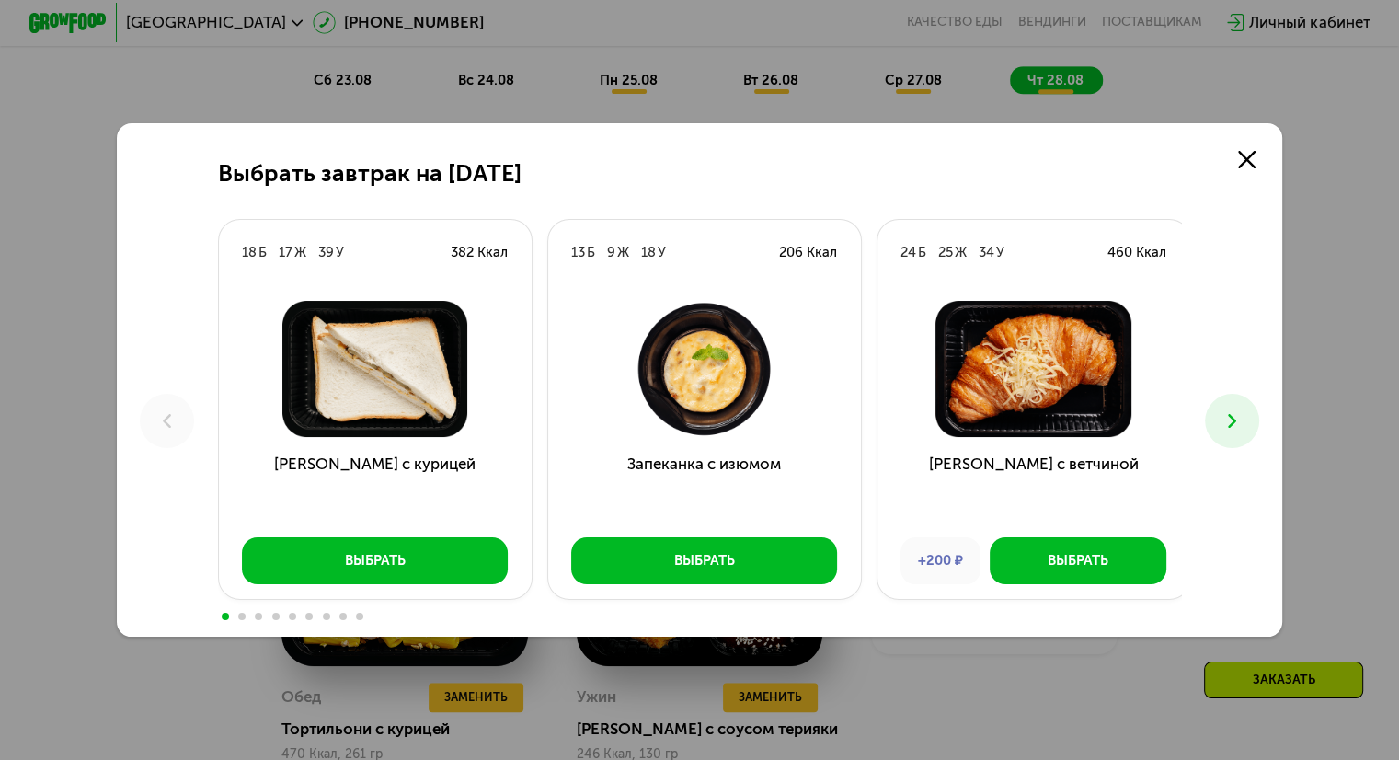
click at [1230, 407] on button at bounding box center [1232, 421] width 54 height 54
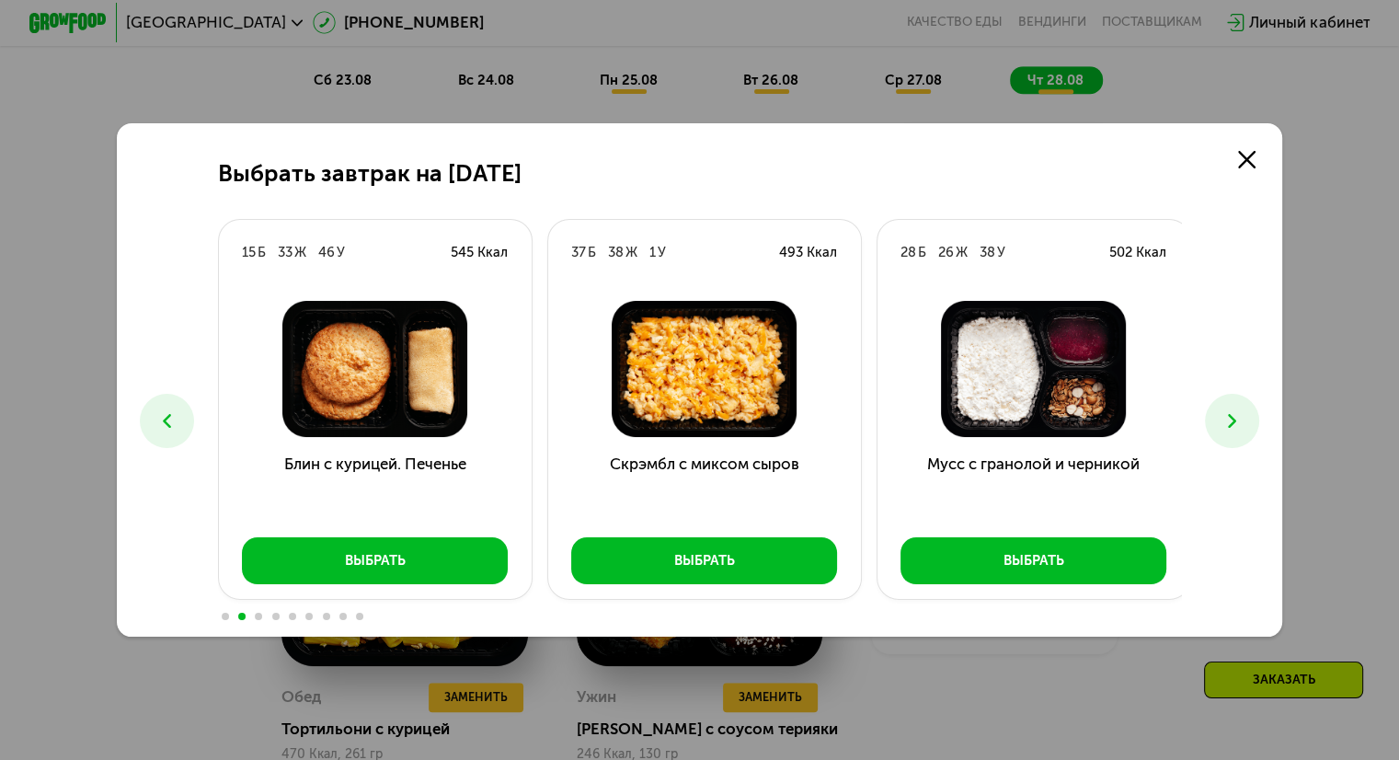
click at [1227, 404] on button at bounding box center [1232, 421] width 54 height 54
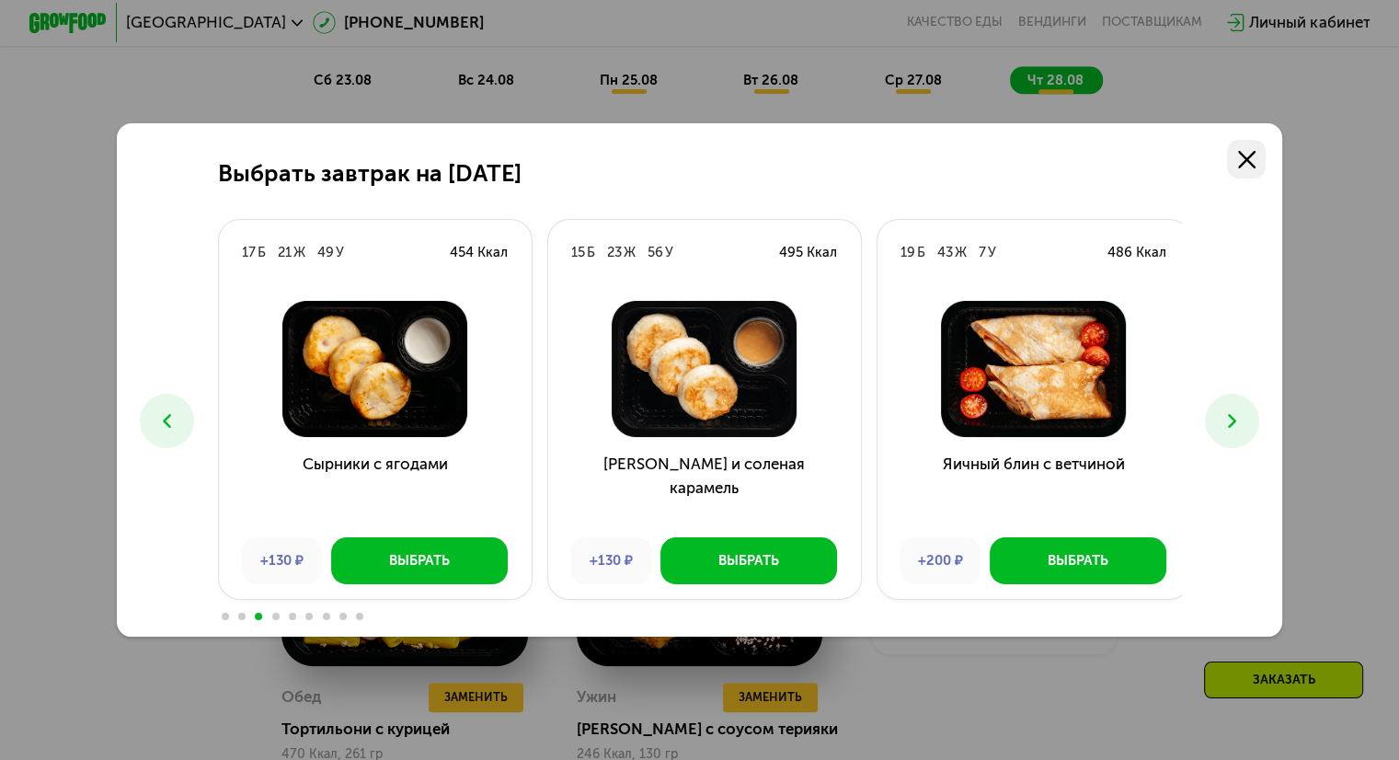
click at [1251, 159] on icon at bounding box center [1246, 159] width 17 height 17
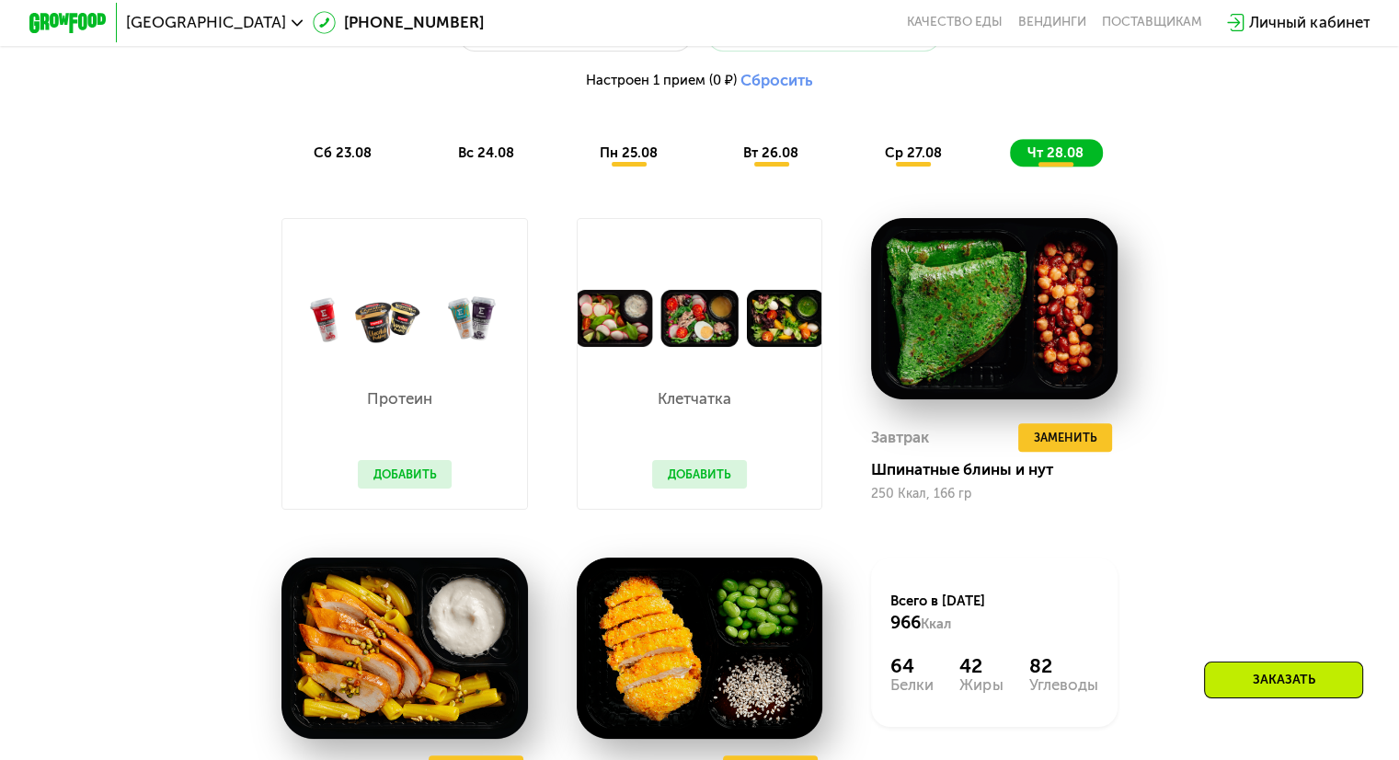
scroll to position [1104, 0]
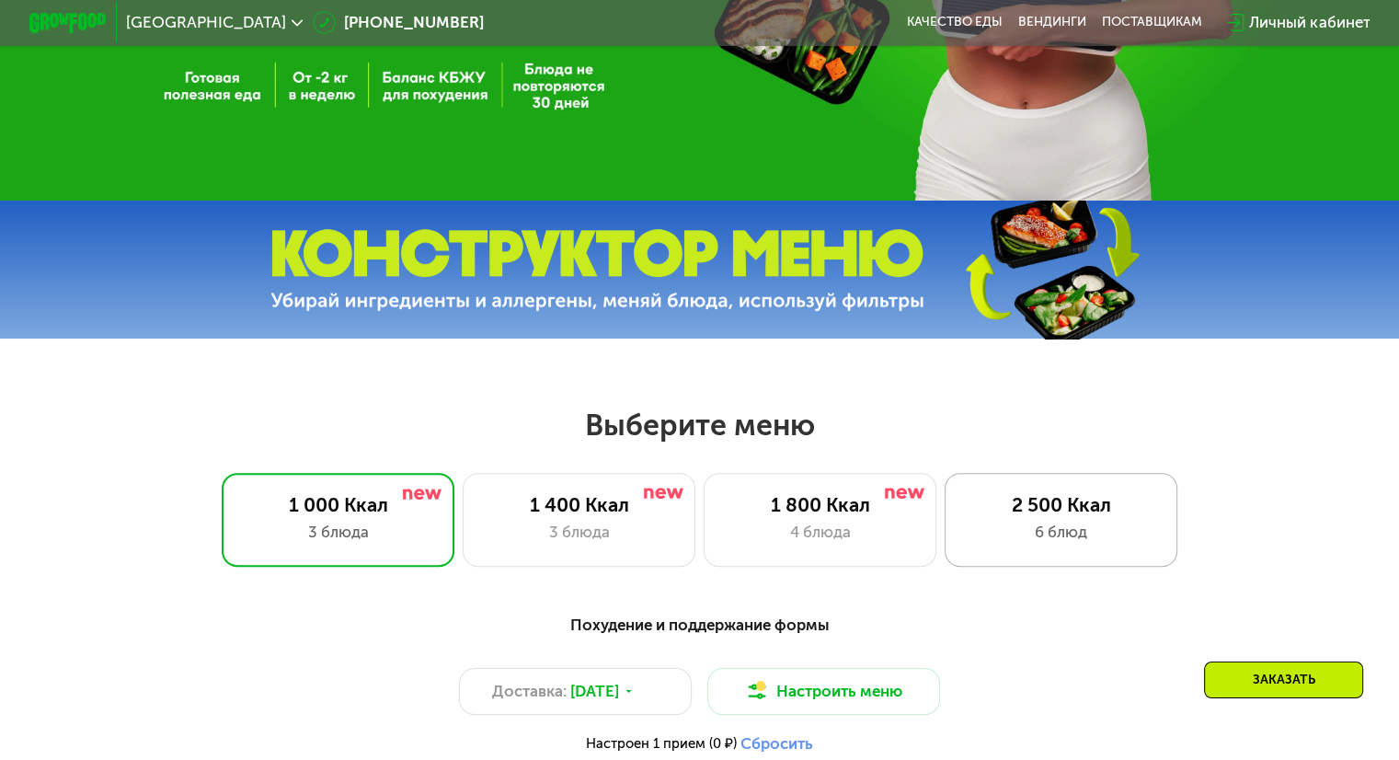
click at [1074, 516] on div "2 500 Ккал" at bounding box center [1061, 504] width 192 height 23
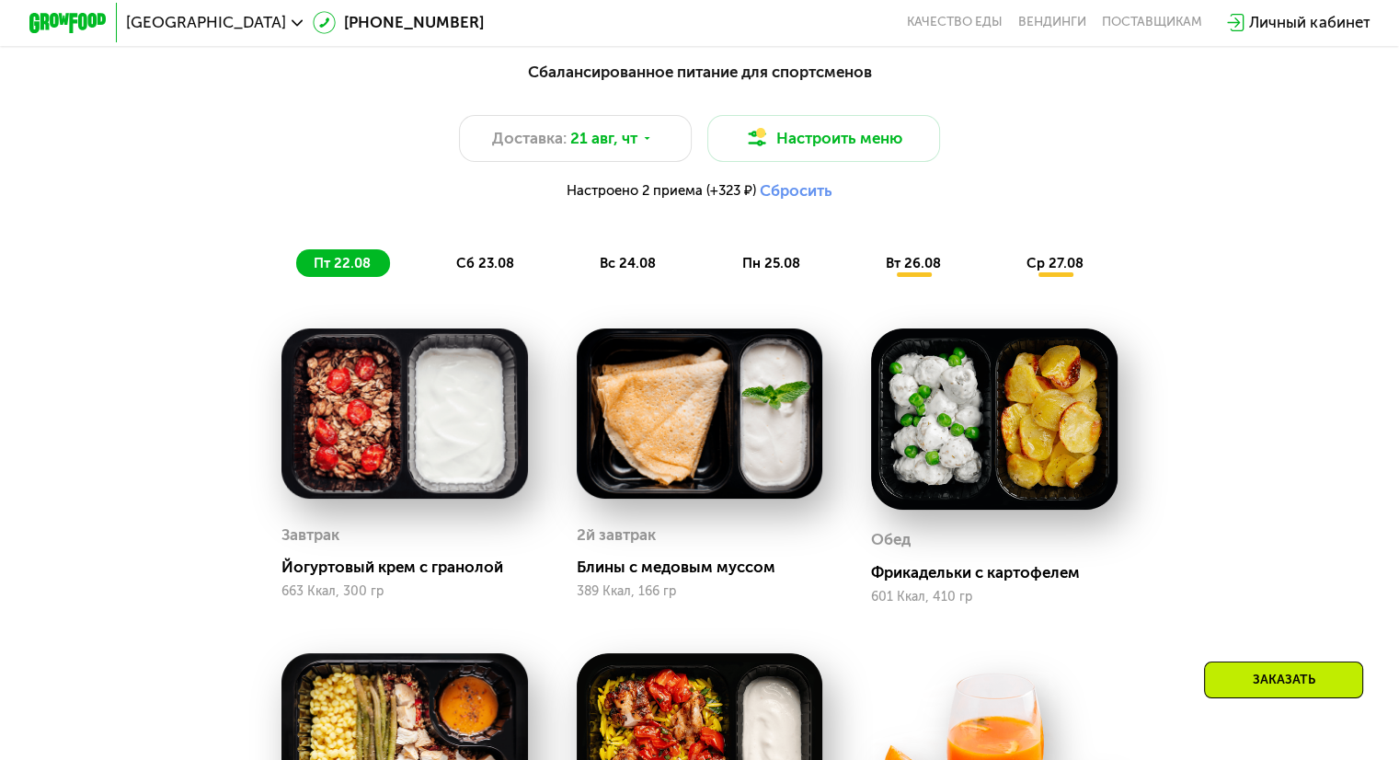
scroll to position [1012, 0]
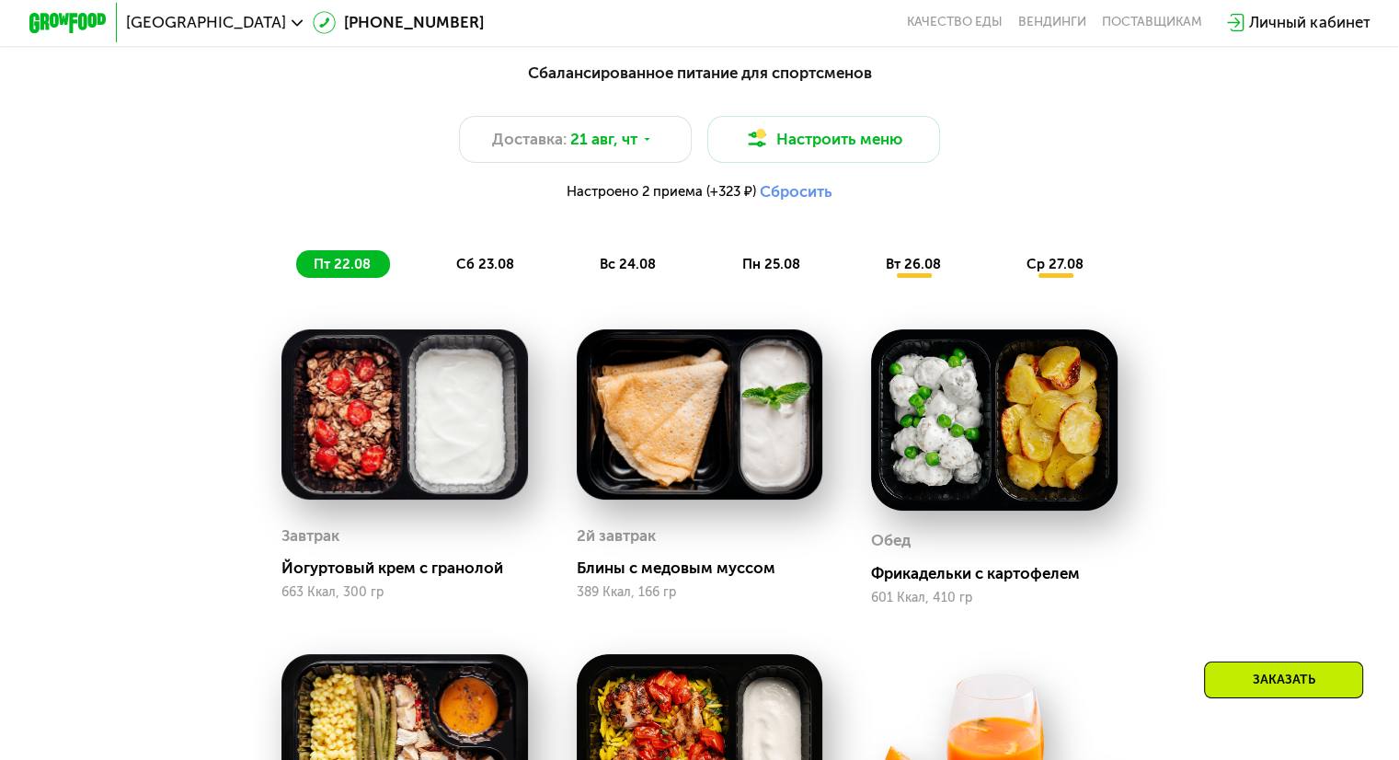
click at [478, 269] on span "сб 23.08" at bounding box center [485, 264] width 58 height 17
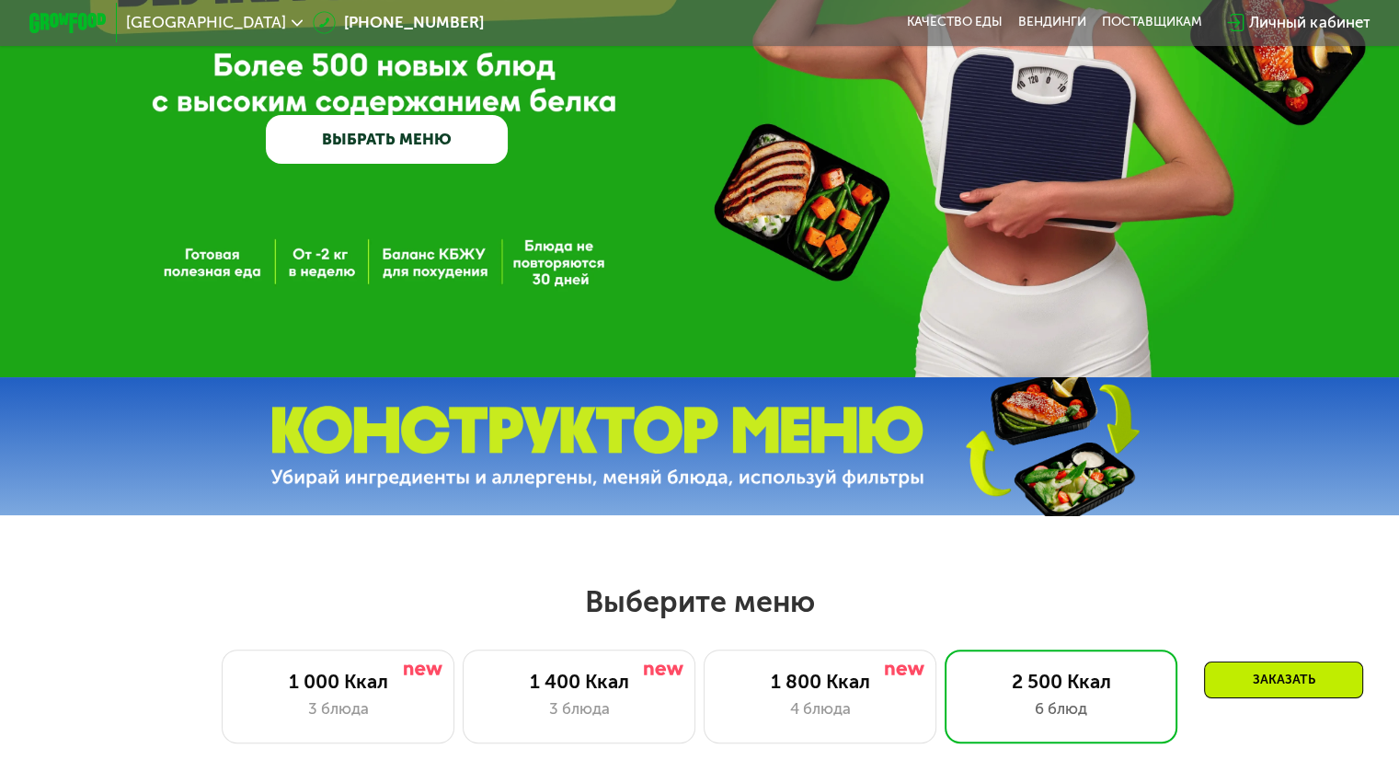
scroll to position [184, 0]
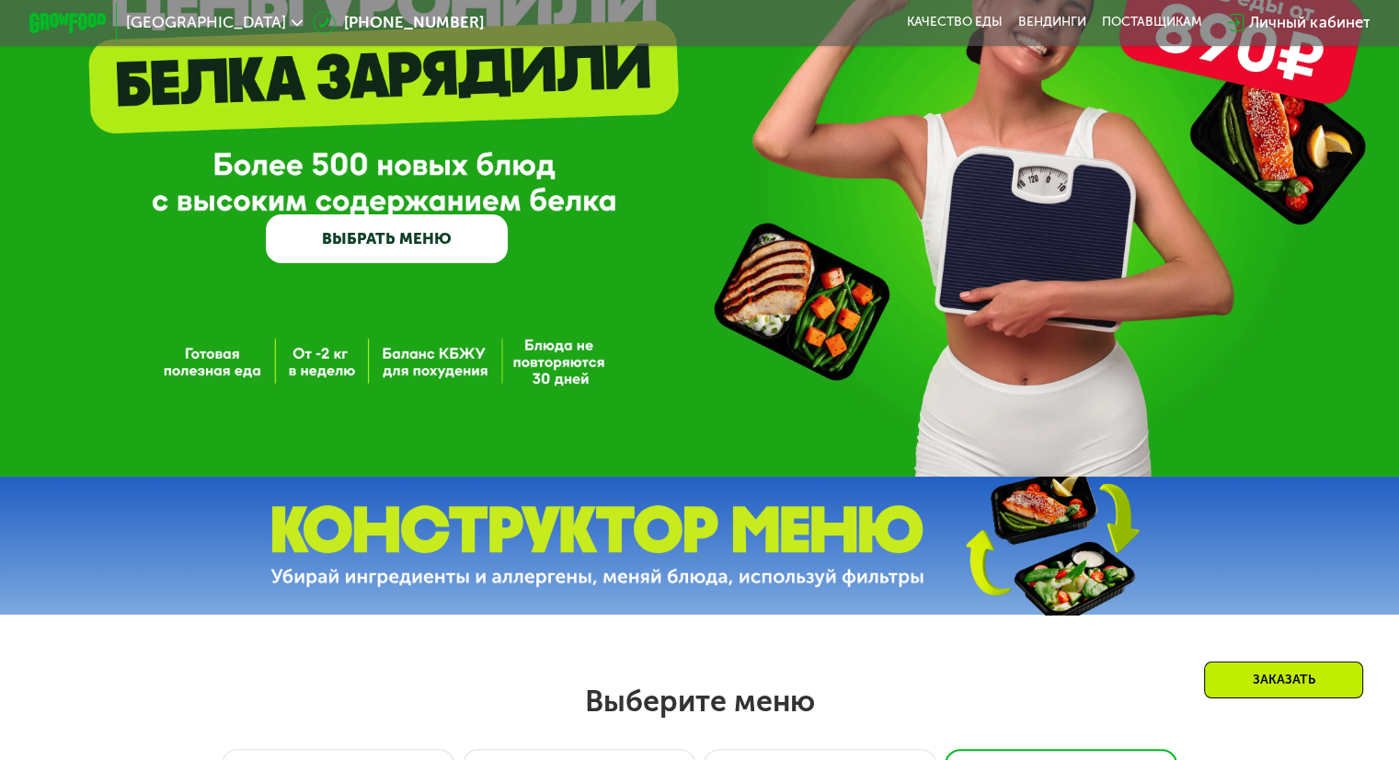
click at [423, 252] on link "ВЫБРАТЬ МЕНЮ" at bounding box center [387, 238] width 242 height 49
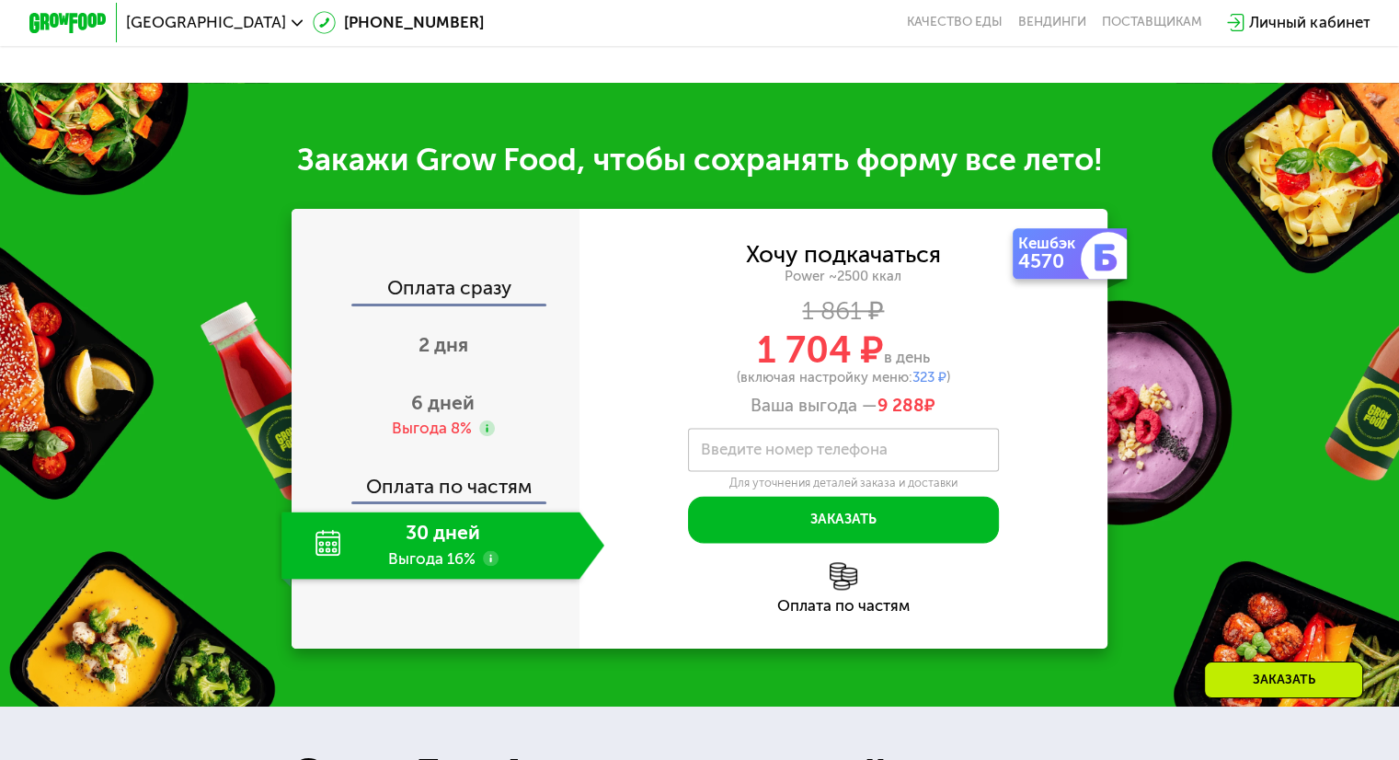
scroll to position [2207, 0]
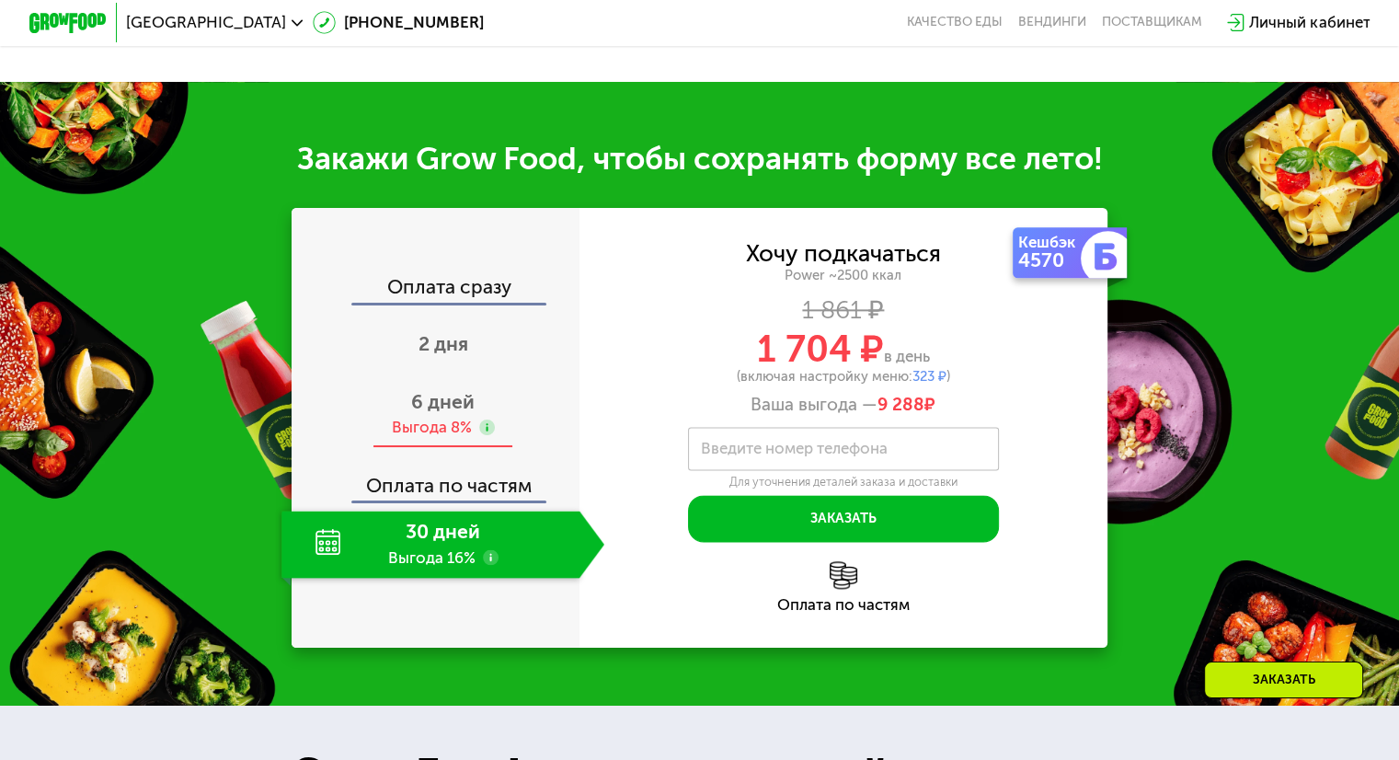
click at [451, 413] on span "6 дней" at bounding box center [442, 401] width 63 height 23
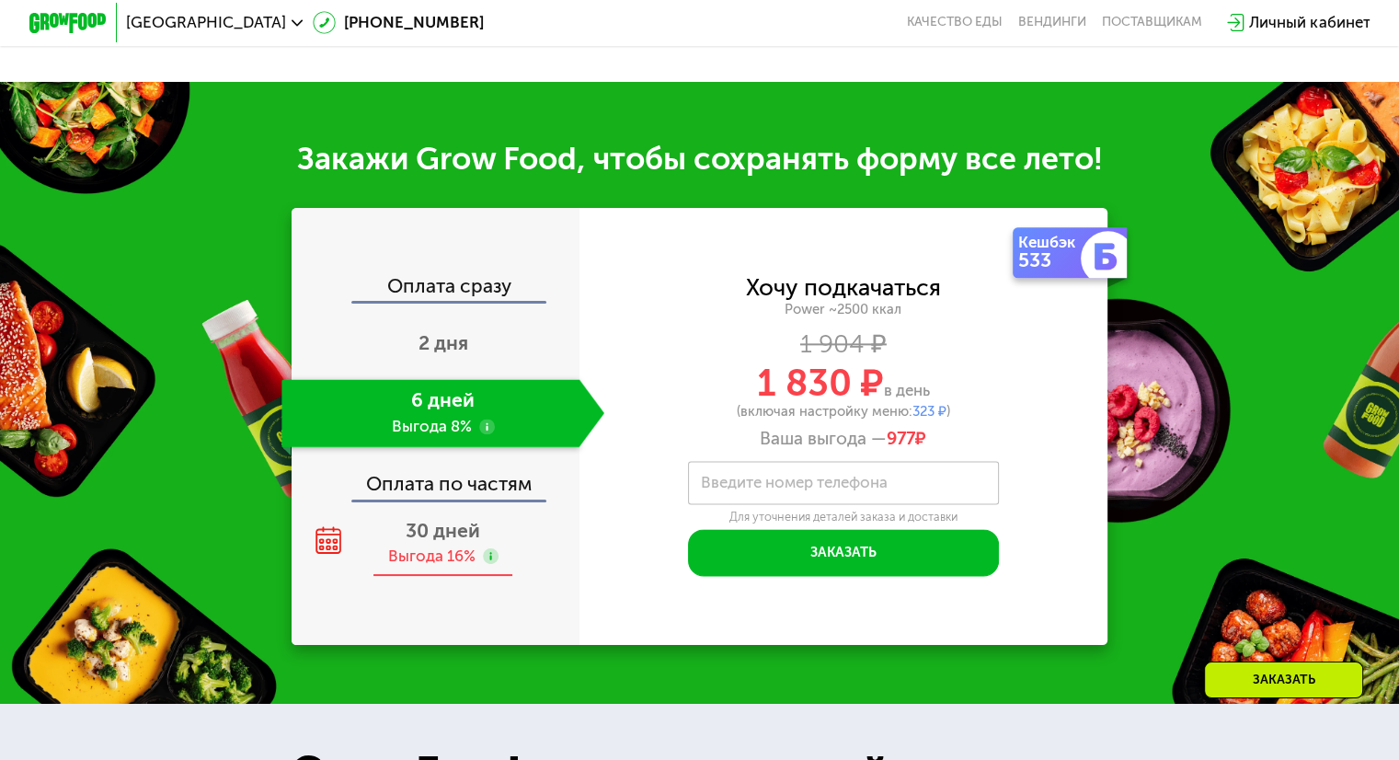
click at [404, 567] on div "Выгода 16%" at bounding box center [430, 555] width 87 height 21
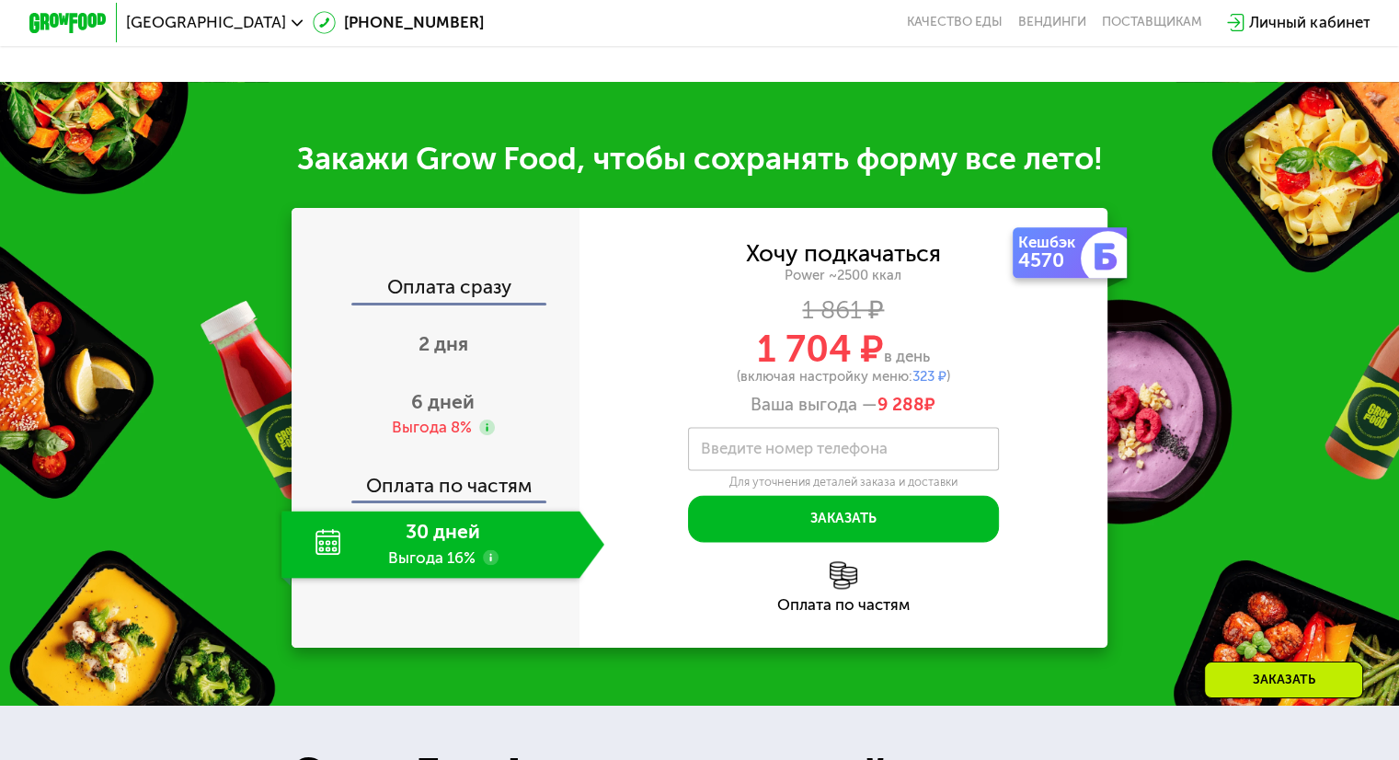
click at [471, 500] on div "Оплата по частям" at bounding box center [436, 477] width 286 height 45
click at [386, 562] on div "30 дней Выгода 16%" at bounding box center [429, 544] width 297 height 68
click at [493, 302] on div "Оплата сразу" at bounding box center [436, 289] width 286 height 25
click at [464, 500] on div "Оплата по частям" at bounding box center [436, 477] width 286 height 45
click at [437, 413] on span "6 дней" at bounding box center [442, 401] width 63 height 23
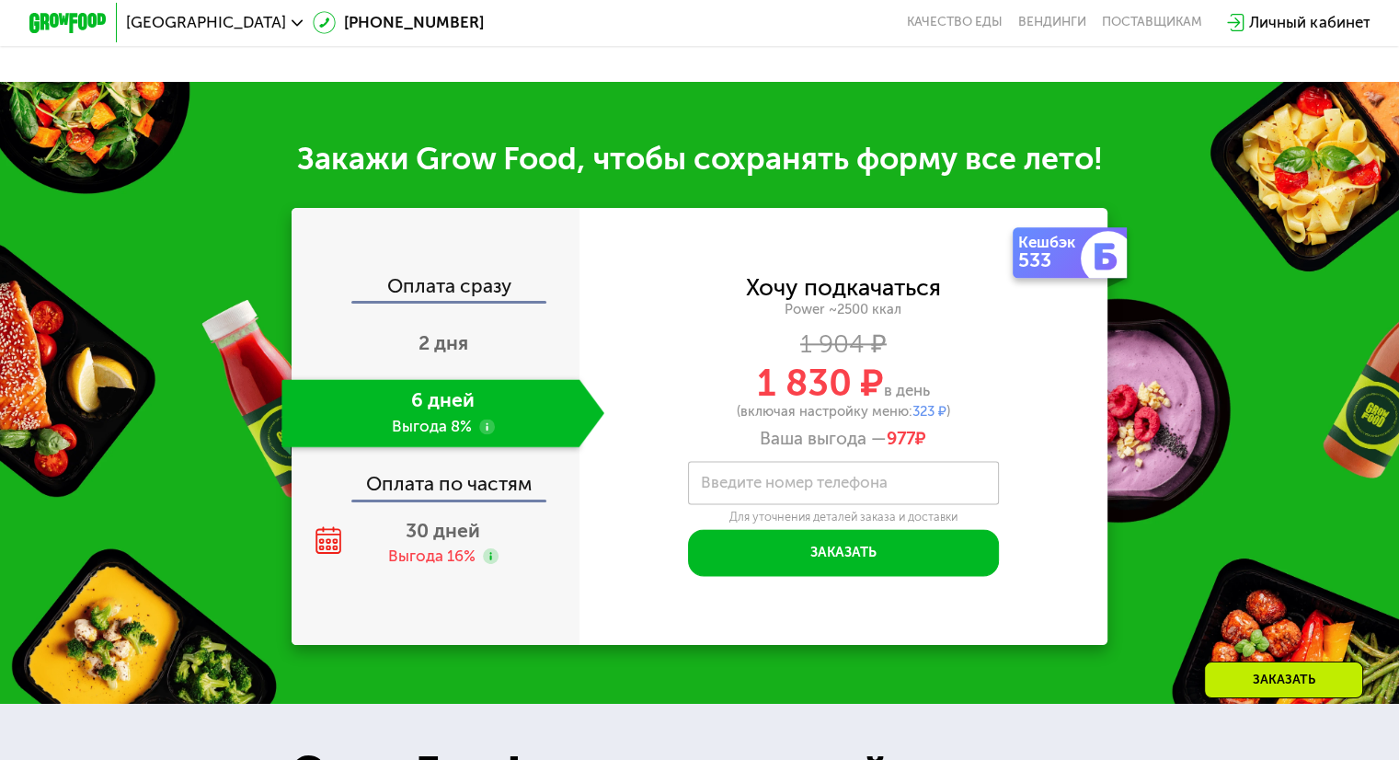
click at [434, 499] on div "Оплата по частям" at bounding box center [436, 476] width 286 height 45
click at [428, 567] on div "Выгода 16%" at bounding box center [430, 555] width 87 height 21
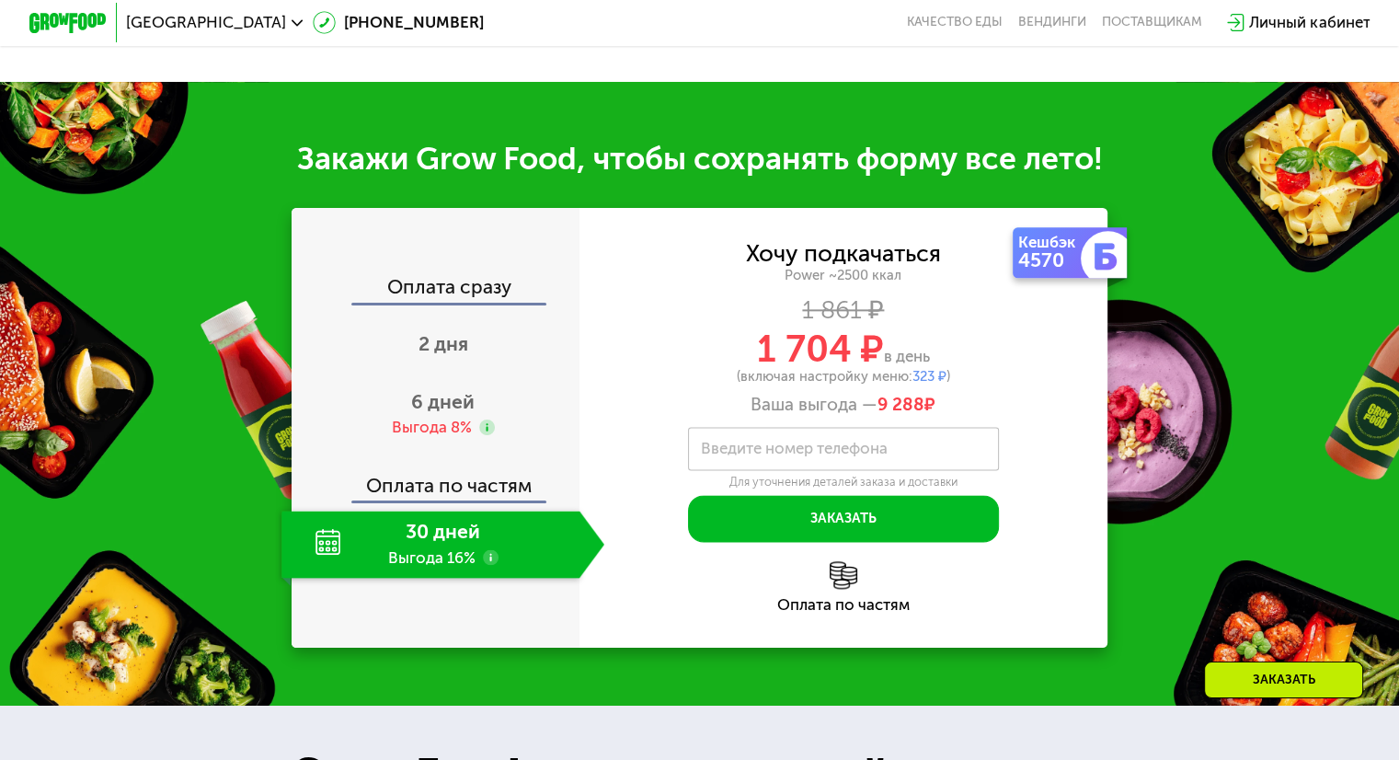
click at [872, 264] on div "Хочу подкачаться" at bounding box center [843, 253] width 195 height 21
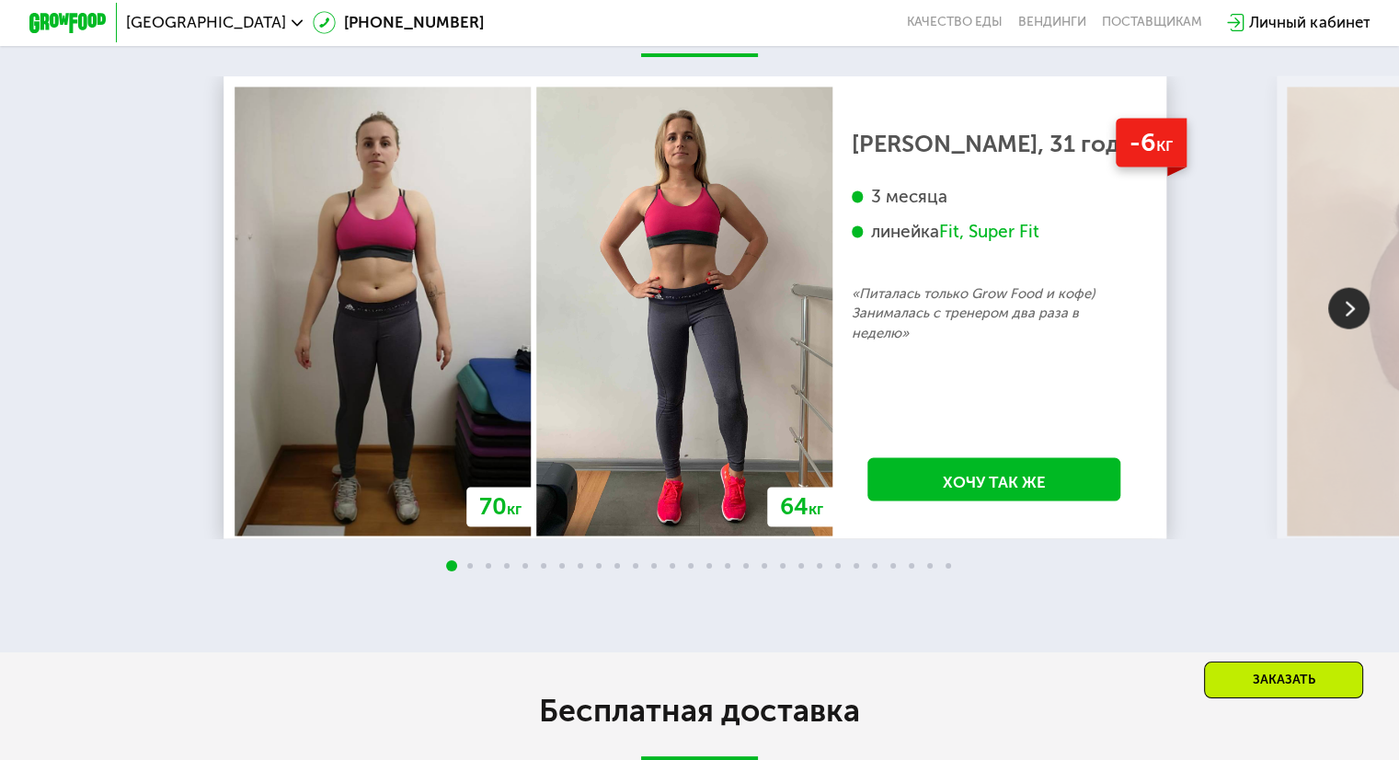
scroll to position [3679, 0]
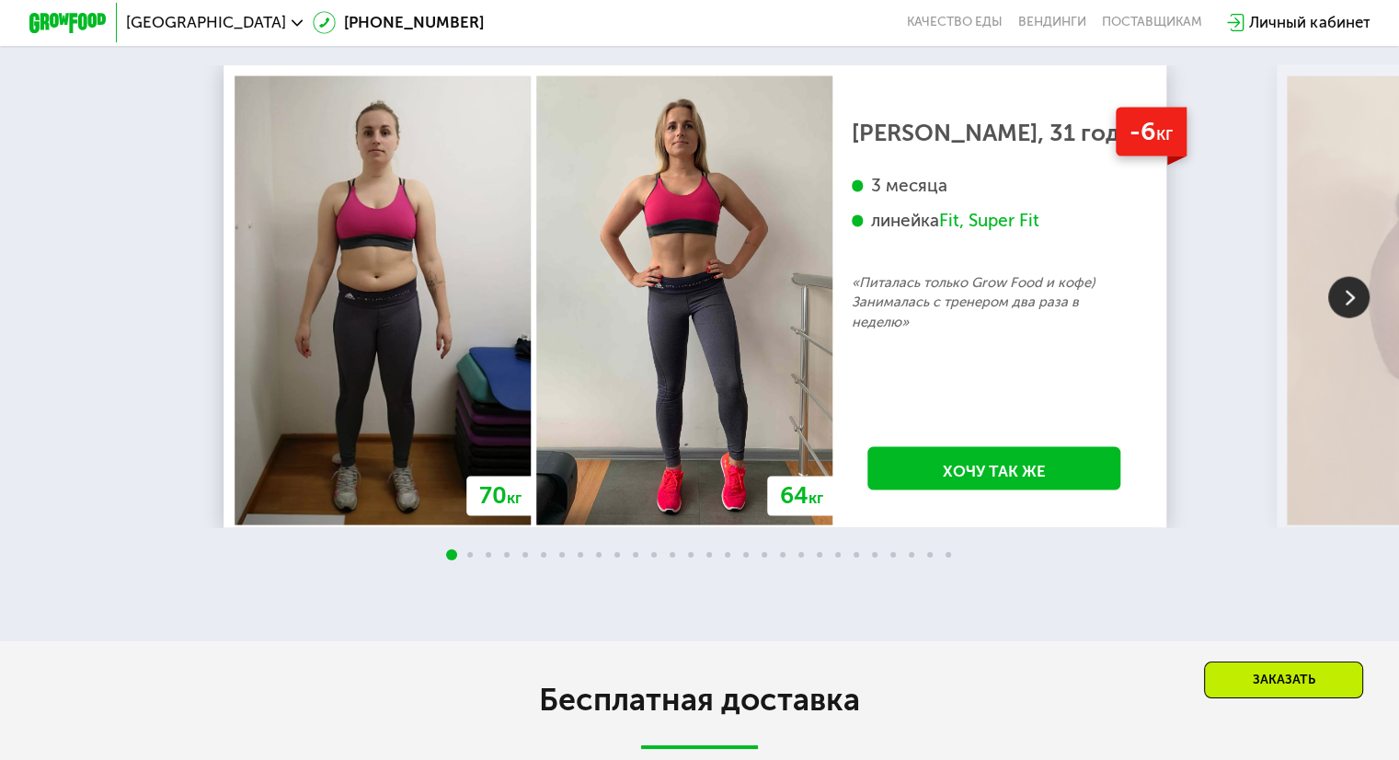
click at [1360, 318] on img at bounding box center [1348, 297] width 41 height 41
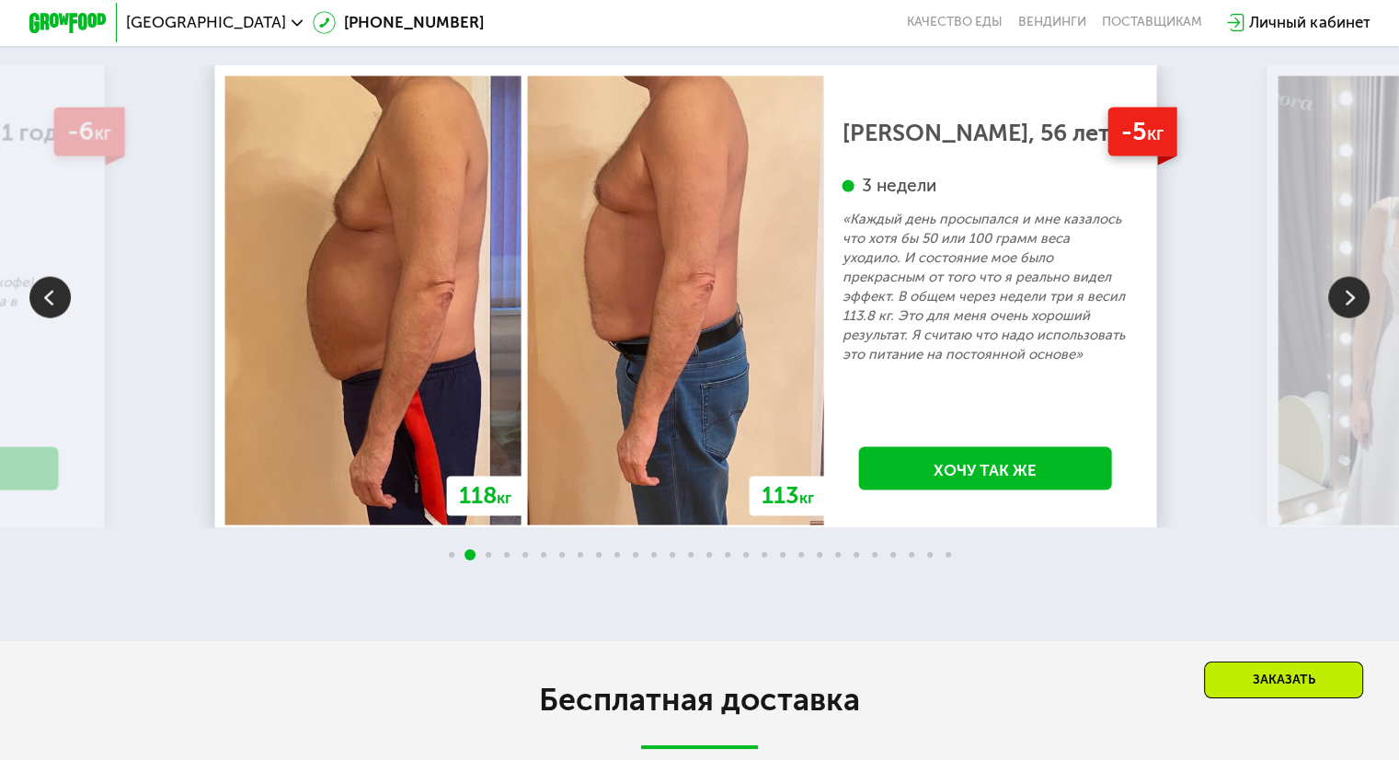
click at [1360, 318] on img at bounding box center [1348, 297] width 41 height 41
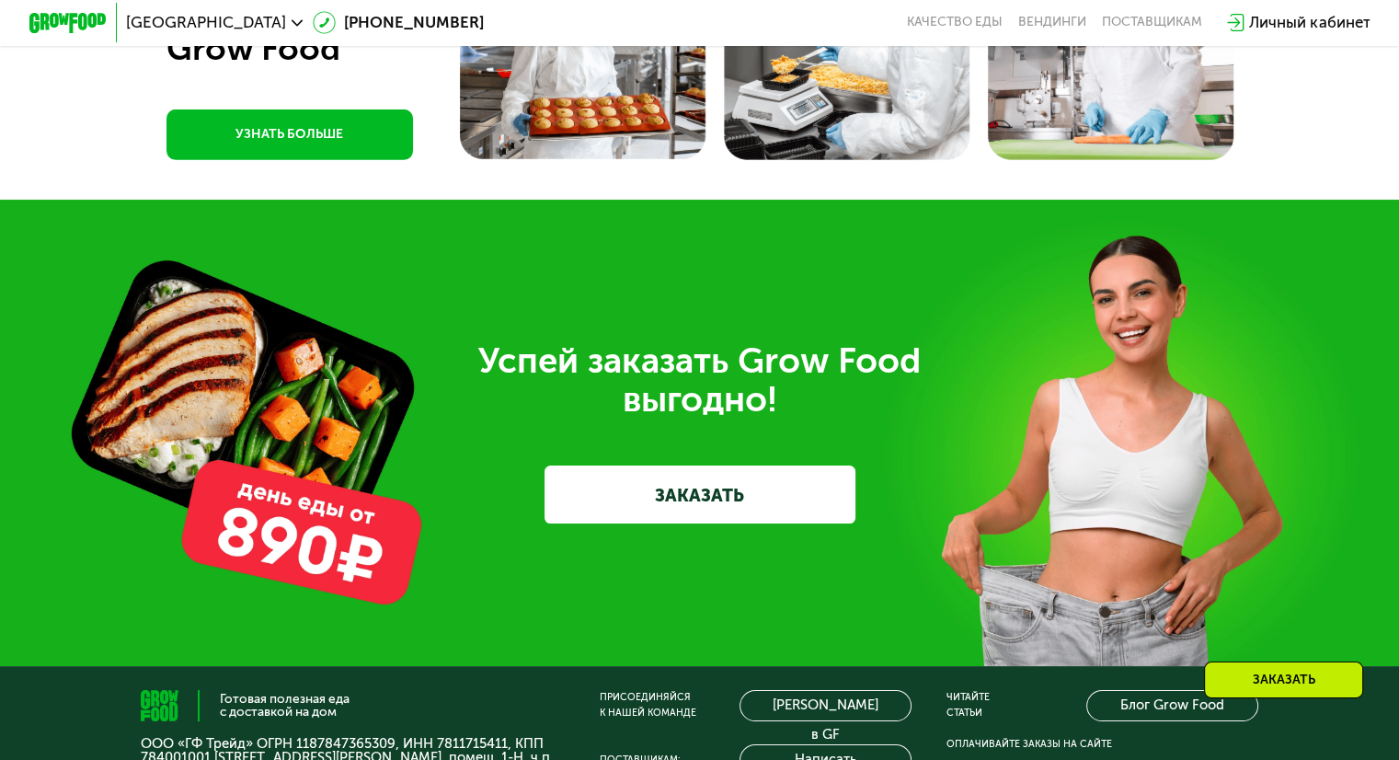
scroll to position [5794, 0]
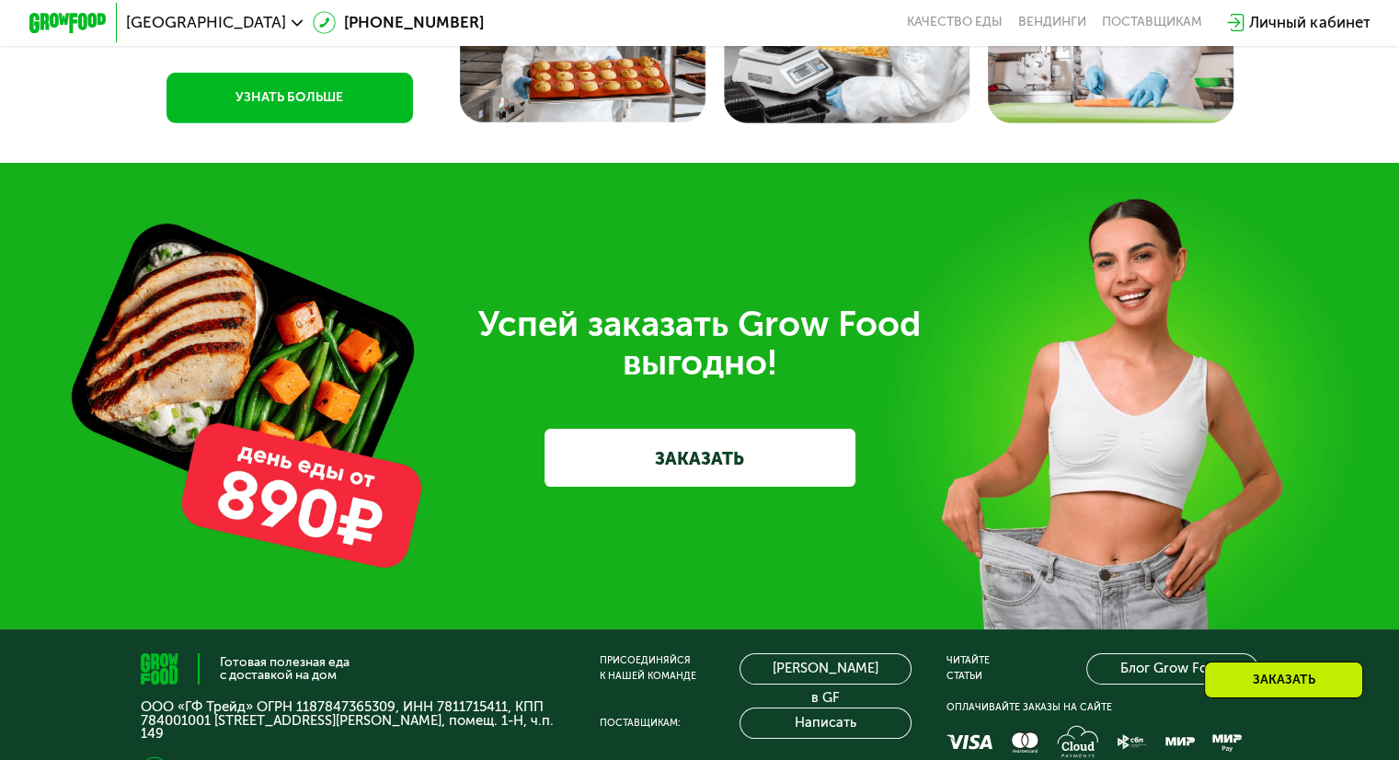
click at [769, 487] on link "ЗАКАЗАТЬ" at bounding box center [699, 458] width 311 height 58
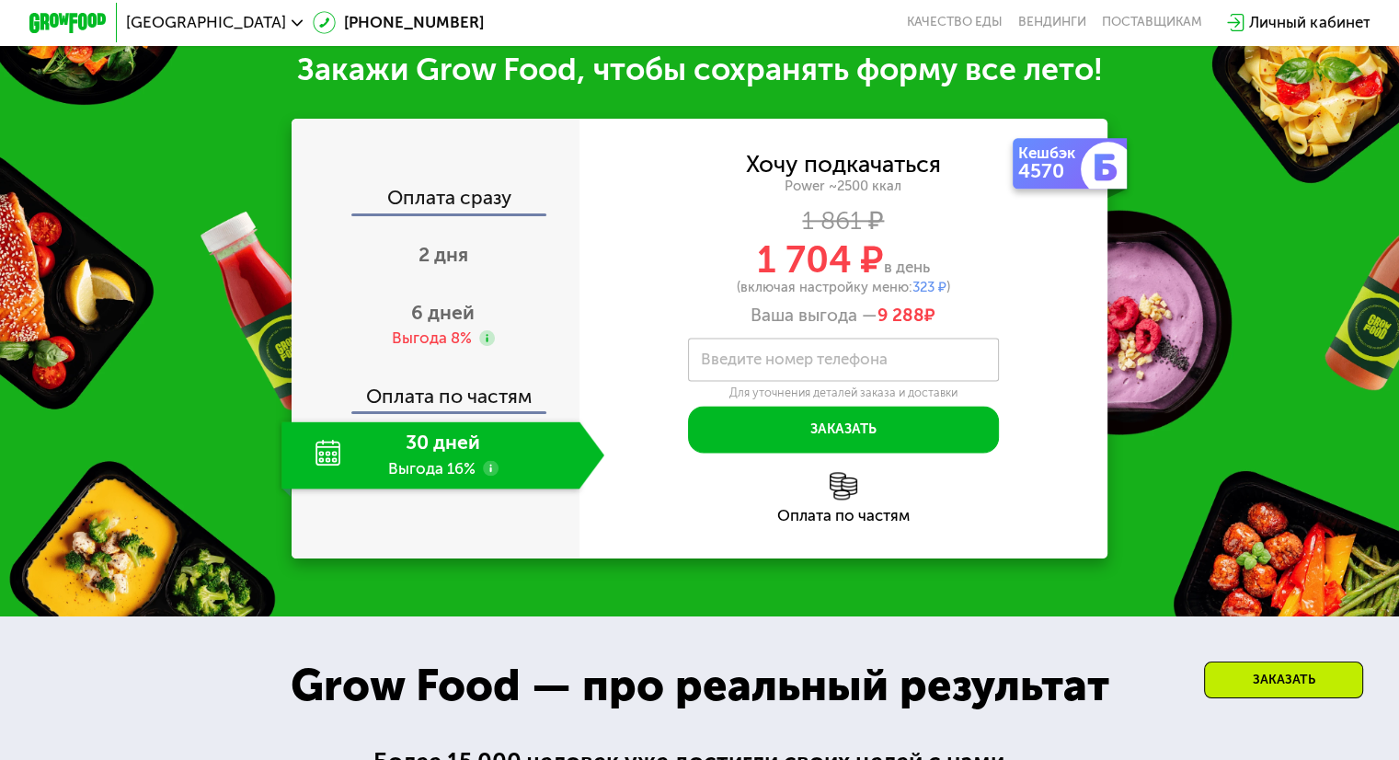
scroll to position [2263, 0]
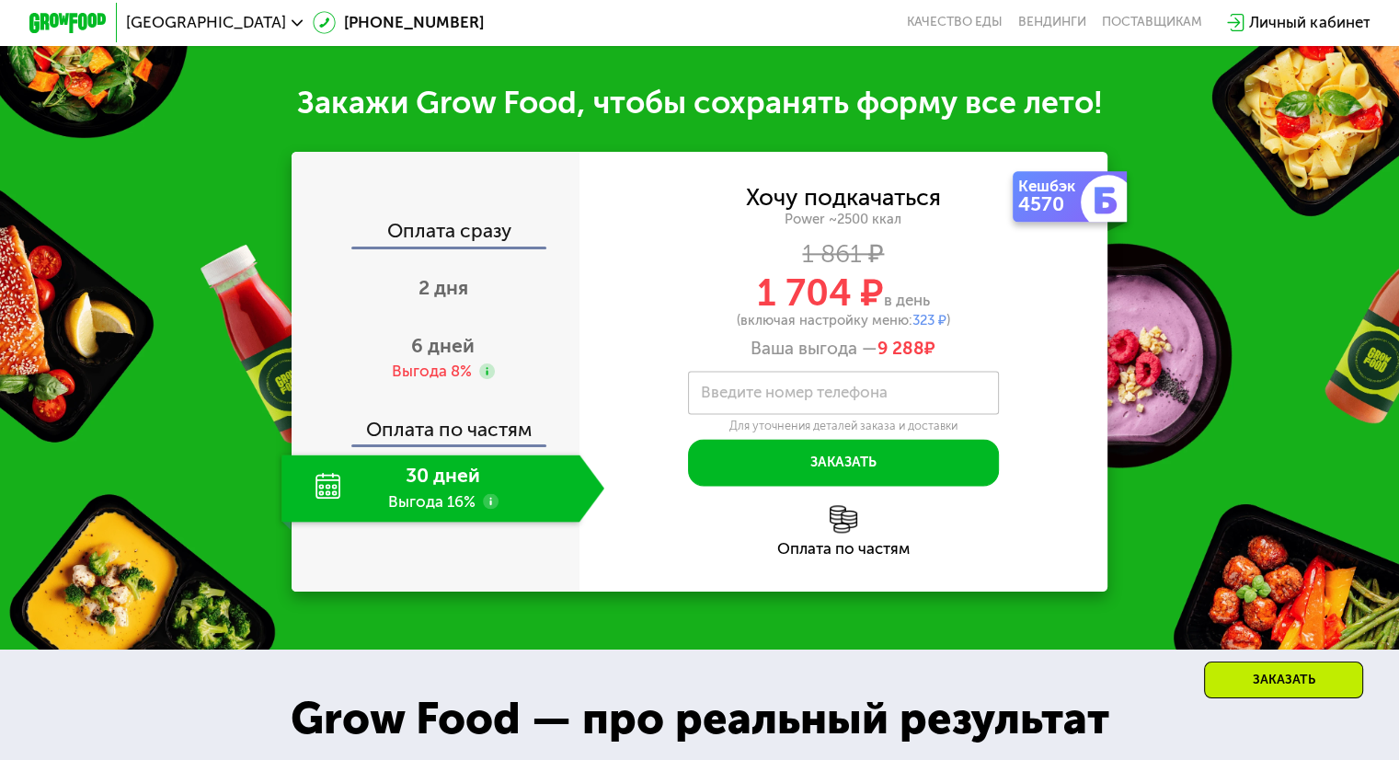
click at [330, 502] on div "30 дней Выгода 16%" at bounding box center [429, 488] width 297 height 68
click at [423, 299] on span "2 дня" at bounding box center [443, 287] width 50 height 23
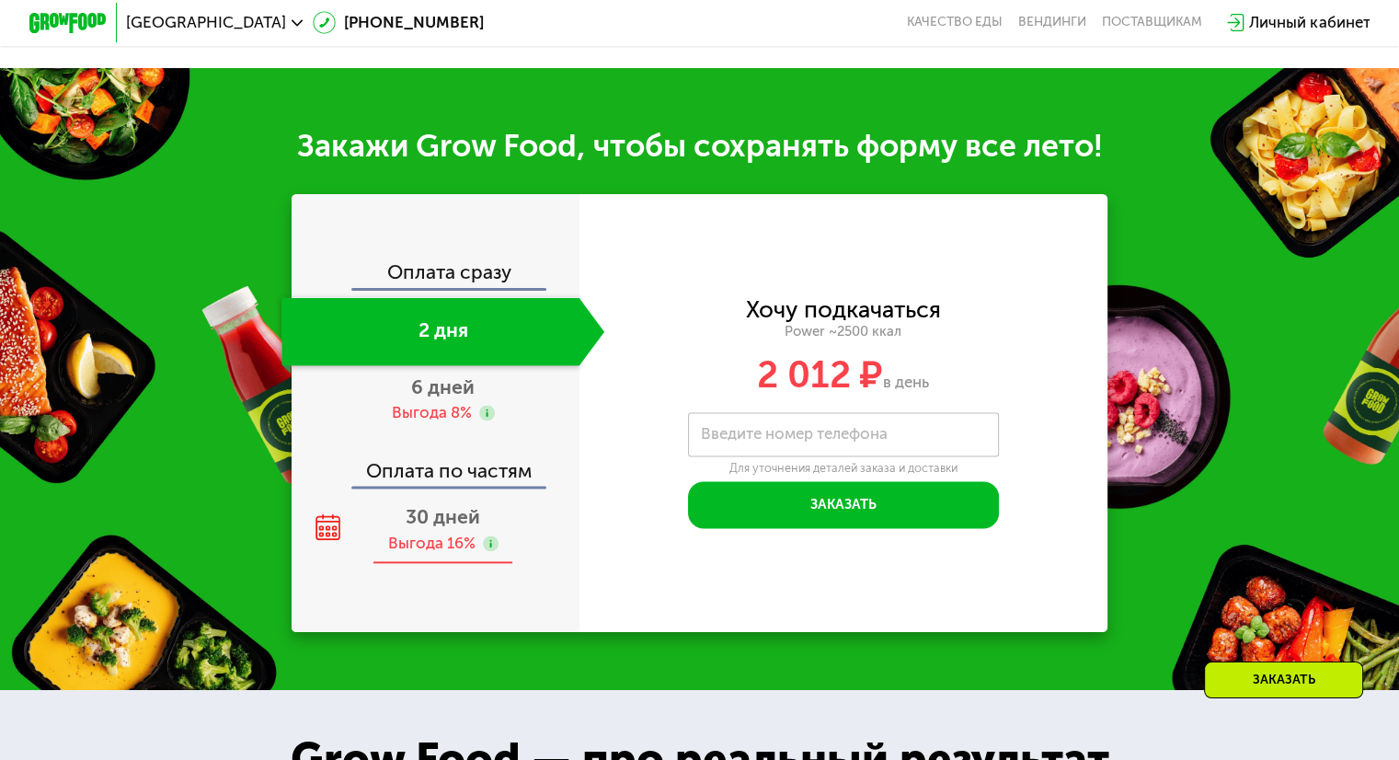
click at [452, 554] on div "Выгода 16%" at bounding box center [430, 543] width 87 height 21
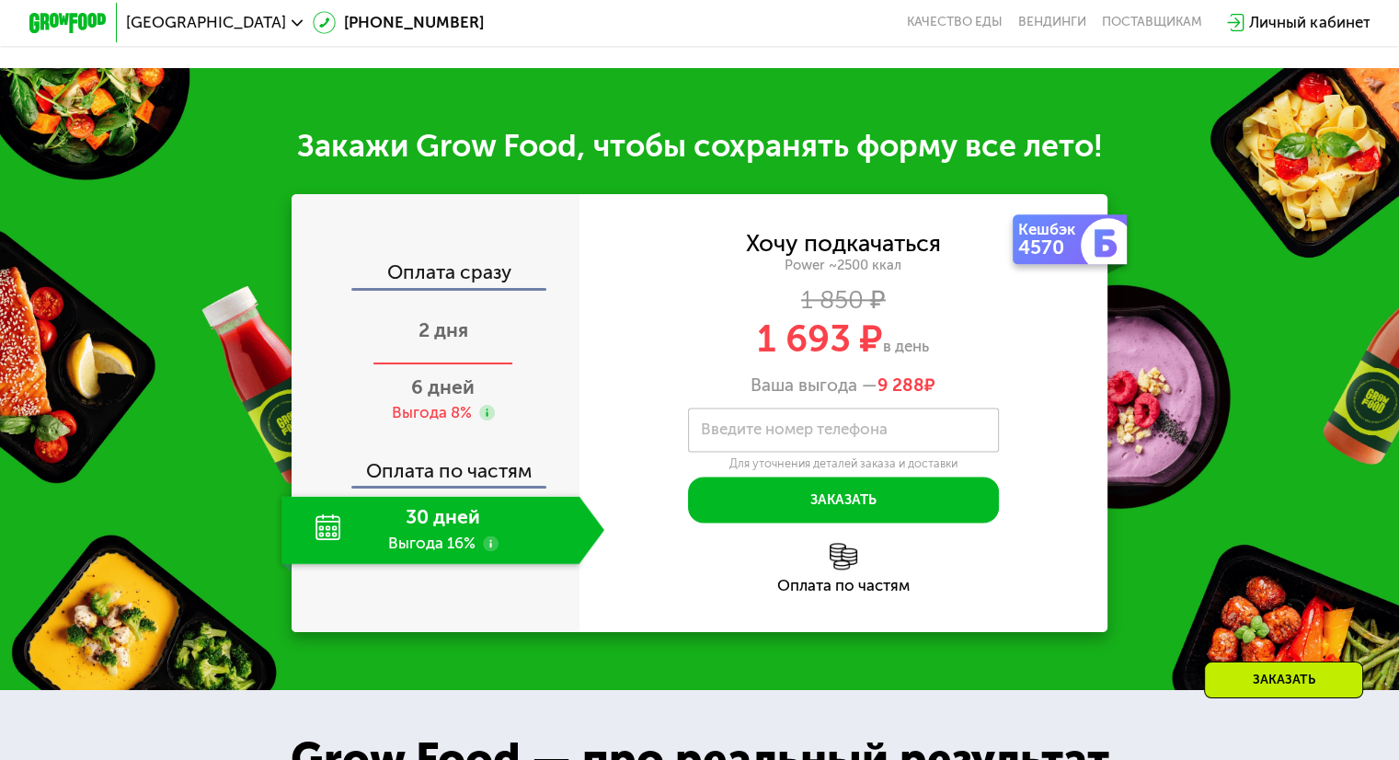
click at [460, 335] on div "2 дня" at bounding box center [442, 331] width 323 height 68
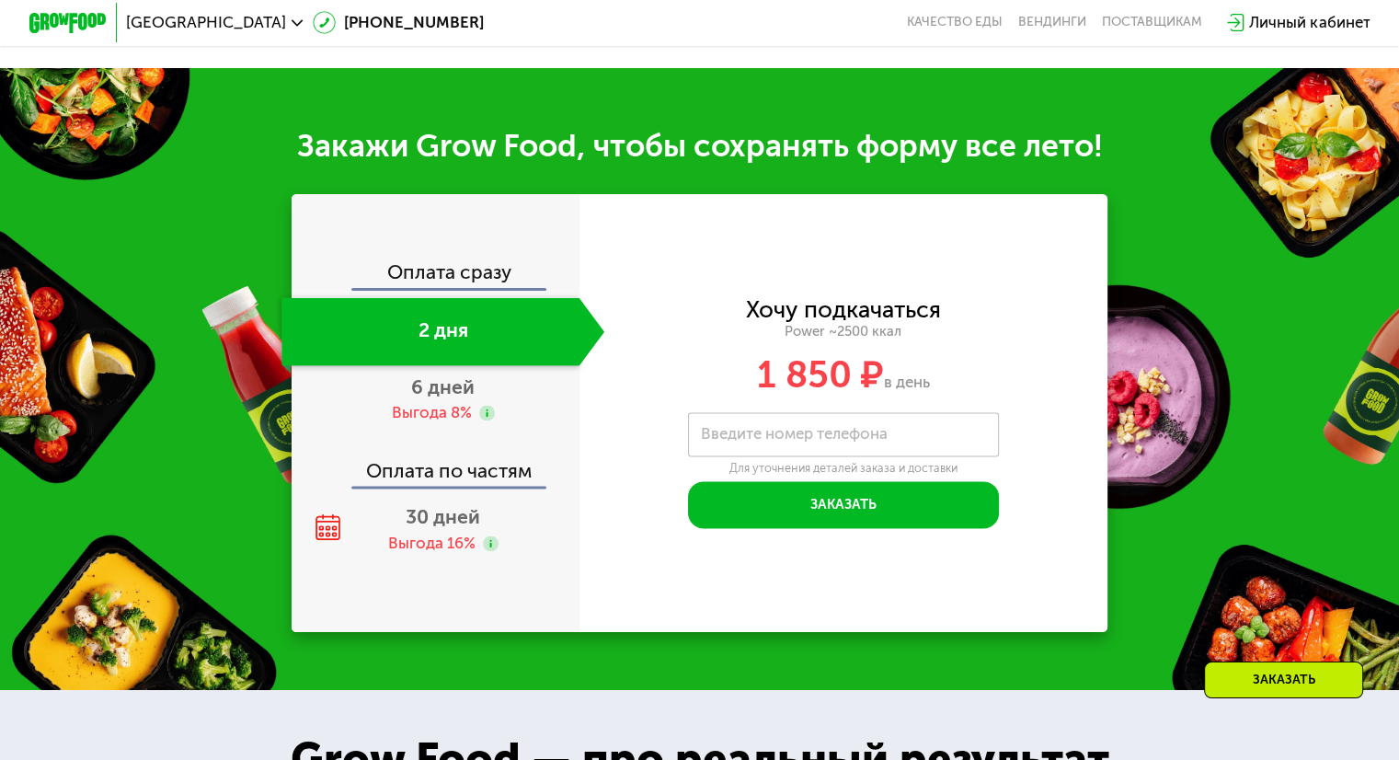
click at [461, 365] on div "2 дня" at bounding box center [429, 331] width 297 height 68
click at [448, 428] on div "6 дней Выгода 8%" at bounding box center [442, 399] width 323 height 68
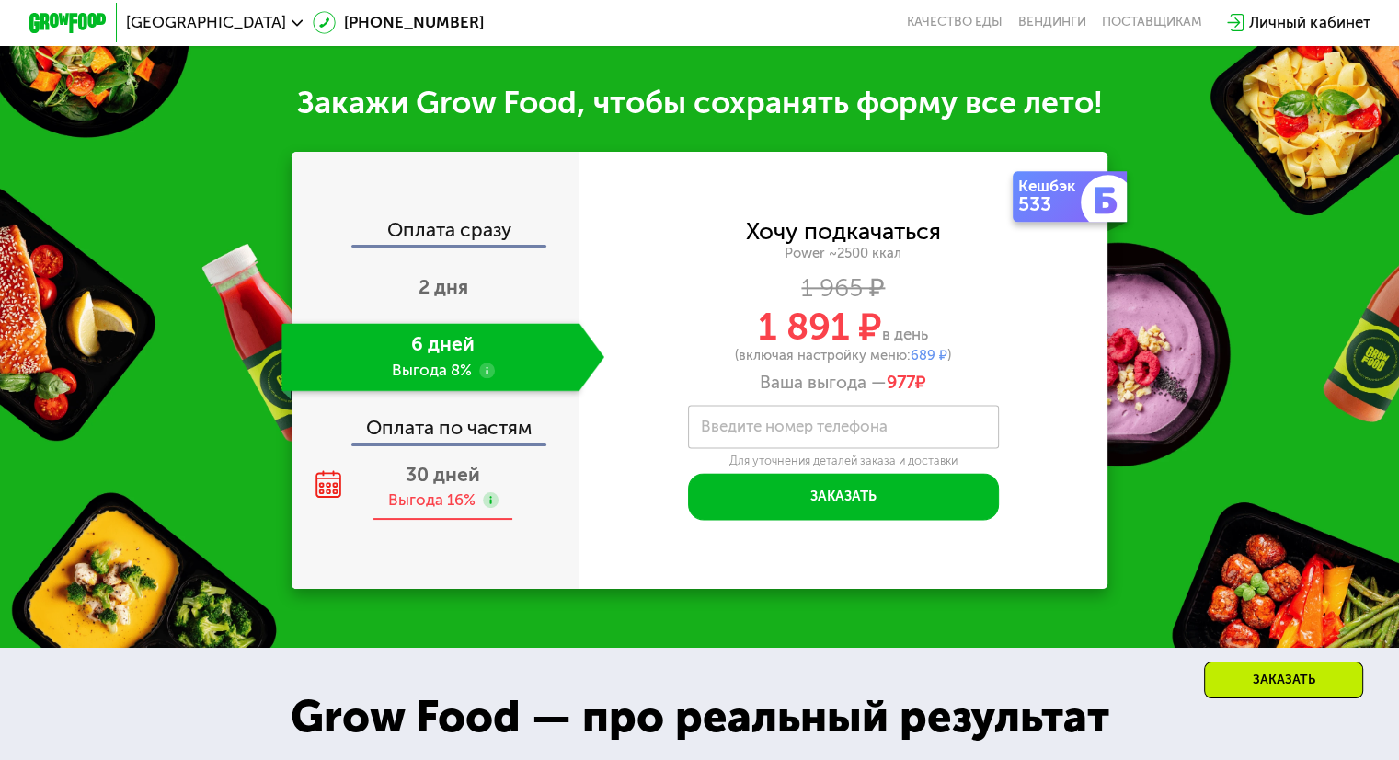
click at [453, 486] on span "30 дней" at bounding box center [443, 474] width 74 height 23
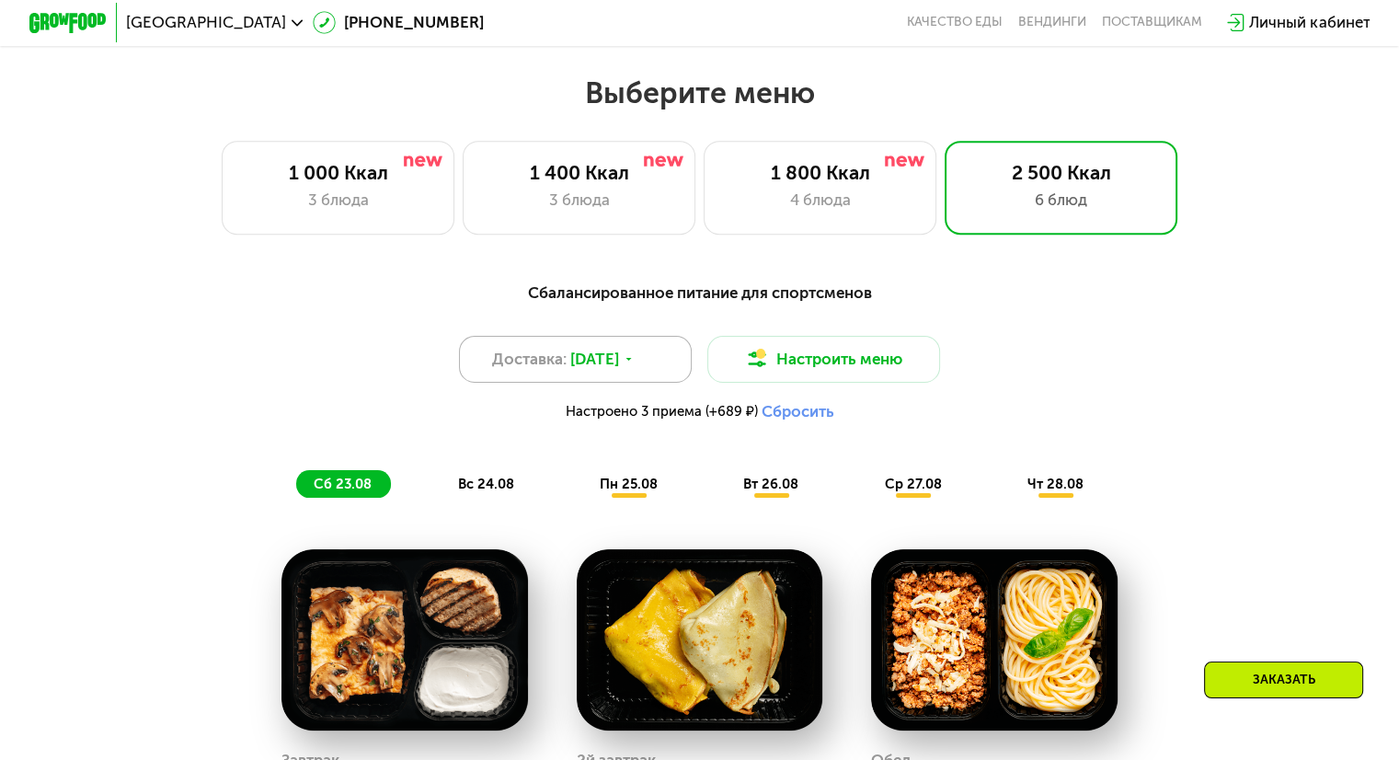
scroll to position [608, 0]
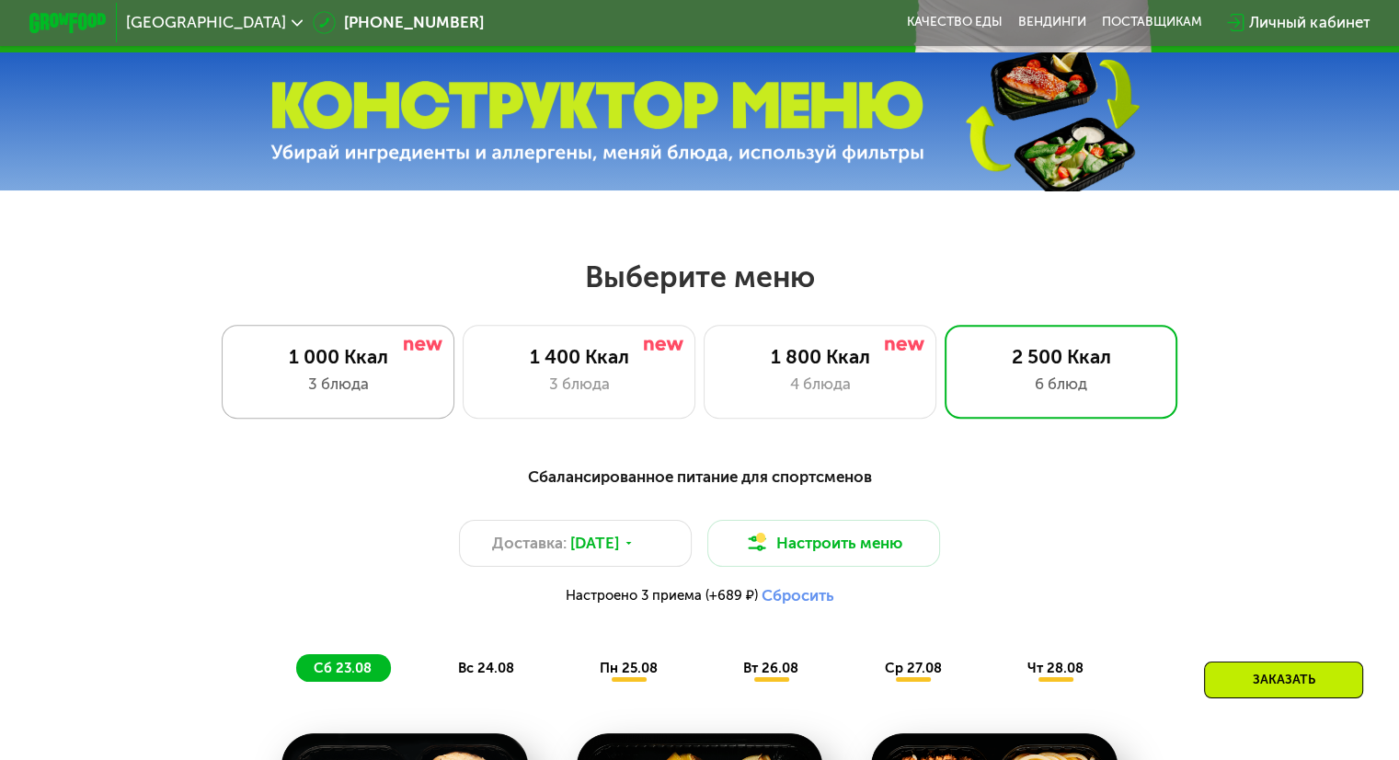
click at [355, 383] on div "3 блюда" at bounding box center [338, 383] width 192 height 23
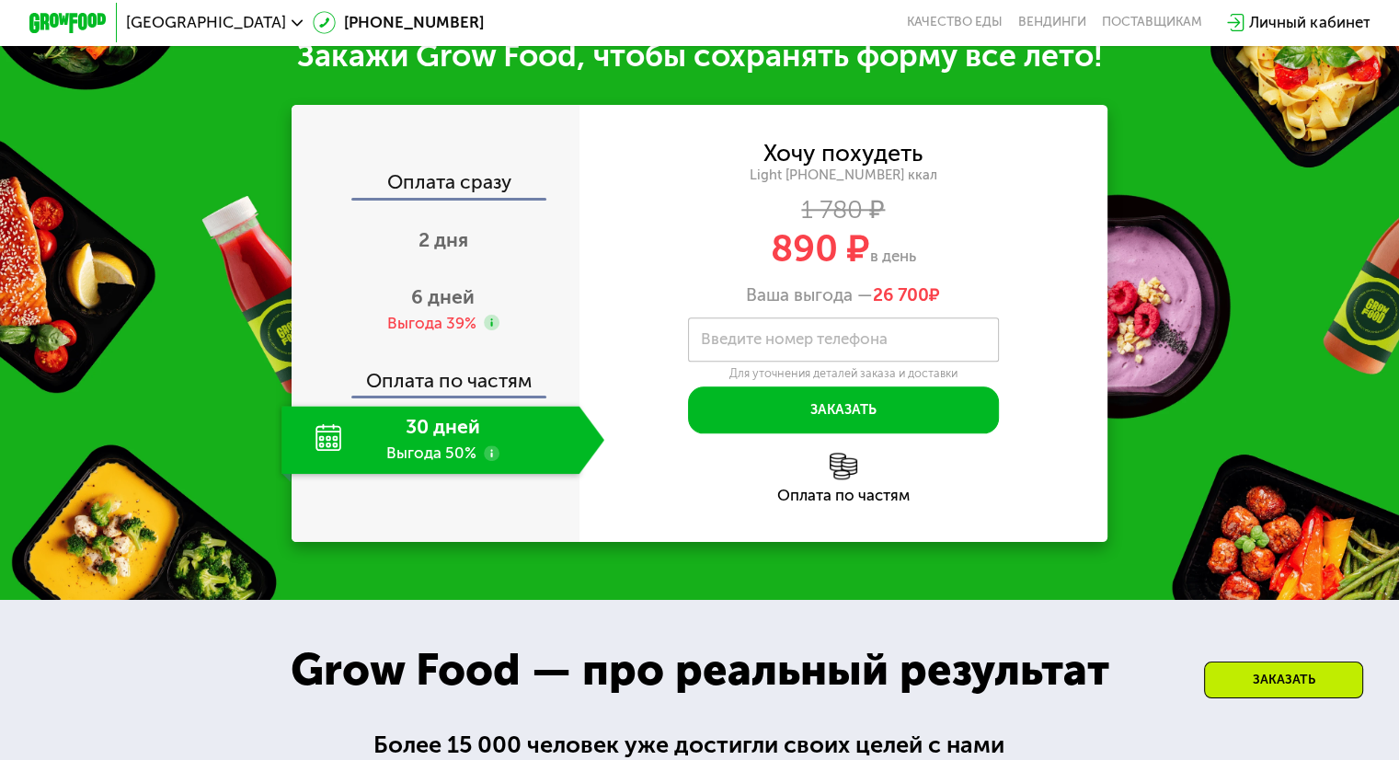
scroll to position [1988, 0]
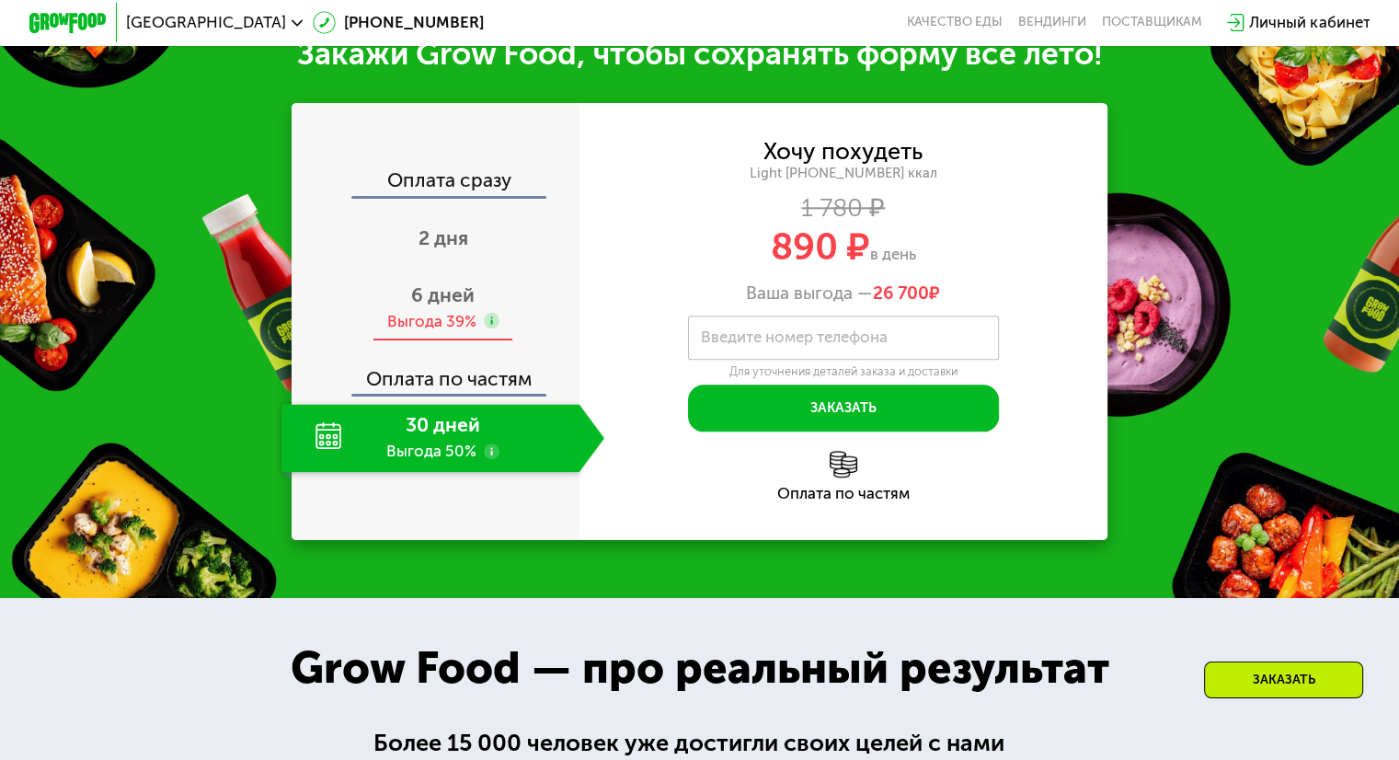
click at [425, 327] on div "6 дней Выгода 39%" at bounding box center [442, 307] width 323 height 68
